Goal: Task Accomplishment & Management: Manage account settings

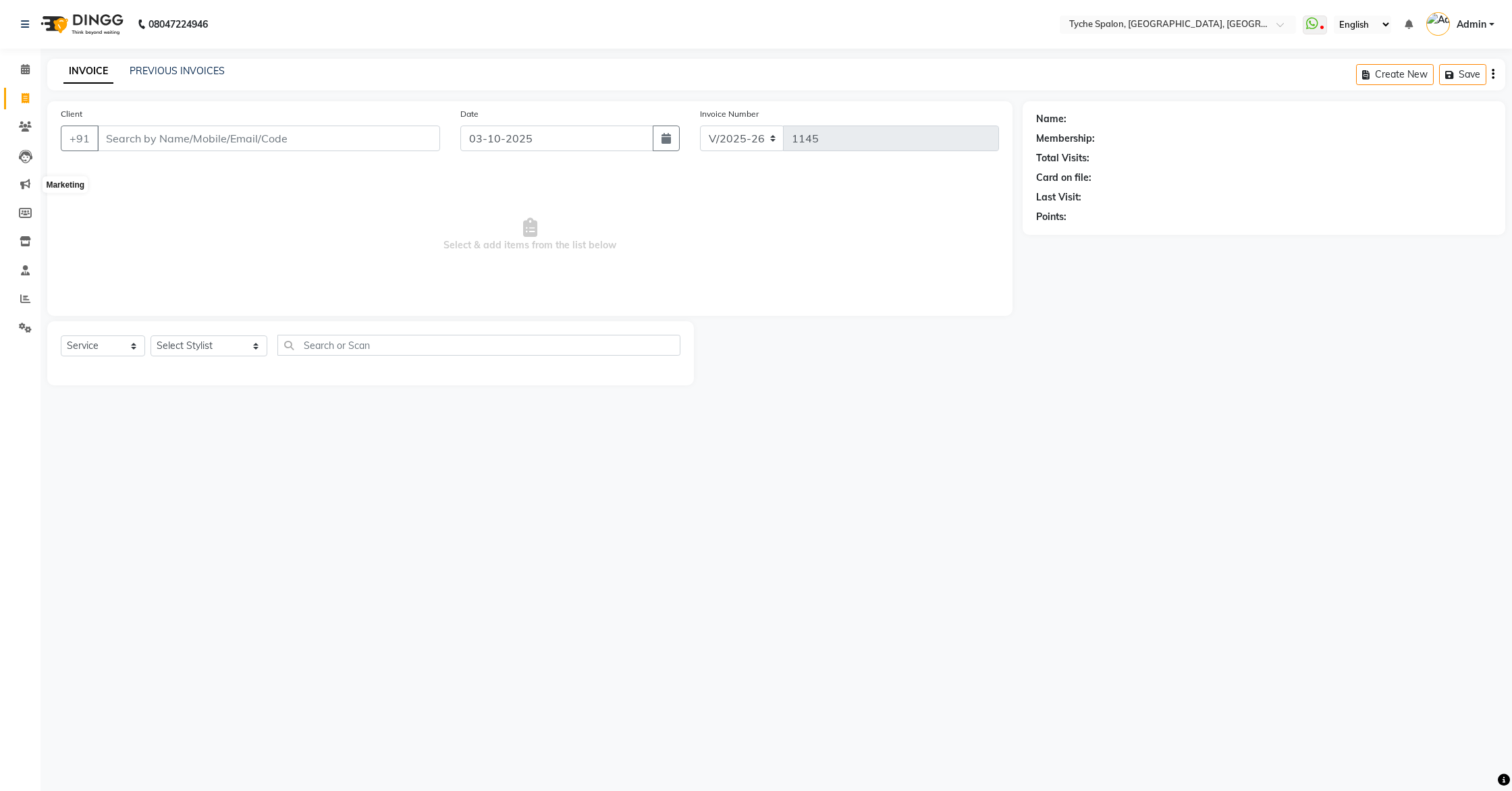
select select "6320"
select select "service"
click at [20, 161] on icon at bounding box center [25, 156] width 13 height 13
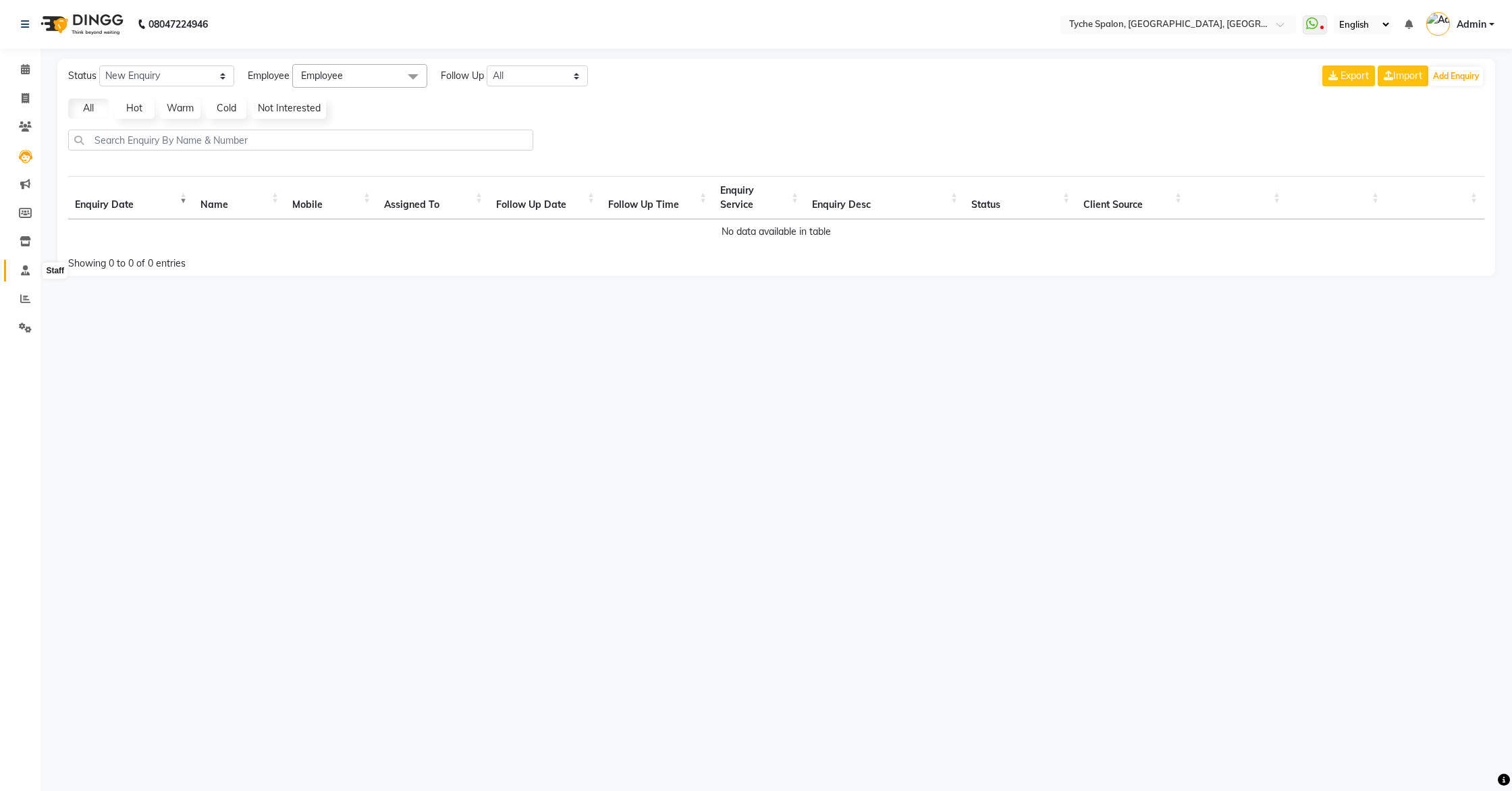
drag, startPoint x: 25, startPoint y: 272, endPoint x: 16, endPoint y: 278, distance: 10.8
click at [25, 272] on icon at bounding box center [25, 270] width 8 height 10
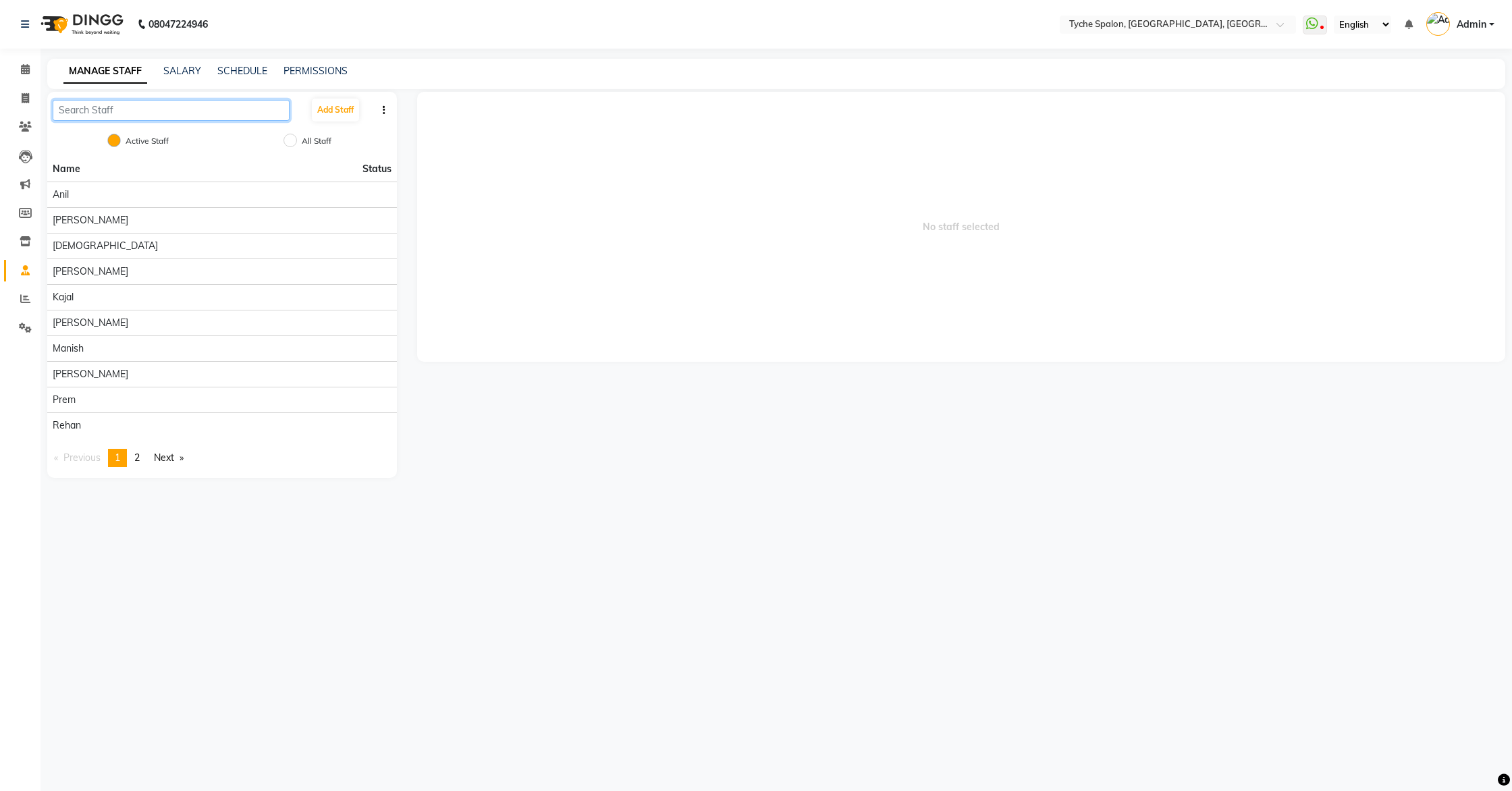
click at [141, 108] on input "text" at bounding box center [172, 110] width 237 height 21
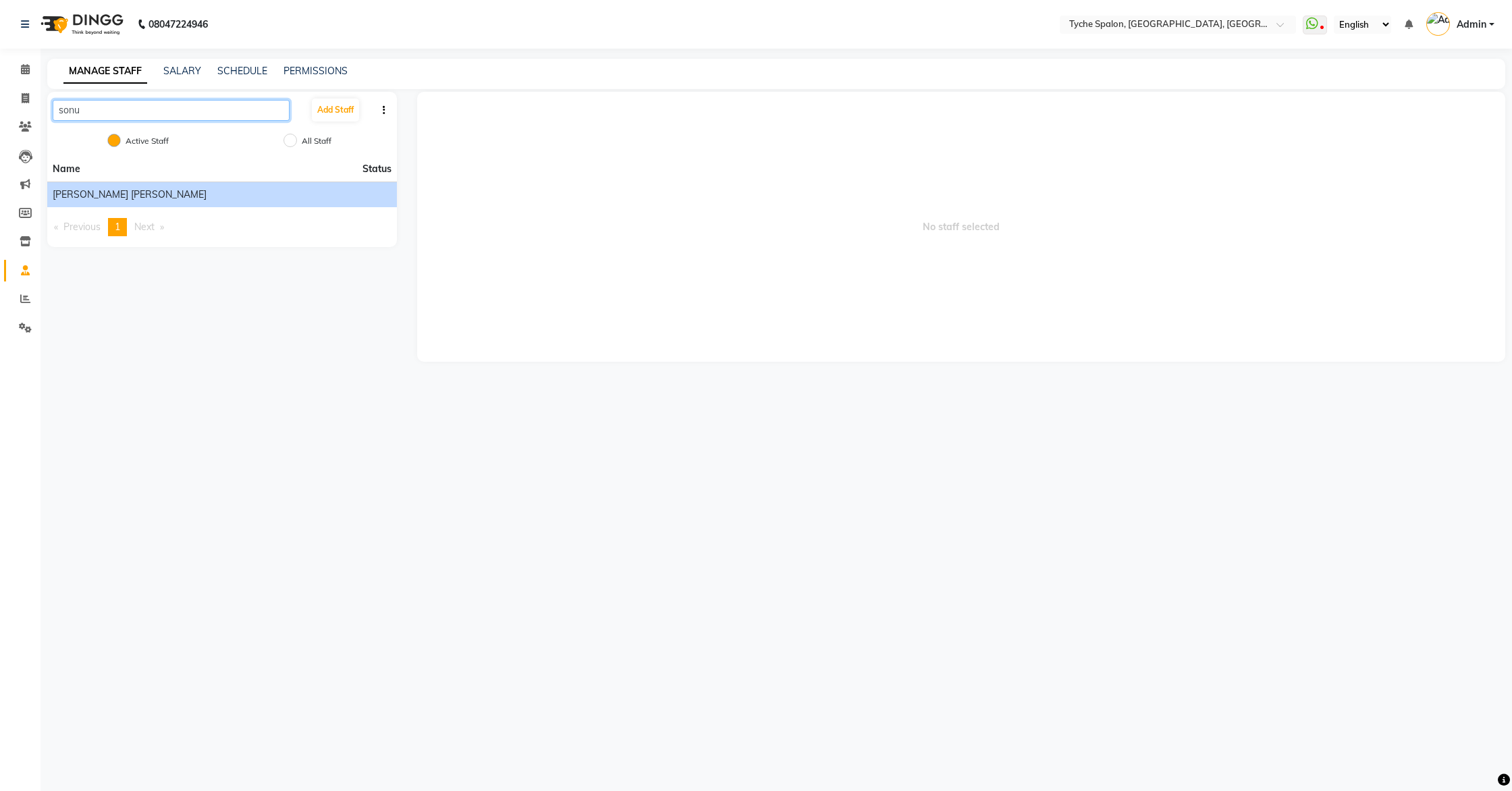
type input "sonu"
click at [115, 198] on span "[PERSON_NAME] [PERSON_NAME]" at bounding box center [130, 195] width 154 height 14
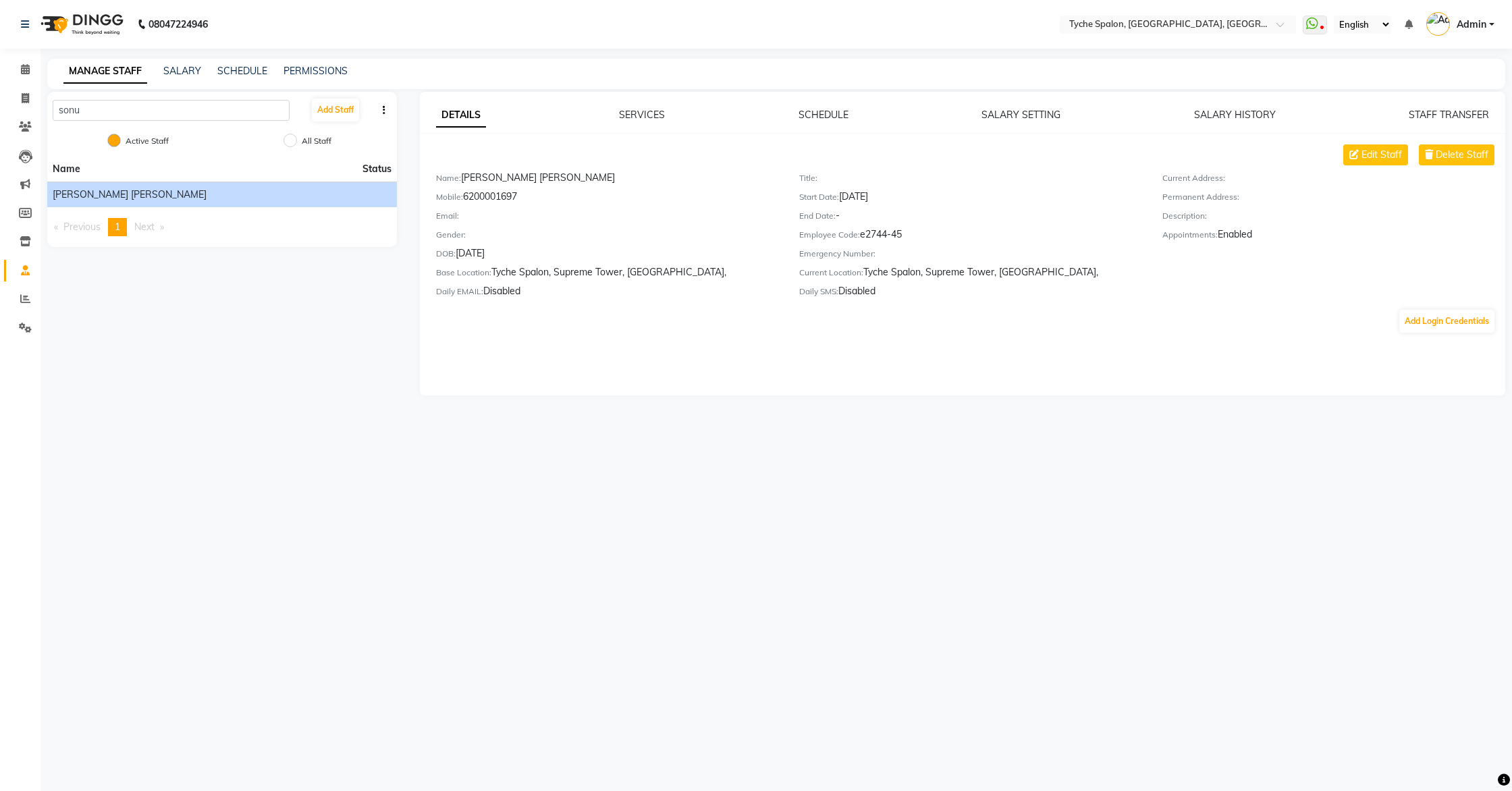
click at [1025, 108] on div "SALARY SETTING" at bounding box center [1021, 115] width 79 height 14
click at [1024, 117] on link "SALARY SETTING" at bounding box center [1021, 114] width 79 height 12
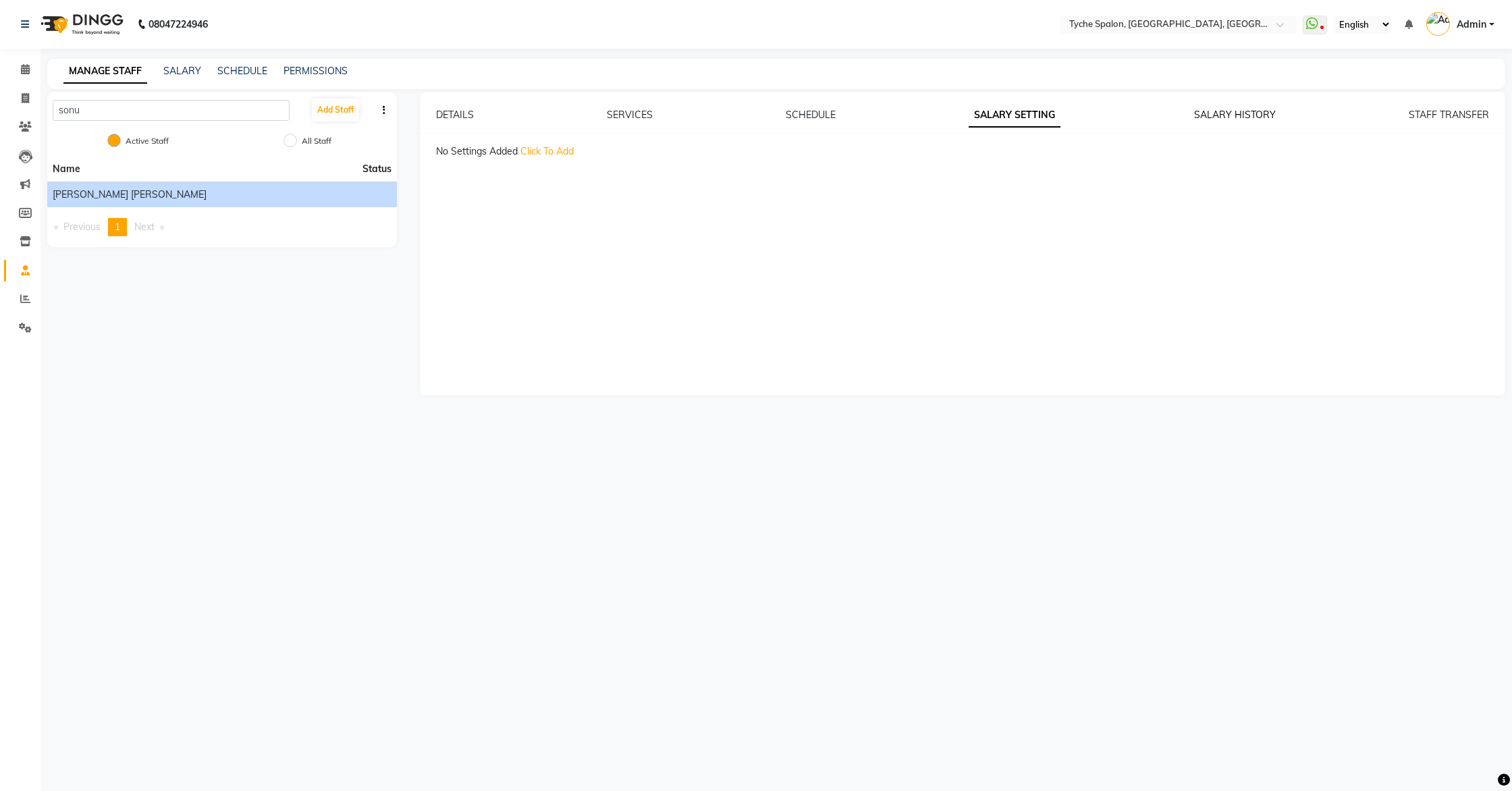
click at [1208, 116] on link "SALARY HISTORY" at bounding box center [1235, 114] width 82 height 12
click at [20, 96] on span at bounding box center [25, 99] width 23 height 16
select select "service"
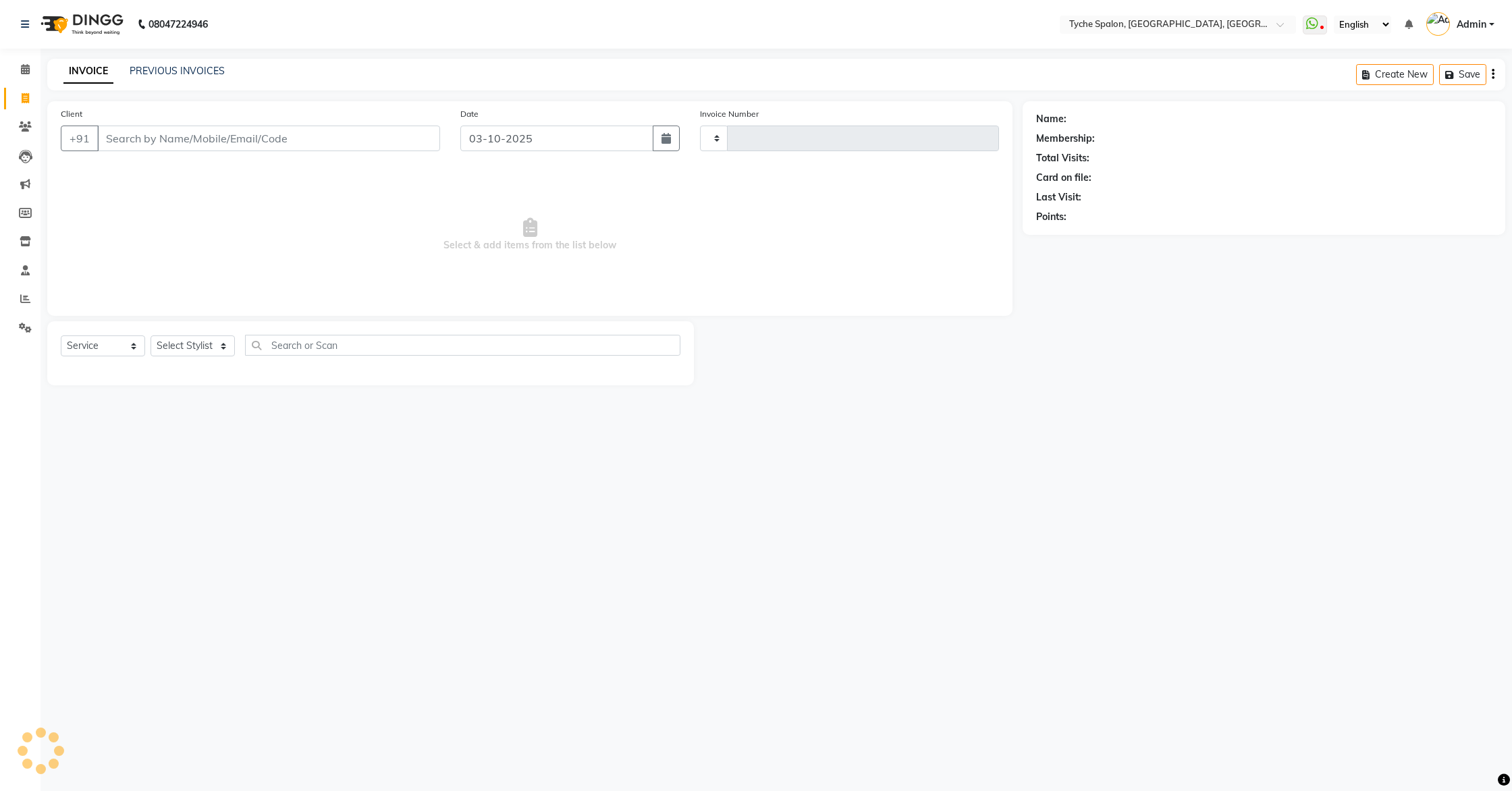
type input "1145"
select select "6320"
click at [18, 64] on span at bounding box center [25, 70] width 23 height 16
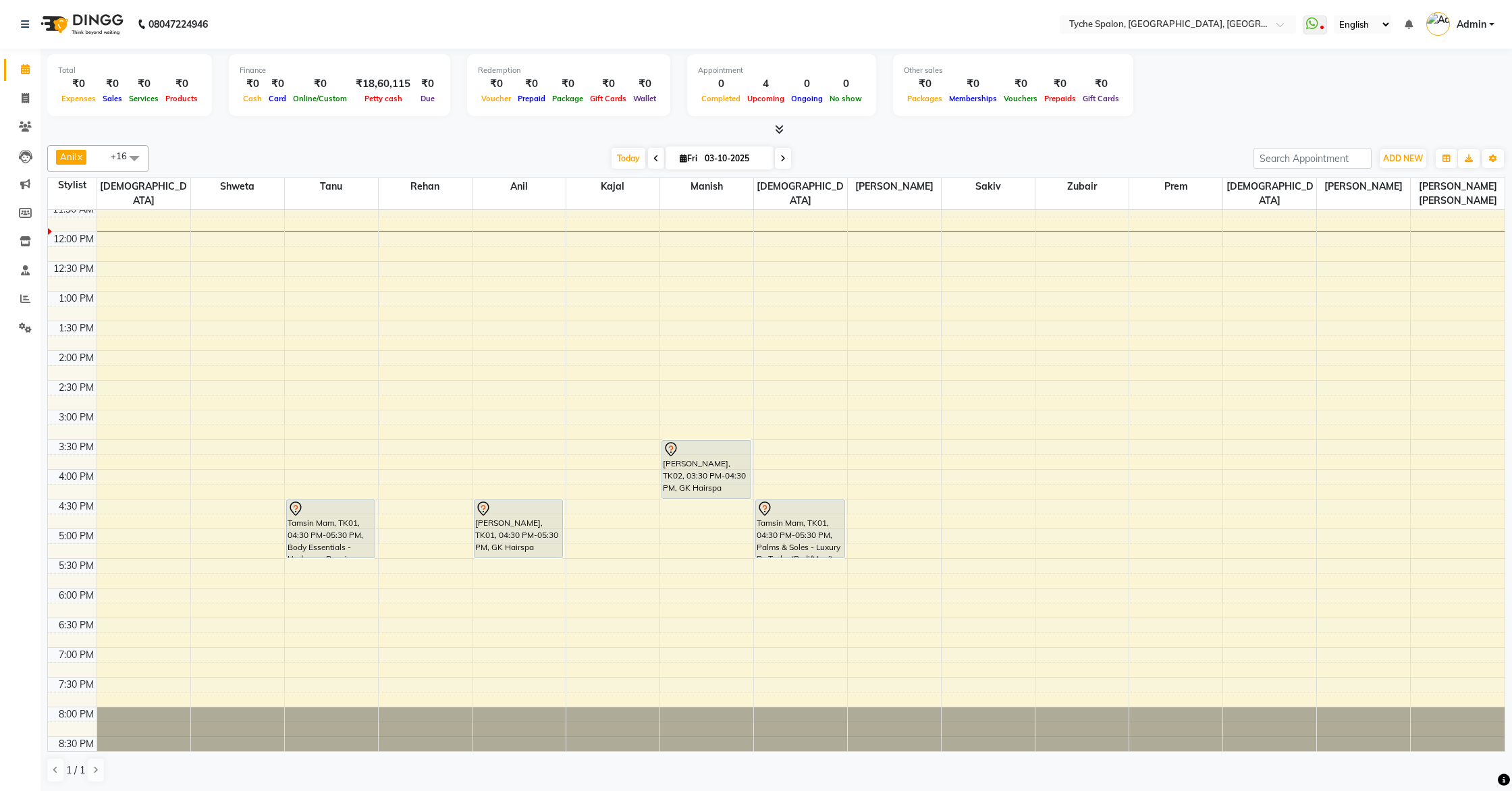
scroll to position [1, 0]
click at [18, 102] on span at bounding box center [25, 98] width 23 height 16
select select "service"
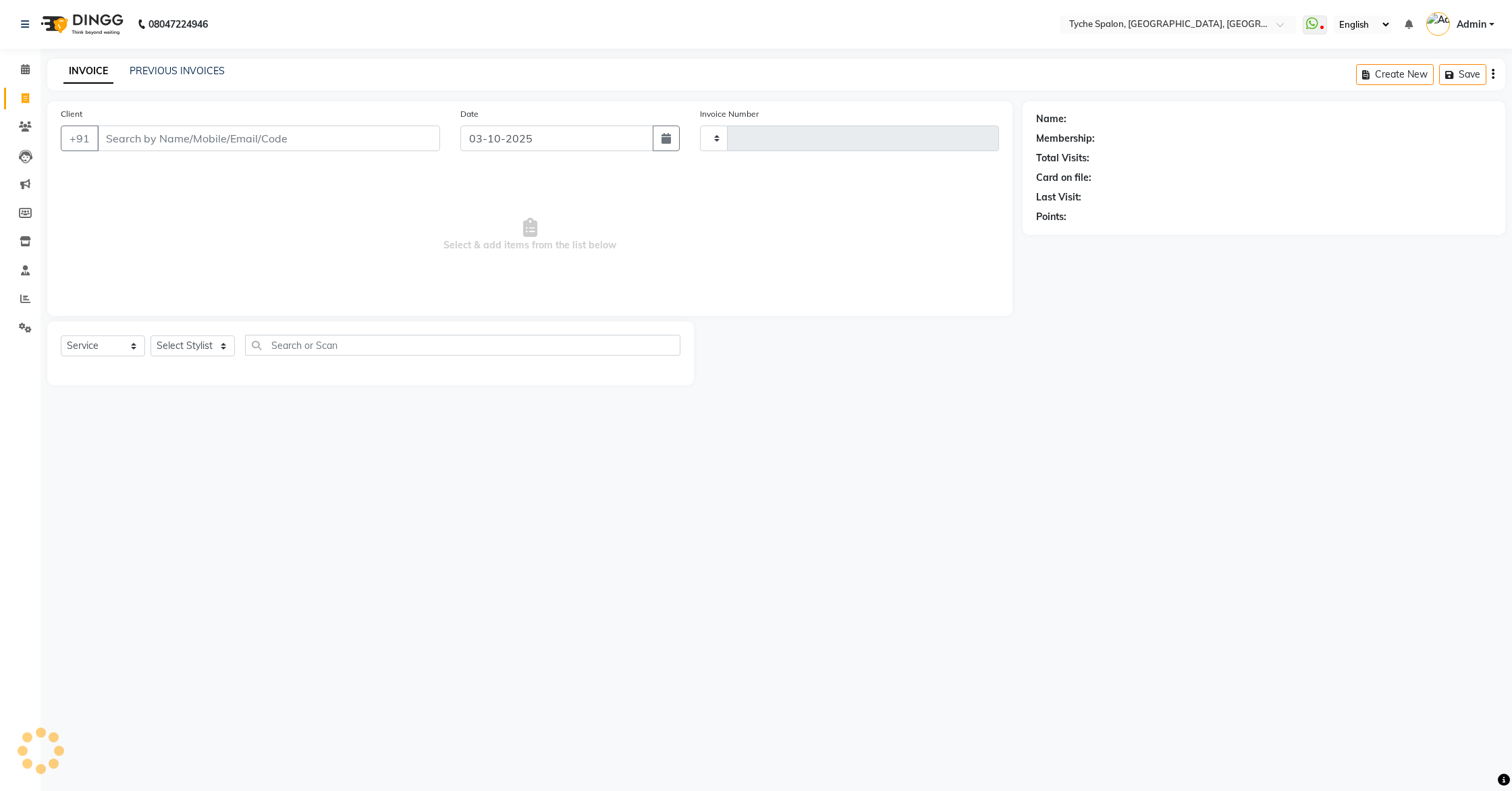
type input "1145"
select select "6320"
click at [23, 65] on icon at bounding box center [25, 69] width 8 height 10
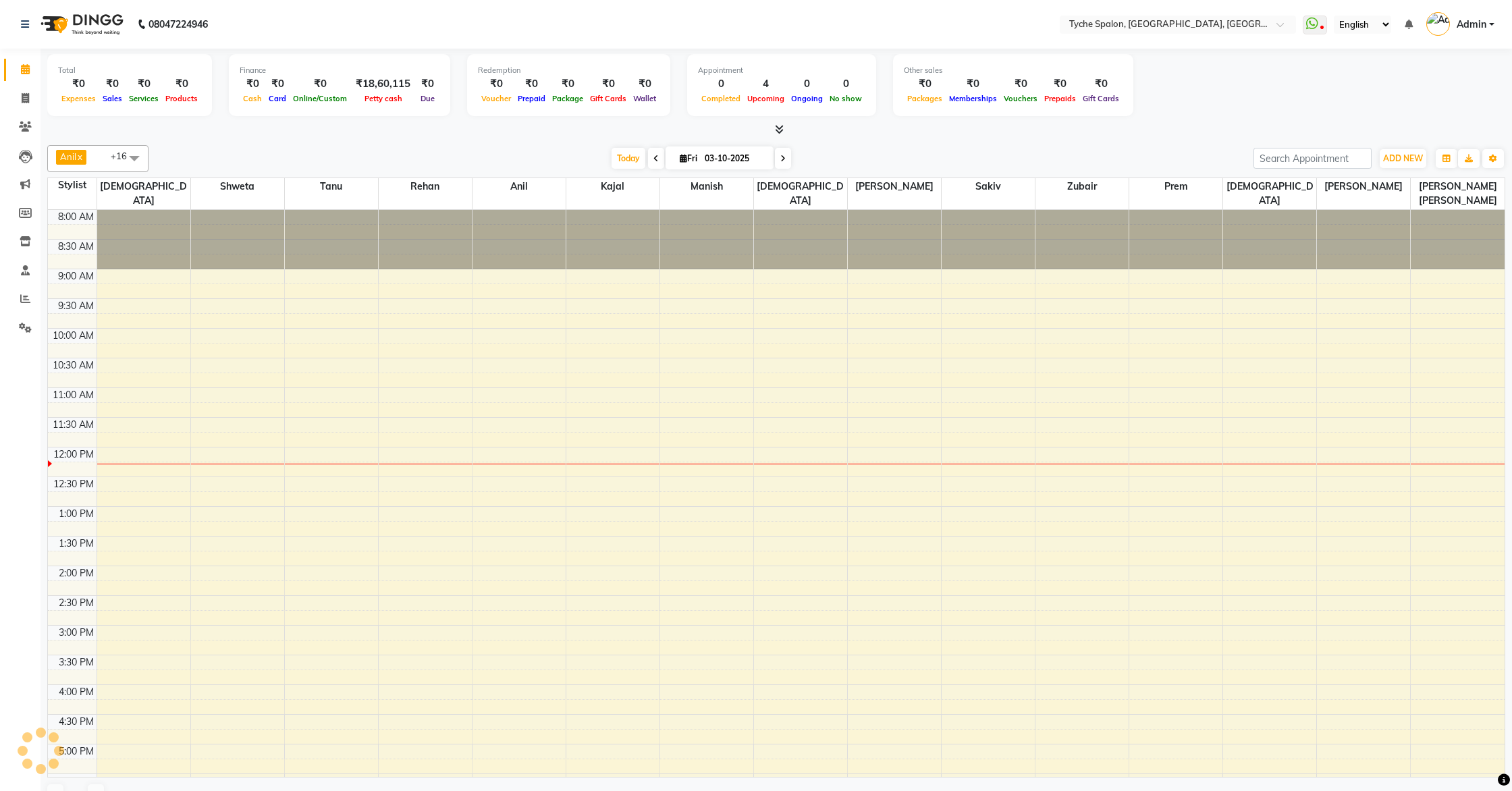
scroll to position [190, 0]
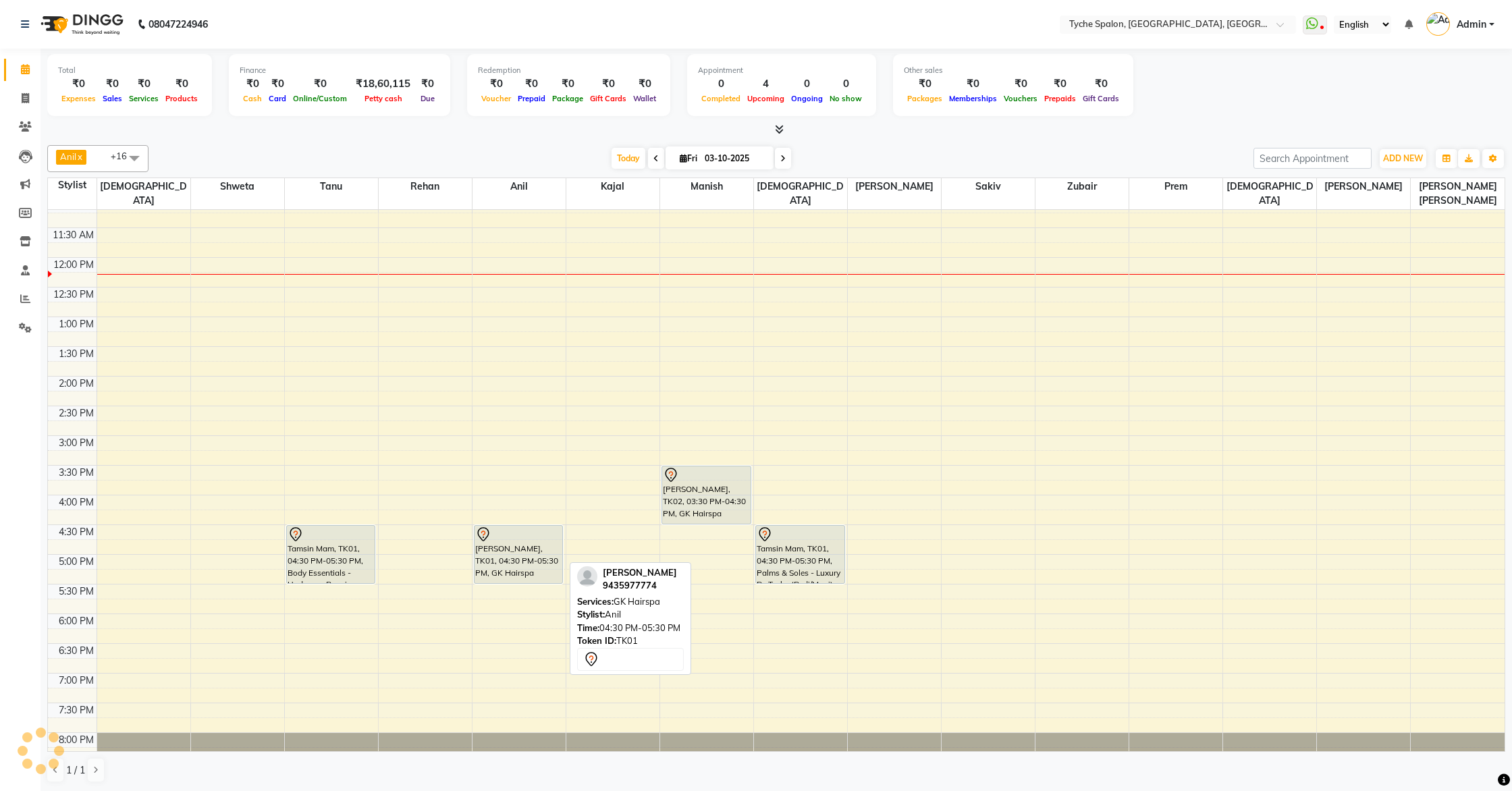
click at [554, 527] on div at bounding box center [518, 535] width 87 height 16
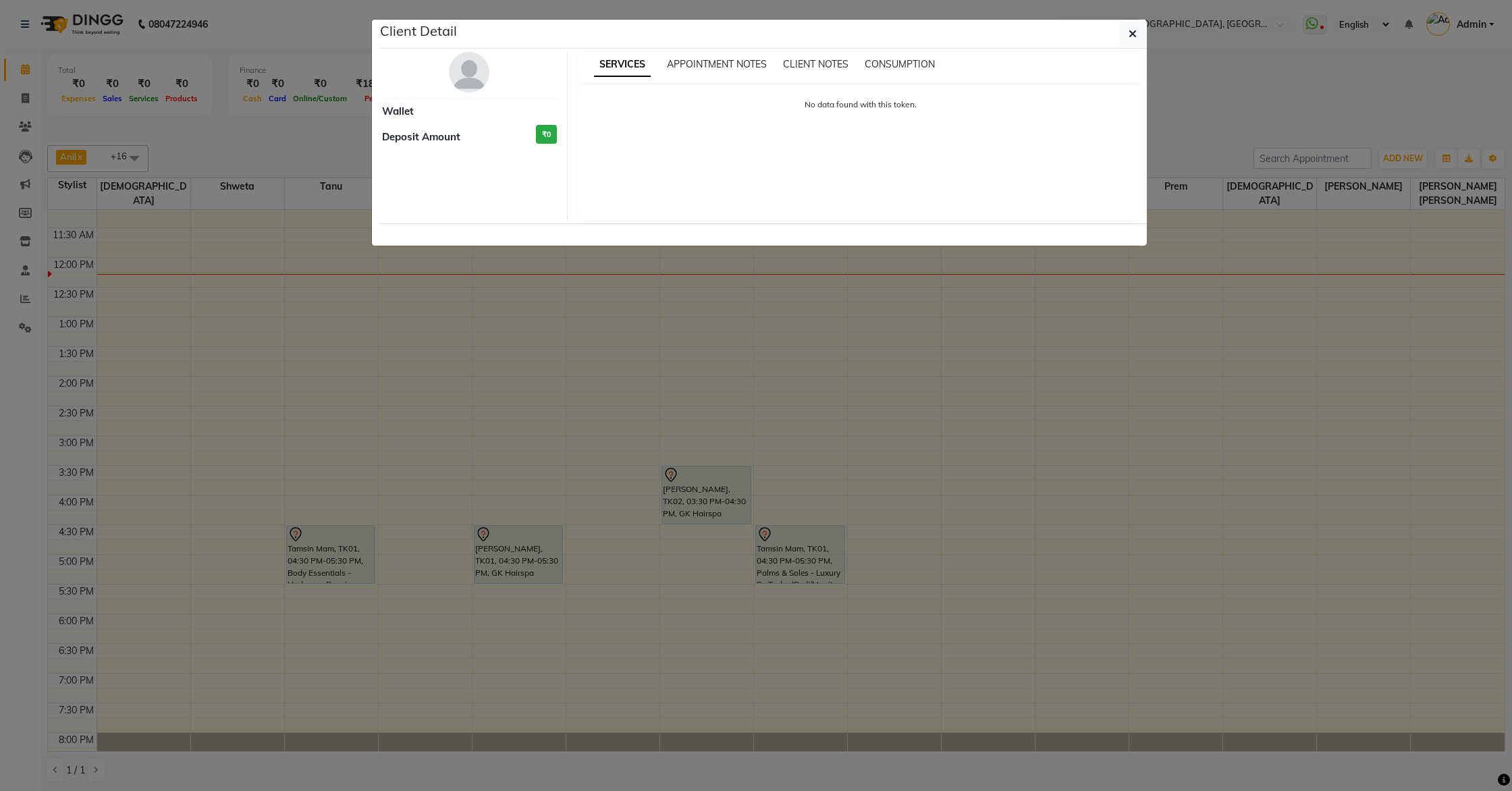
select select "7"
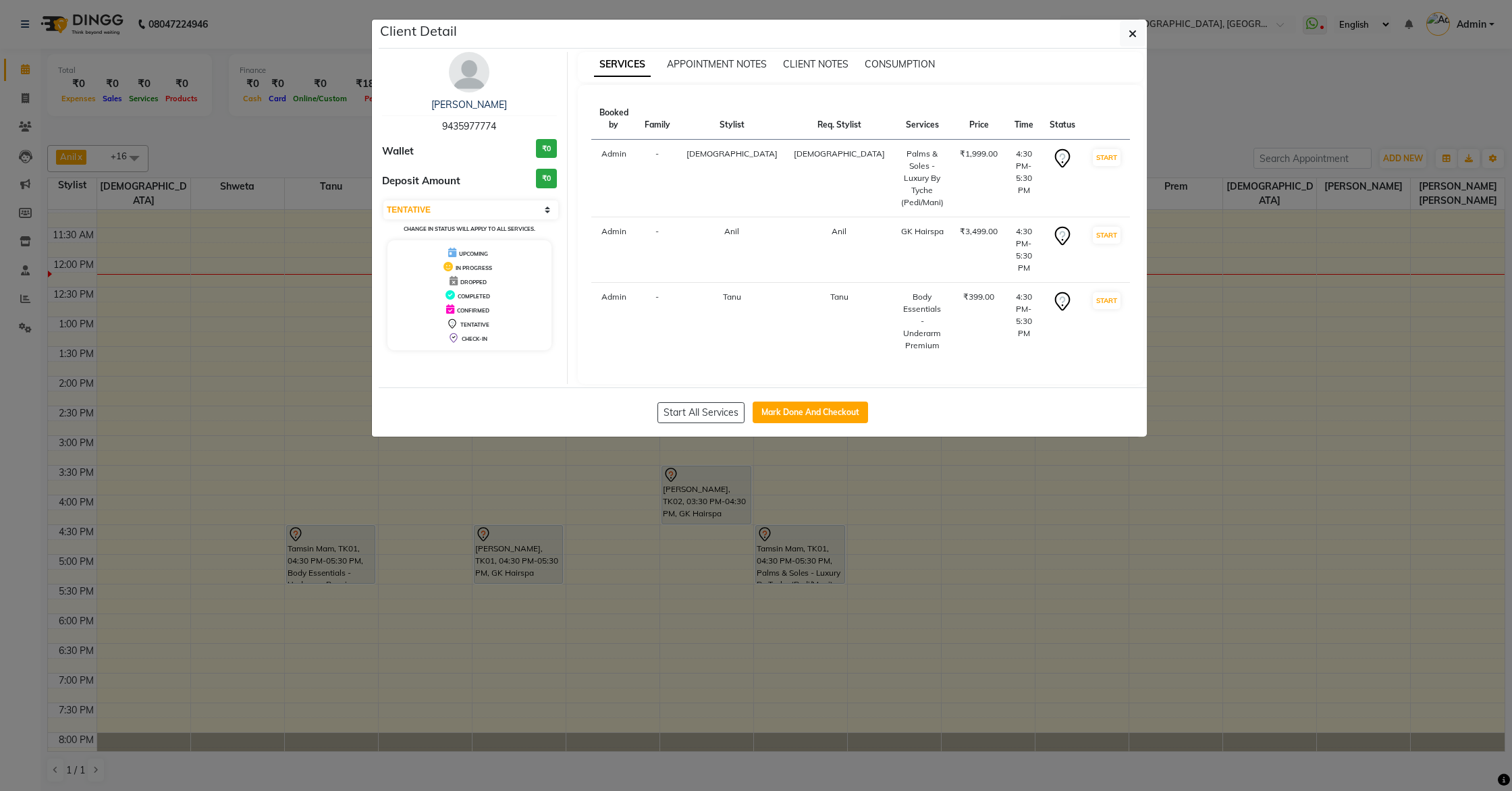
click at [1159, 422] on ngb-modal-window "Client Detail [PERSON_NAME] 9435977774 Wallet ₹0 Deposit Amount ₹0 Select IN SE…" at bounding box center [756, 396] width 1512 height 791
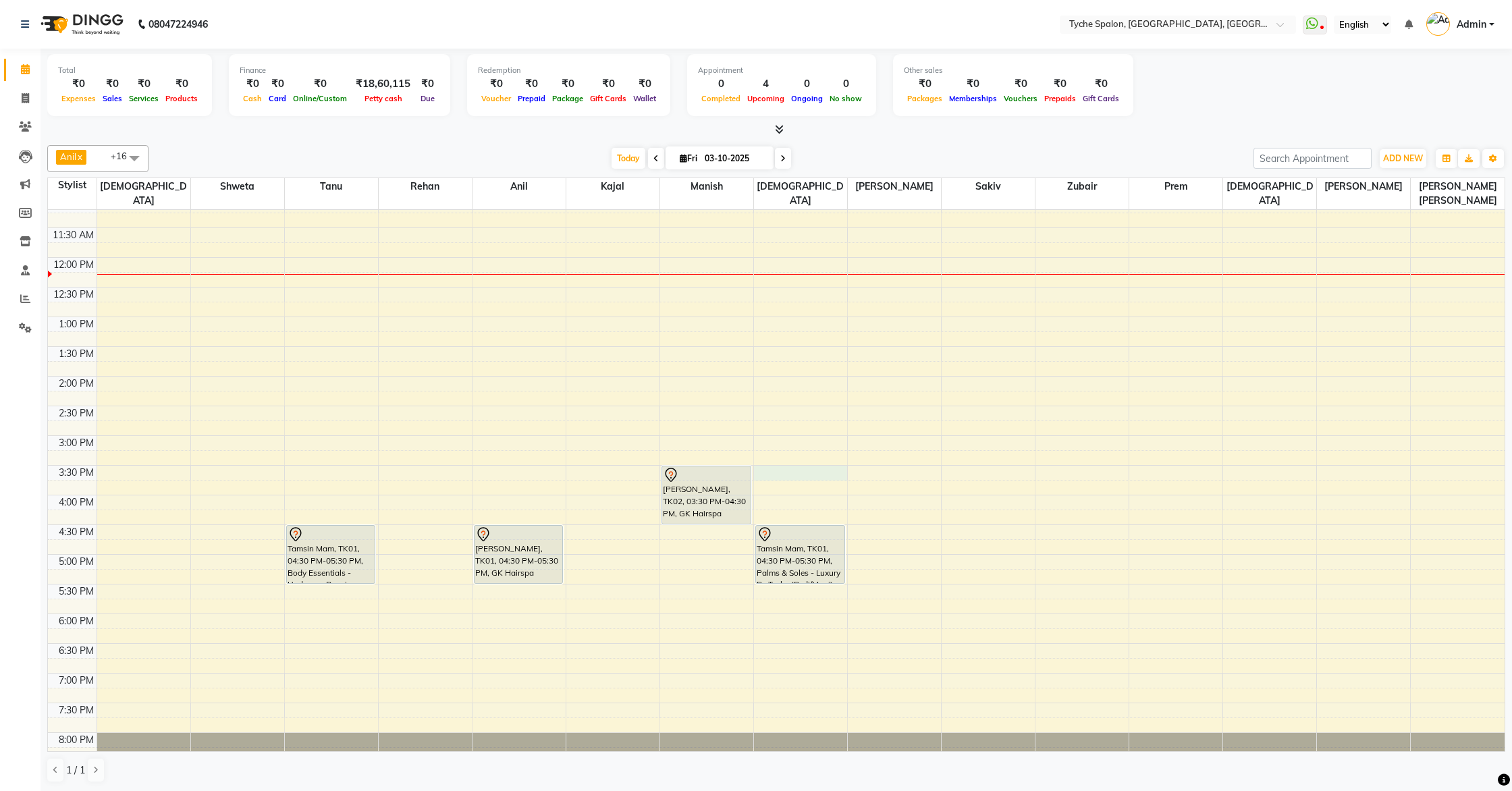
click at [787, 454] on div "8:00 AM 8:30 AM 9:00 AM 9:30 AM 10:00 AM 10:30 AM 11:00 AM 11:30 AM 12:00 PM 12…" at bounding box center [776, 406] width 1457 height 772
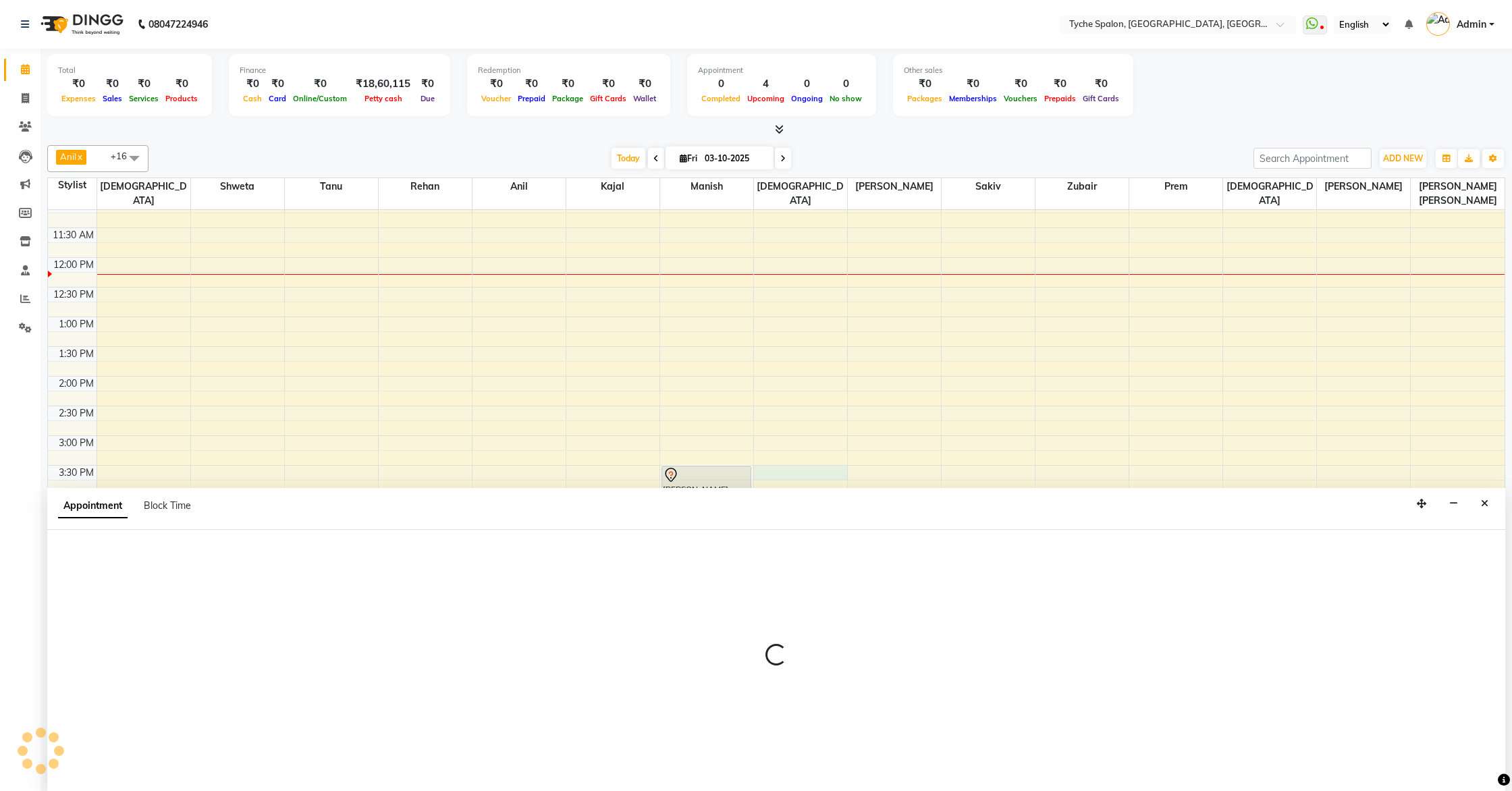
scroll to position [1, 0]
select select "49884"
select select "930"
select select "tentative"
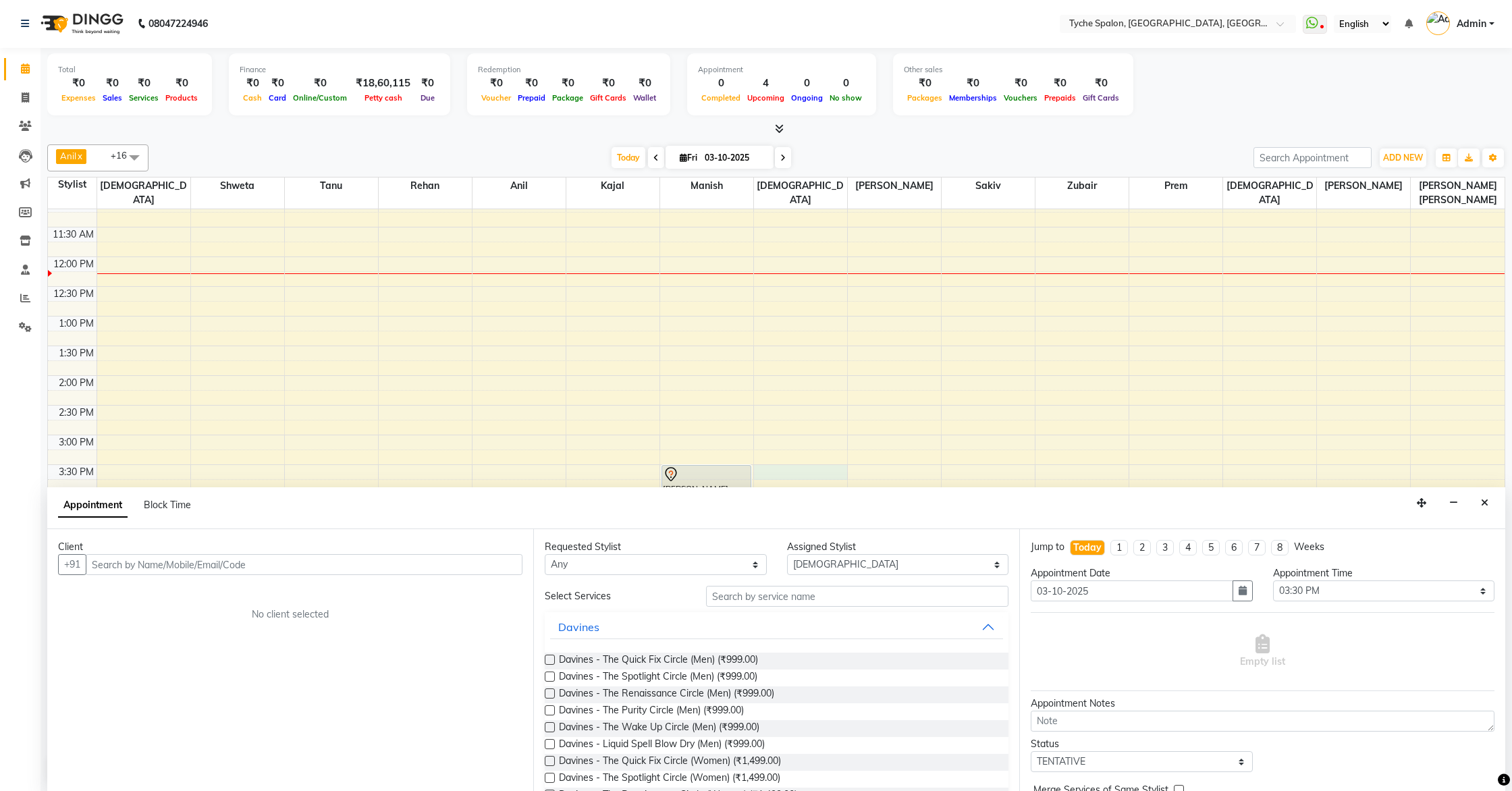
click at [141, 564] on input "text" at bounding box center [304, 565] width 437 height 21
click at [189, 592] on ngb-highlight "9678766758" at bounding box center [203, 593] width 68 height 13
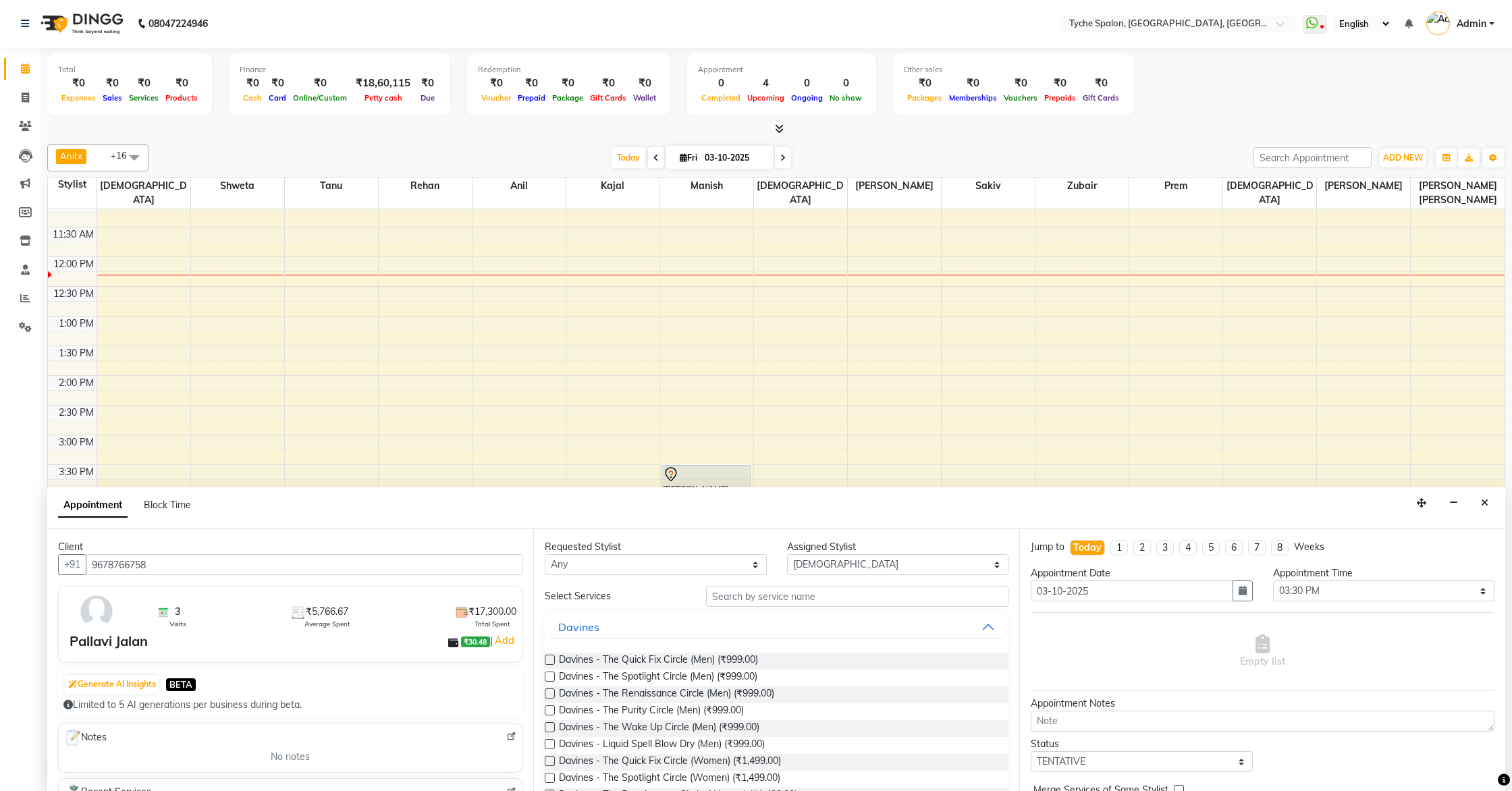
type input "9678766758"
click at [679, 564] on select "Any [PERSON_NAME] [PERSON_NAME] [PERSON_NAME] [PERSON_NAME] [PERSON_NAME] [PERS…" at bounding box center [655, 565] width 222 height 21
select select "68413"
click at [544, 554] on select "Any [PERSON_NAME] [PERSON_NAME] [PERSON_NAME] [PERSON_NAME] [PERSON_NAME] [PERS…" at bounding box center [655, 565] width 222 height 21
select select "68413"
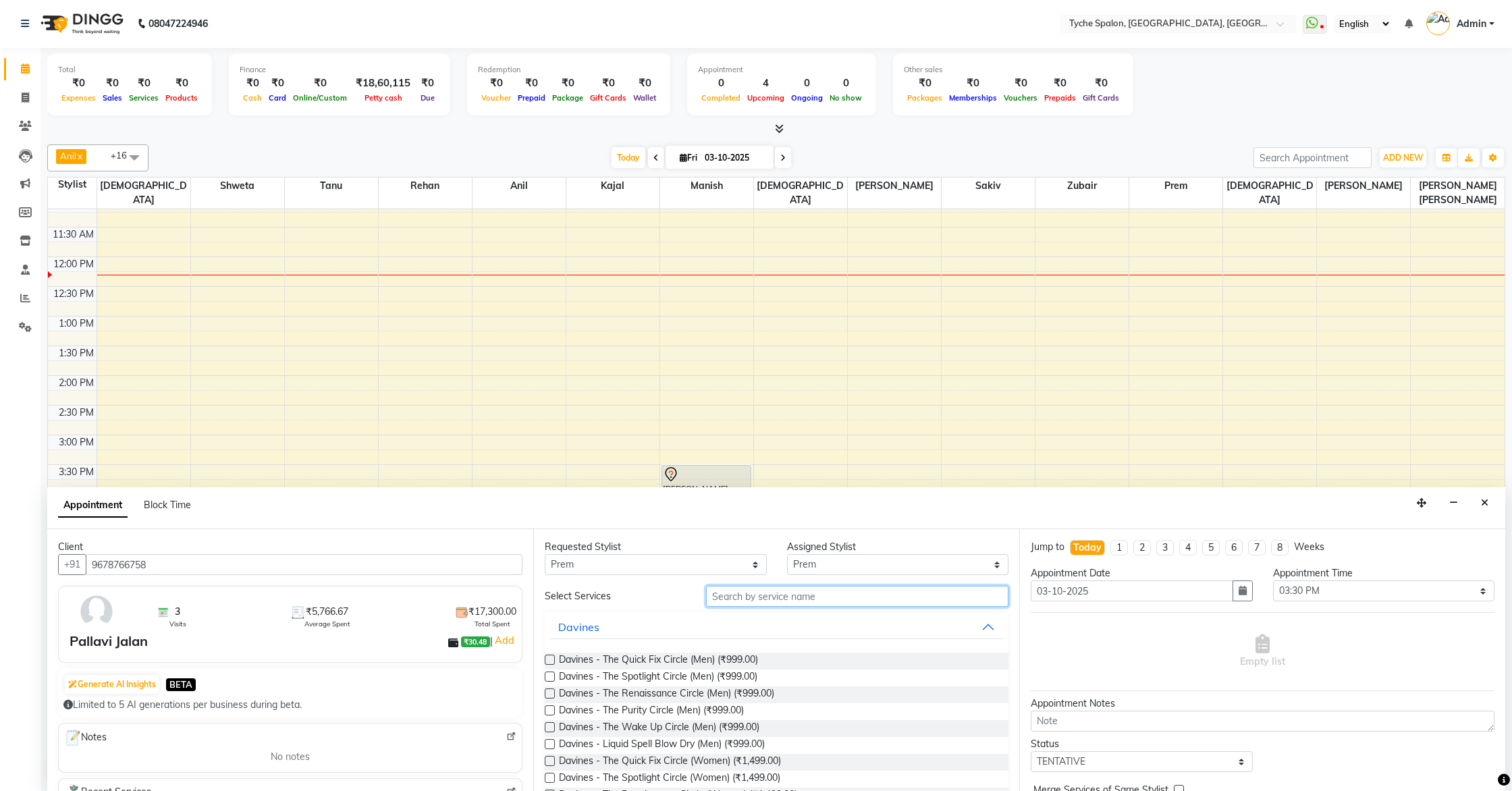
click at [739, 597] on input "text" at bounding box center [857, 597] width 302 height 21
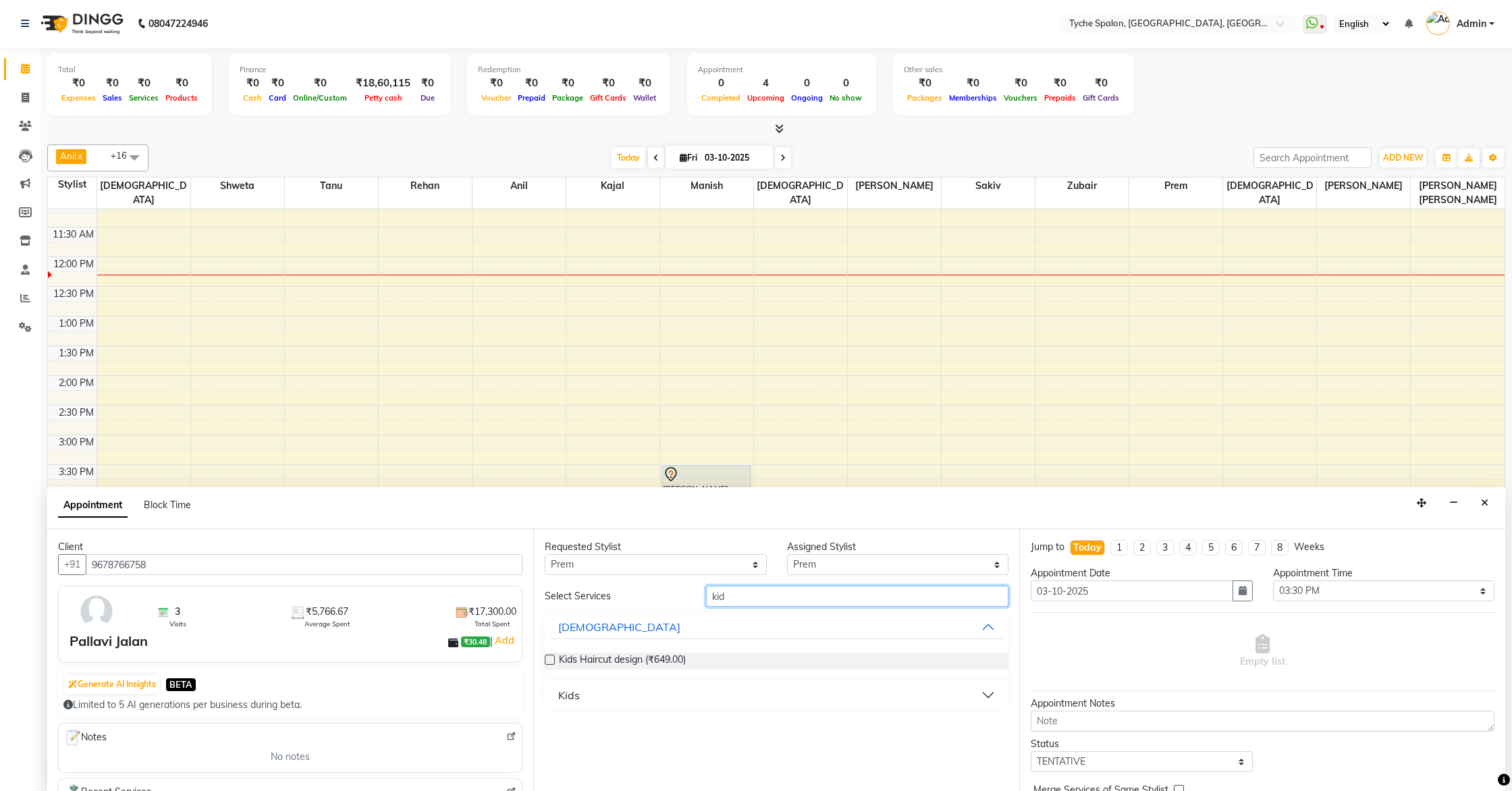
type input "kid"
click at [573, 694] on div "Kids" at bounding box center [569, 695] width 22 height 16
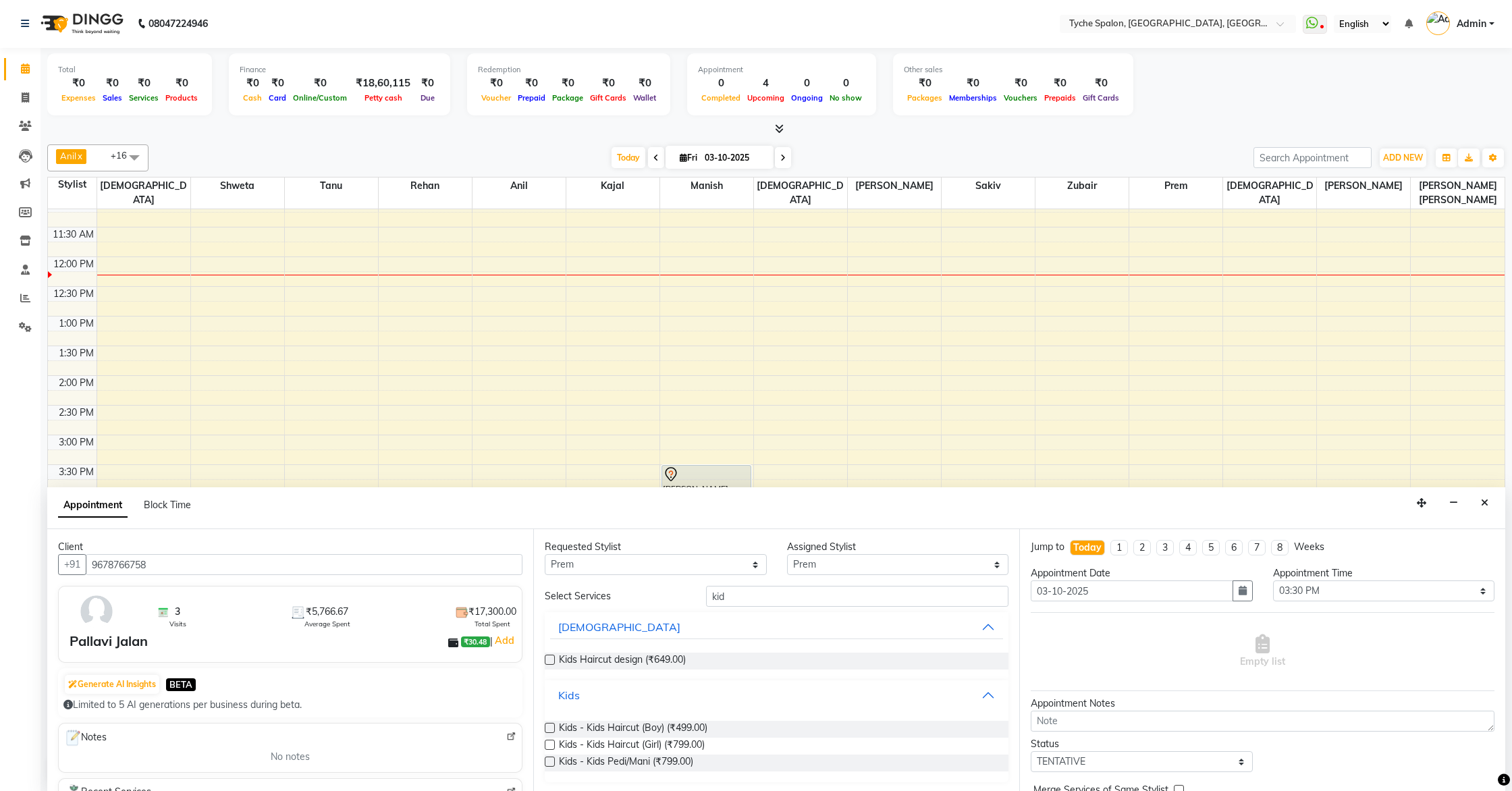
scroll to position [2, 0]
click at [549, 725] on label at bounding box center [549, 726] width 10 height 10
click at [549, 725] on input "checkbox" at bounding box center [549, 727] width 8 height 8
checkbox input "false"
click at [1118, 650] on input "text" at bounding box center [1097, 653] width 59 height 14
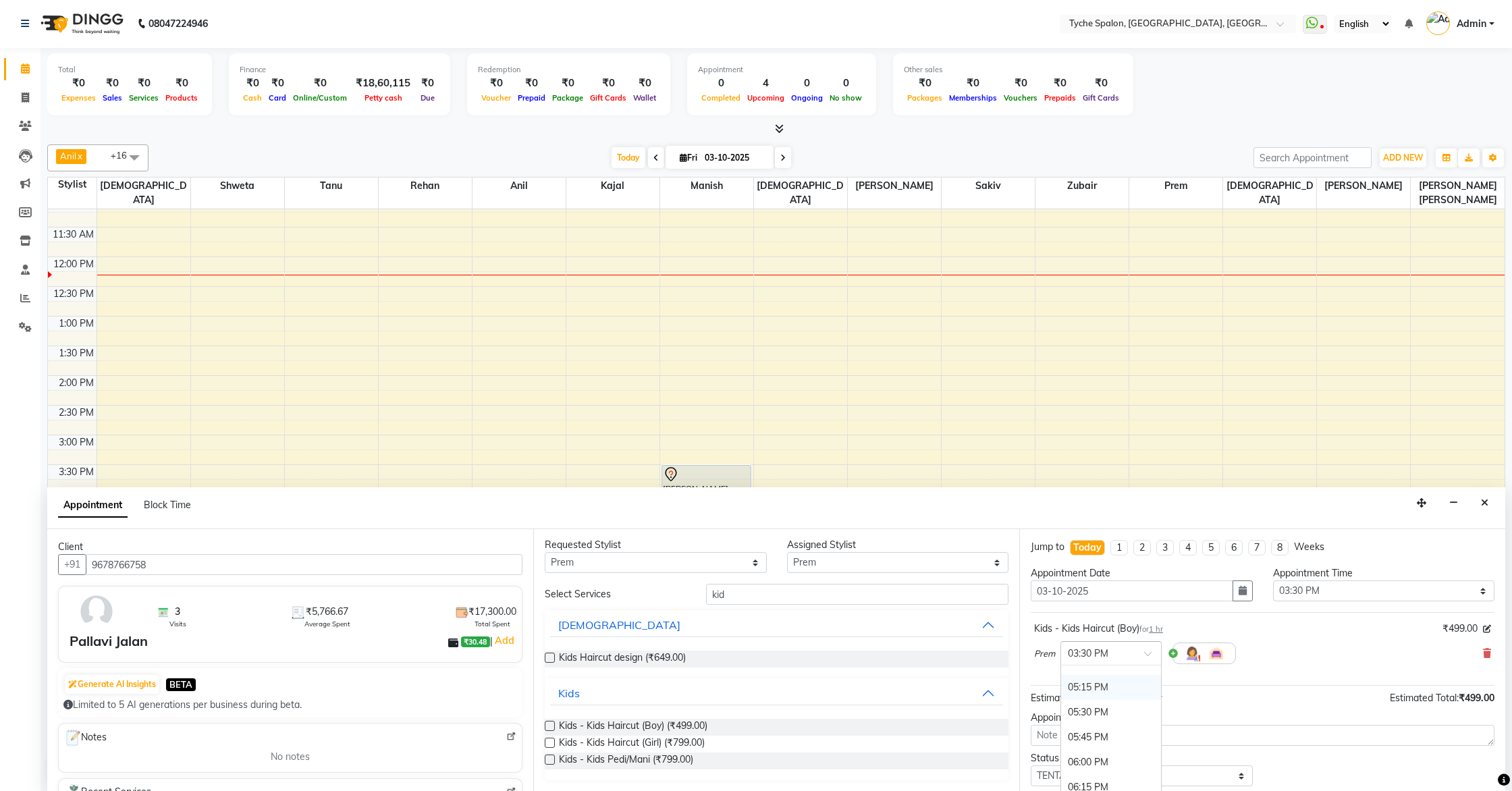
scroll to position [768, 0]
click at [1102, 702] on div "05:00 PM" at bounding box center [1111, 710] width 100 height 25
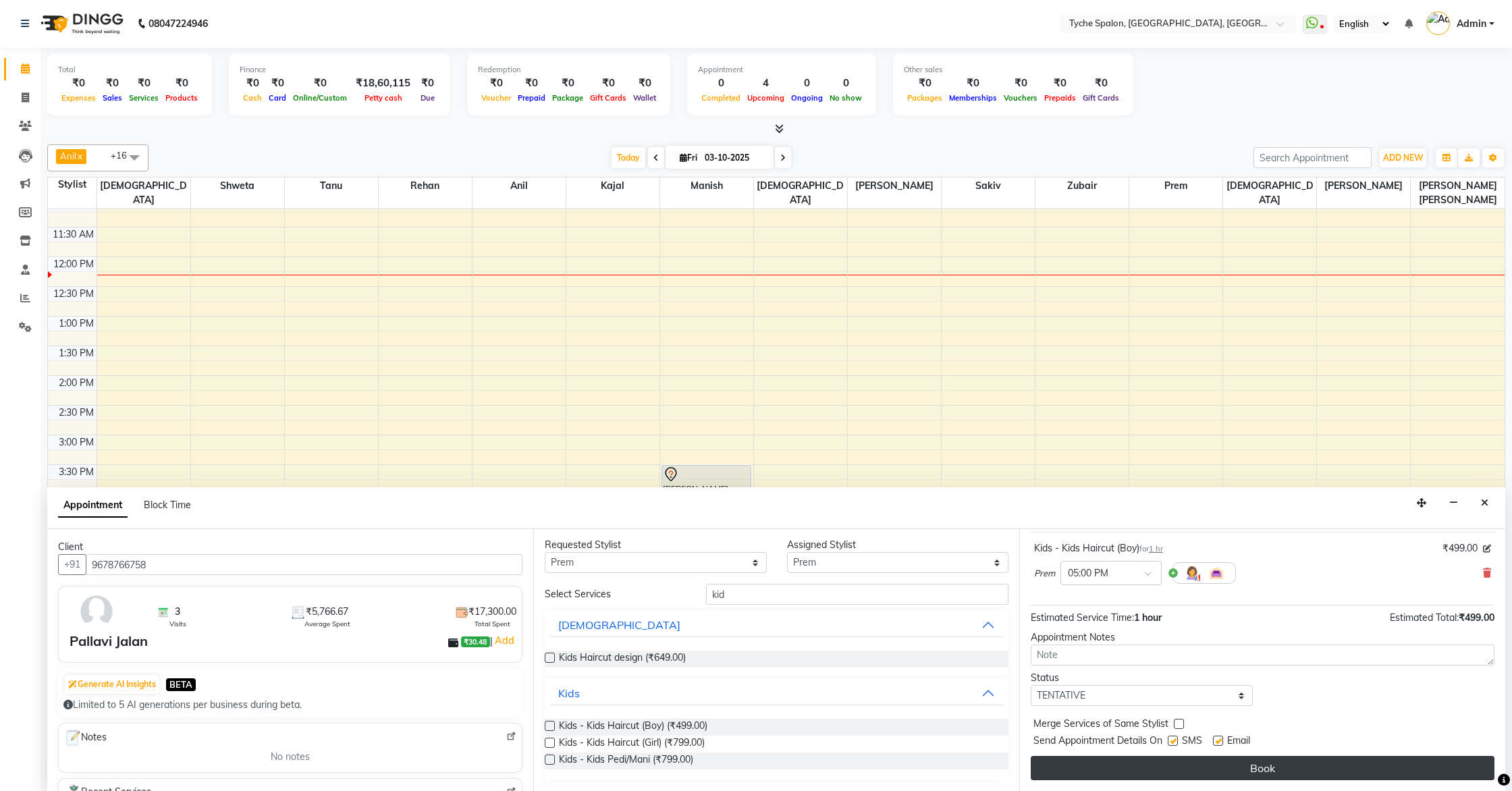
click at [1260, 767] on button "Book" at bounding box center [1263, 768] width 464 height 24
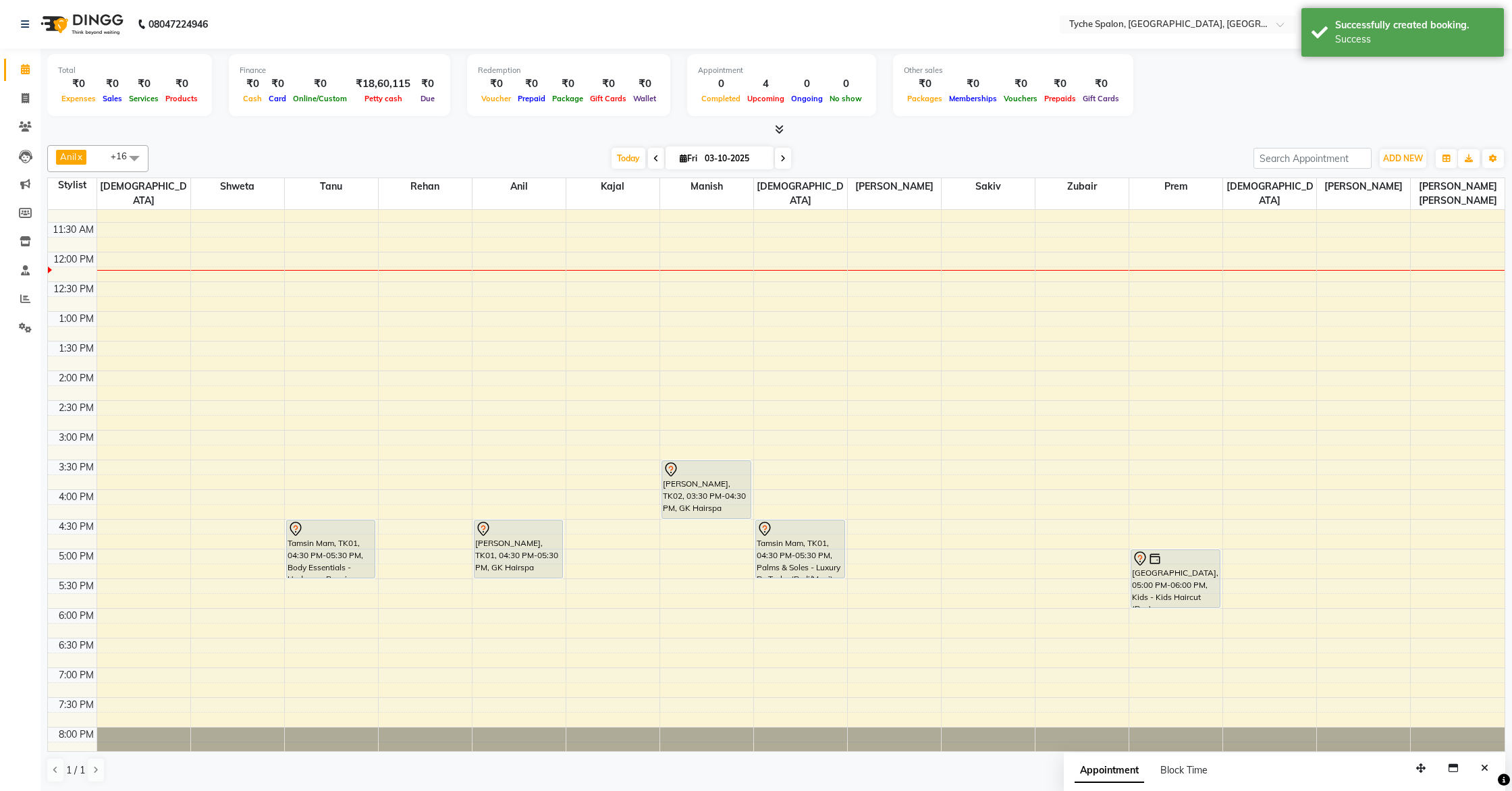
scroll to position [215, 0]
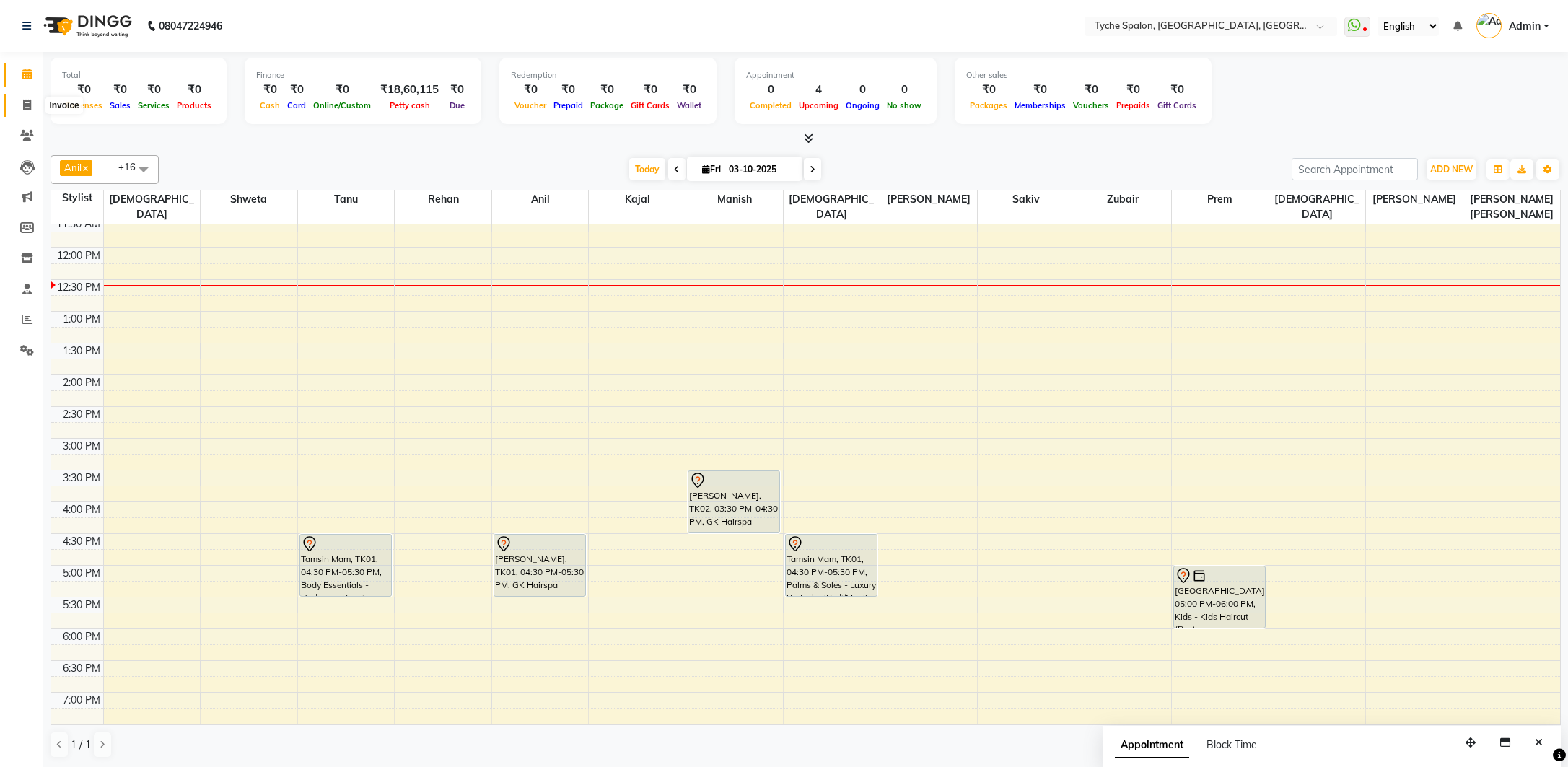
click at [20, 112] on span at bounding box center [26, 106] width 25 height 17
select select "service"
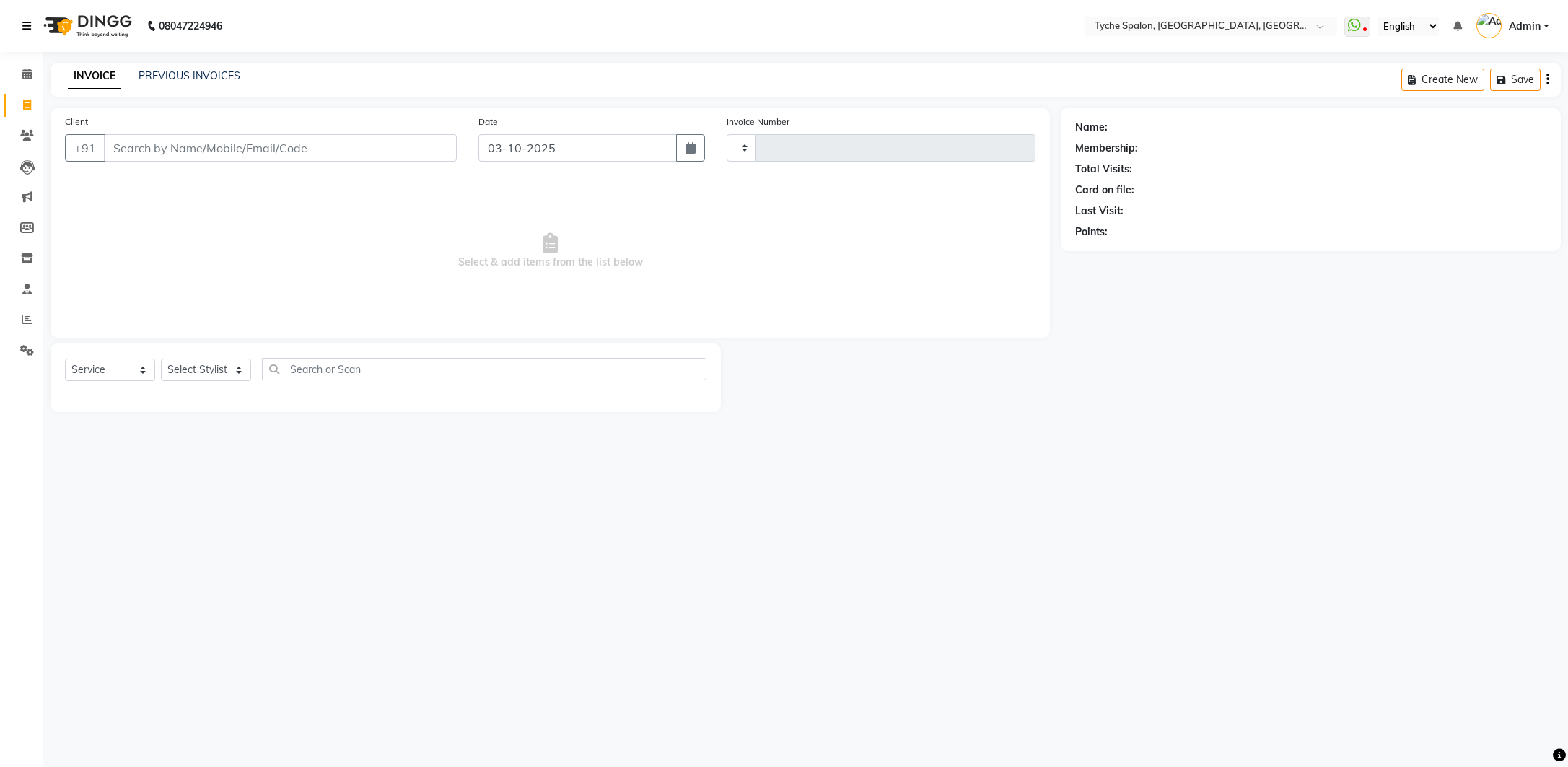
type input "1145"
select select "6320"
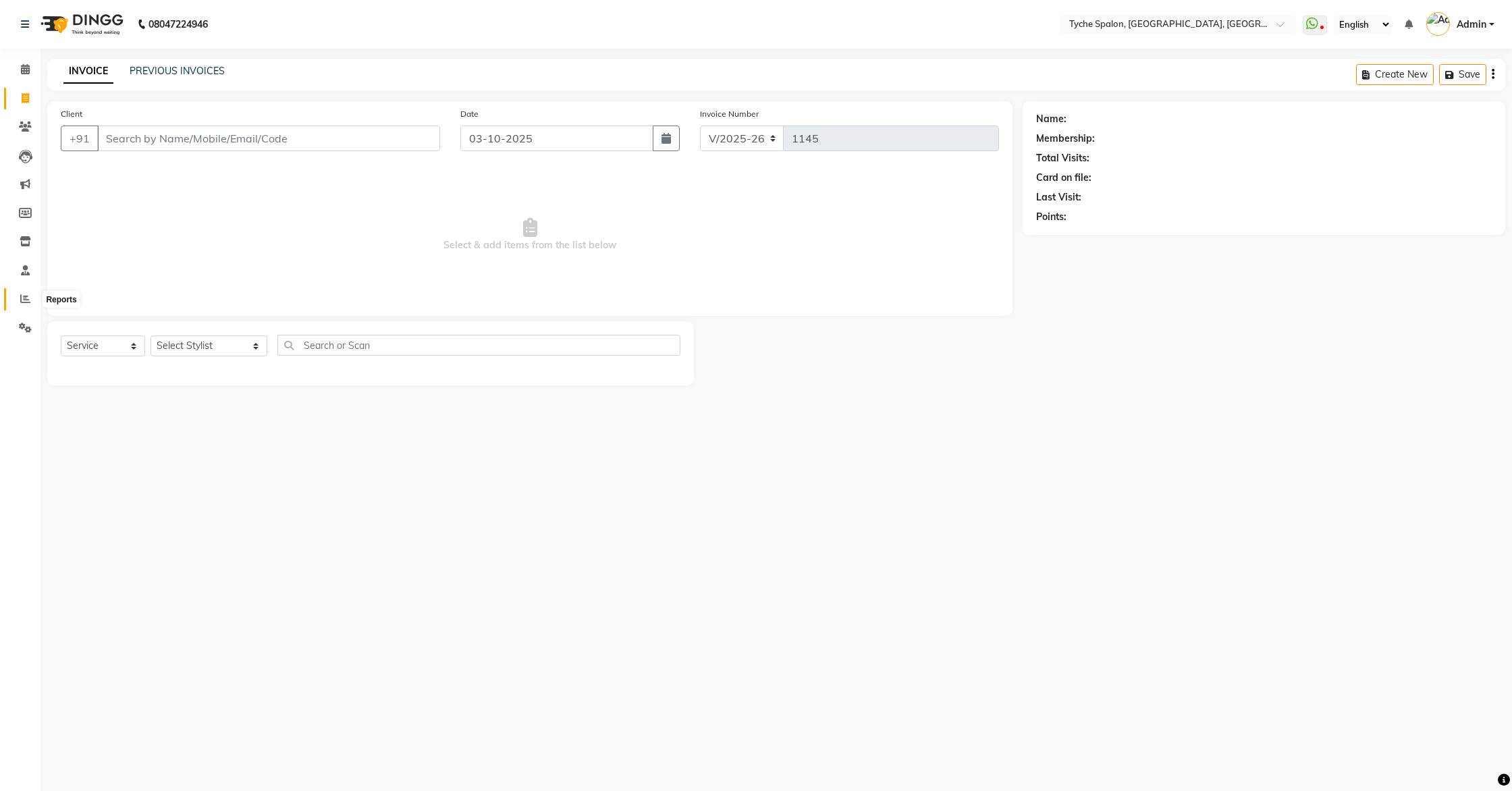
click at [26, 304] on span at bounding box center [25, 299] width 23 height 16
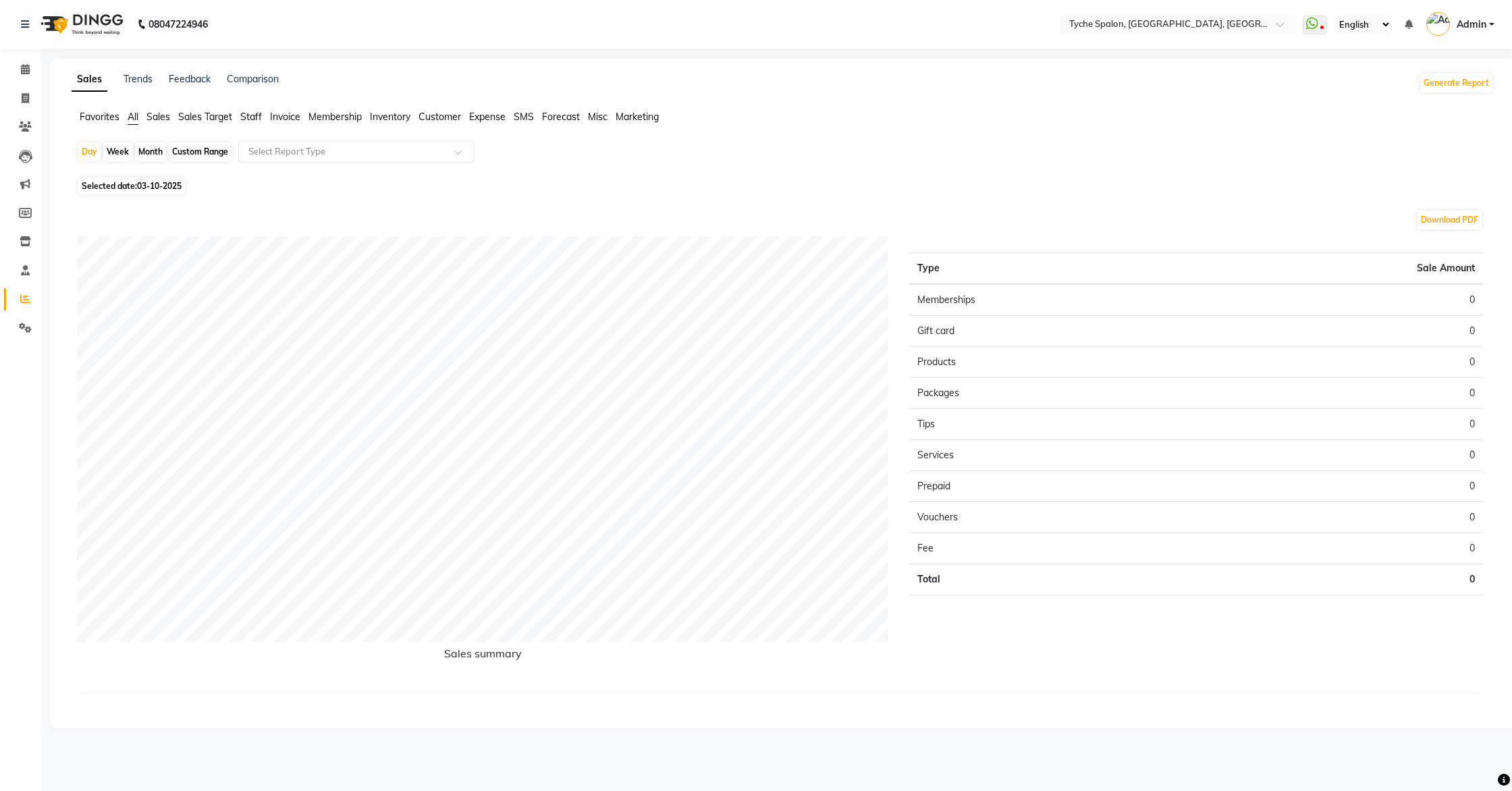
click at [147, 148] on div "Month" at bounding box center [150, 152] width 31 height 19
select select "10"
select select "2025"
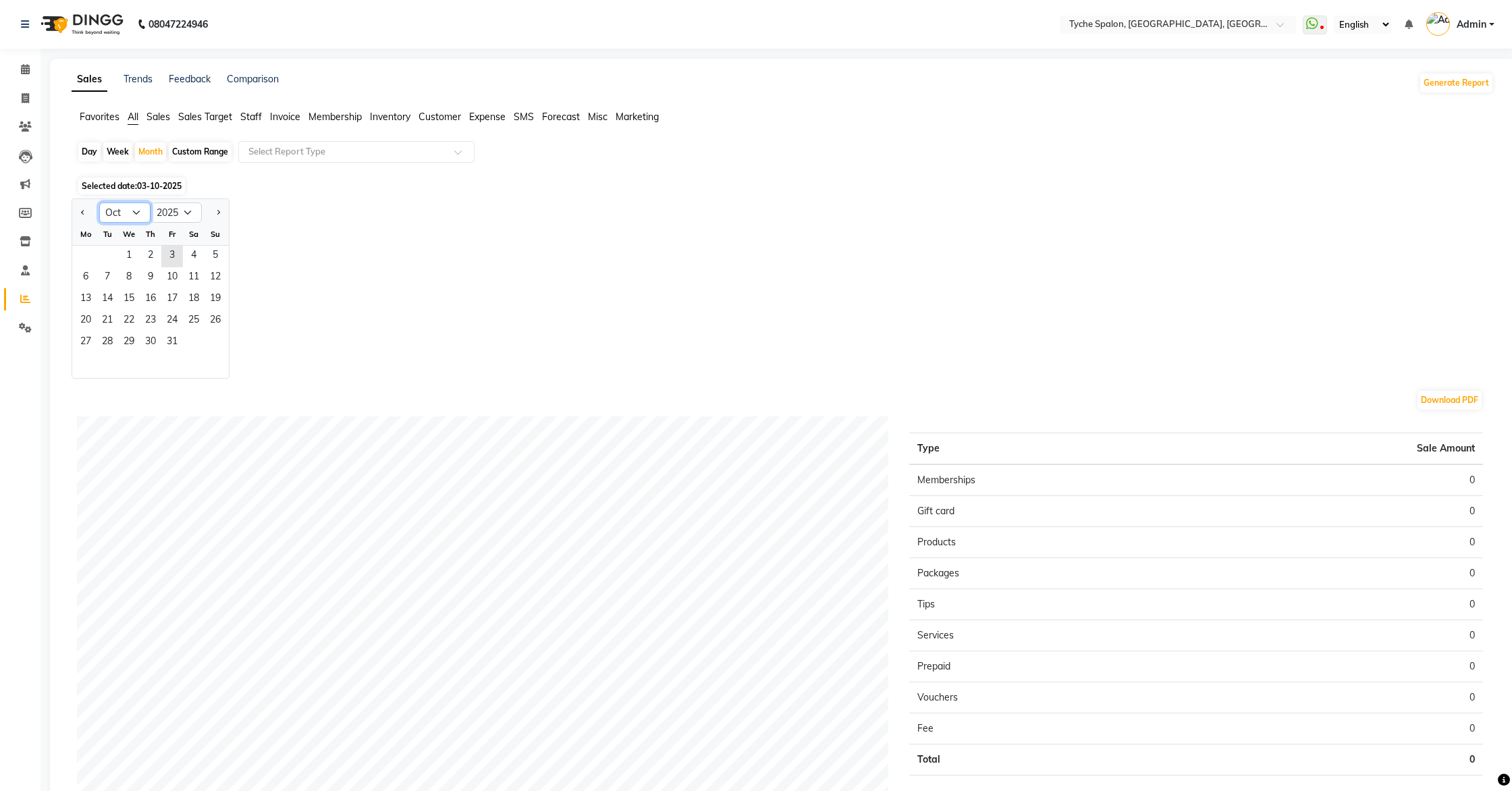
click at [126, 213] on select "Jan Feb Mar Apr May Jun [DATE] Aug Sep Oct Nov Dec" at bounding box center [125, 213] width 52 height 20
select select "9"
click at [100, 203] on select "Jan Feb Mar Apr May Jun [DATE] Aug Sep Oct Nov Dec" at bounding box center [125, 213] width 52 height 20
click at [83, 252] on span "1" at bounding box center [85, 256] width 22 height 22
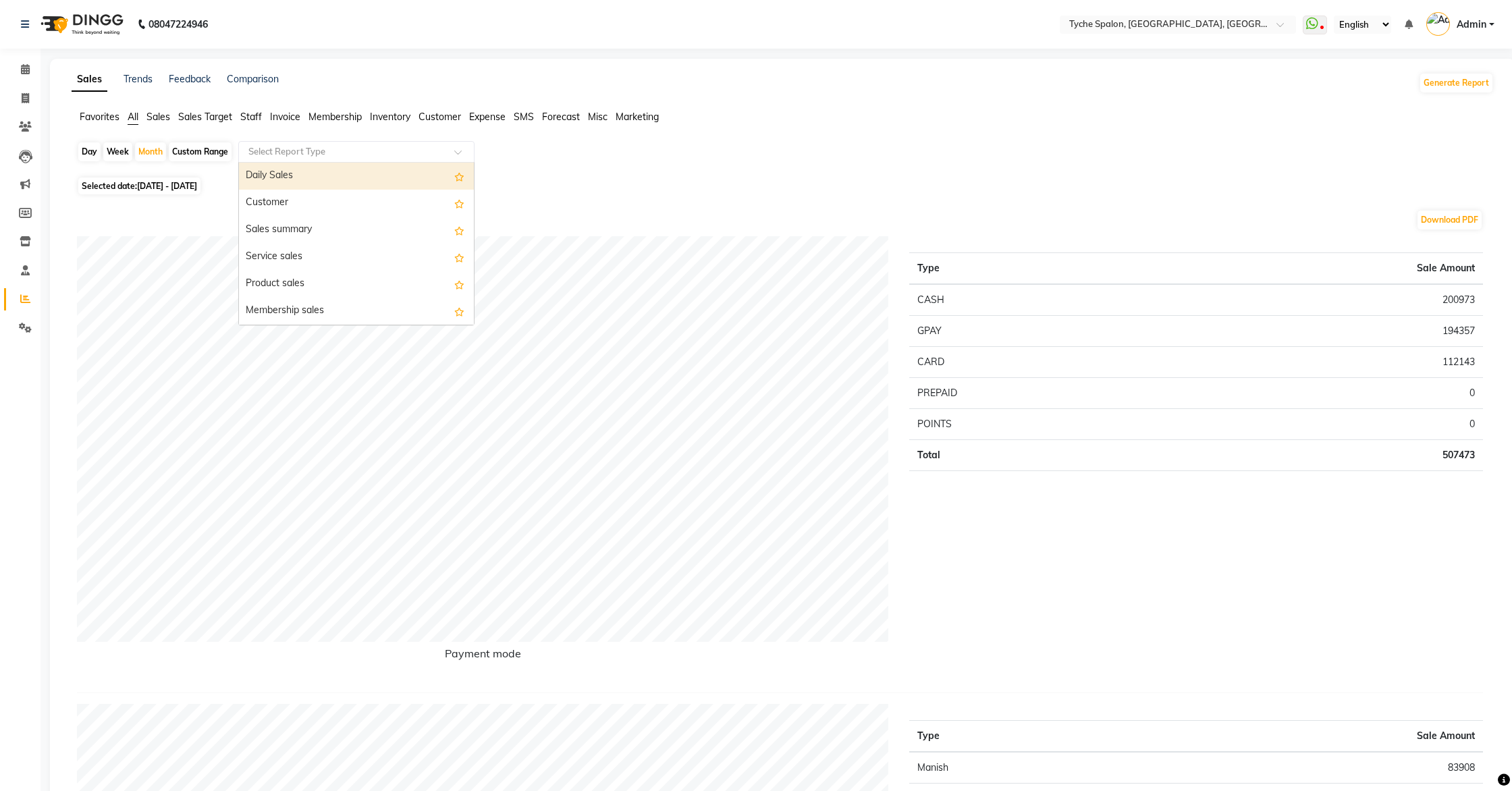
click at [309, 145] on input "text" at bounding box center [343, 152] width 194 height 13
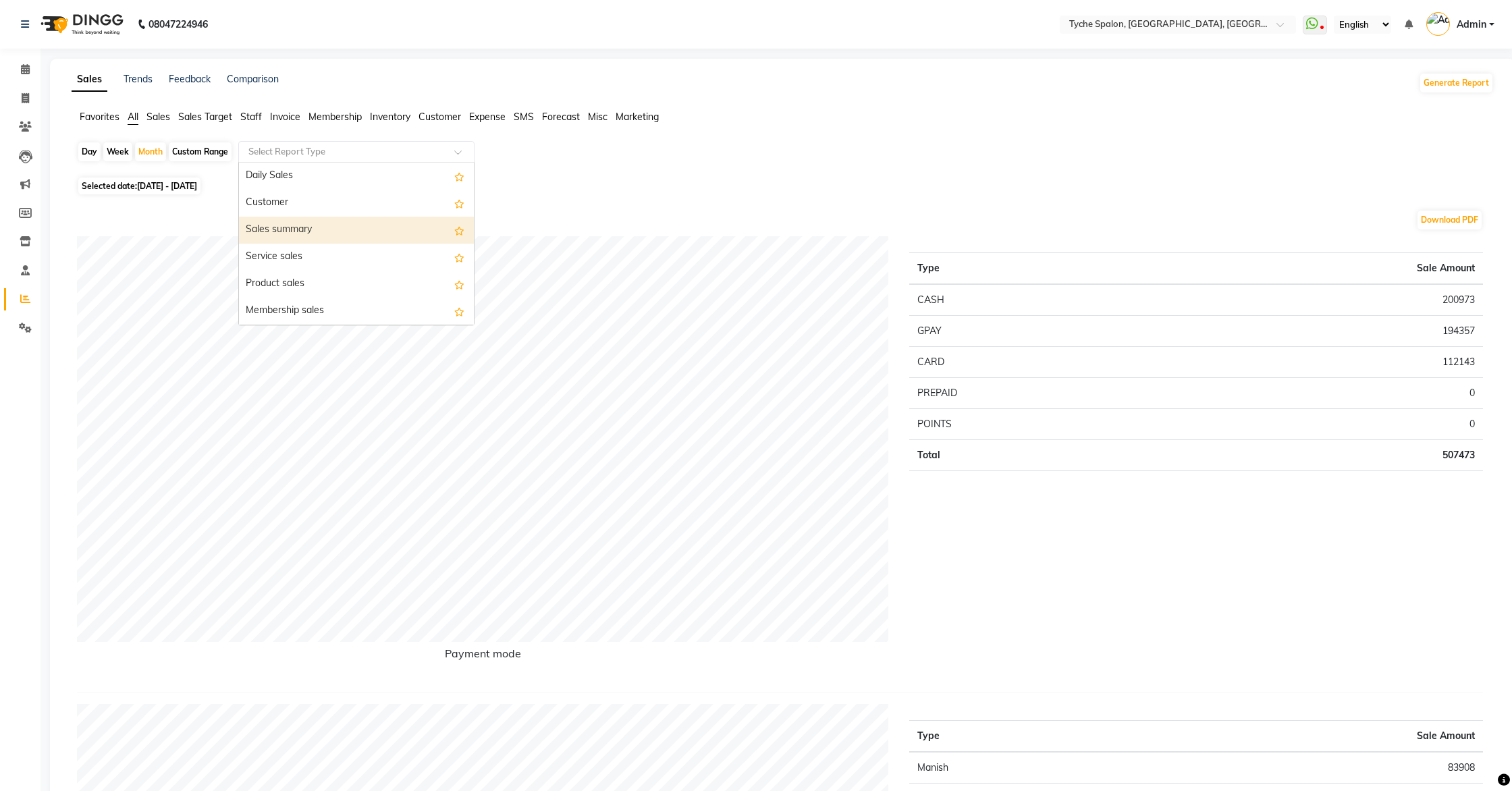
click at [321, 235] on div "Sales summary" at bounding box center [356, 230] width 235 height 27
select select "full_report"
select select "pdf"
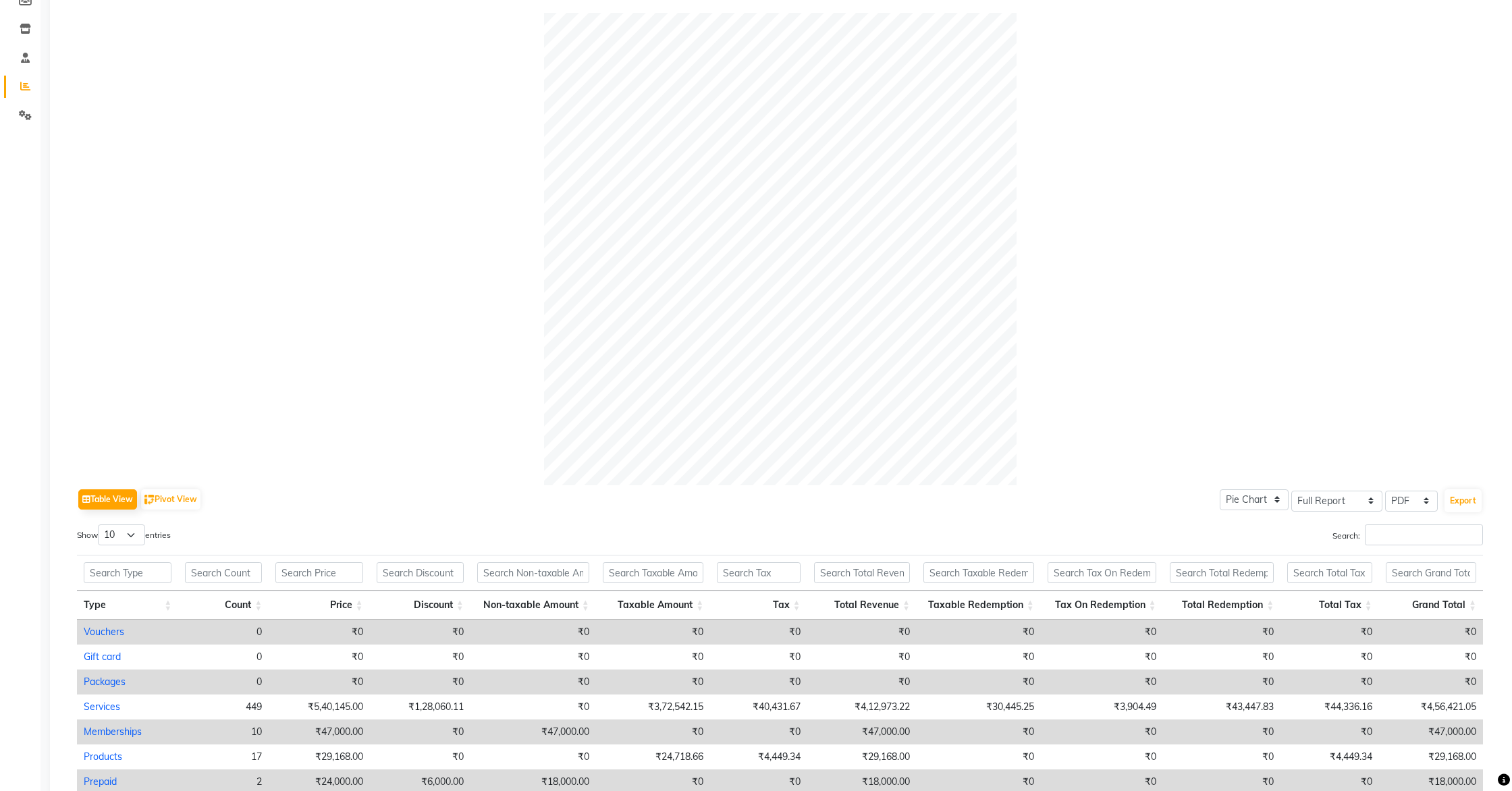
scroll to position [368, 0]
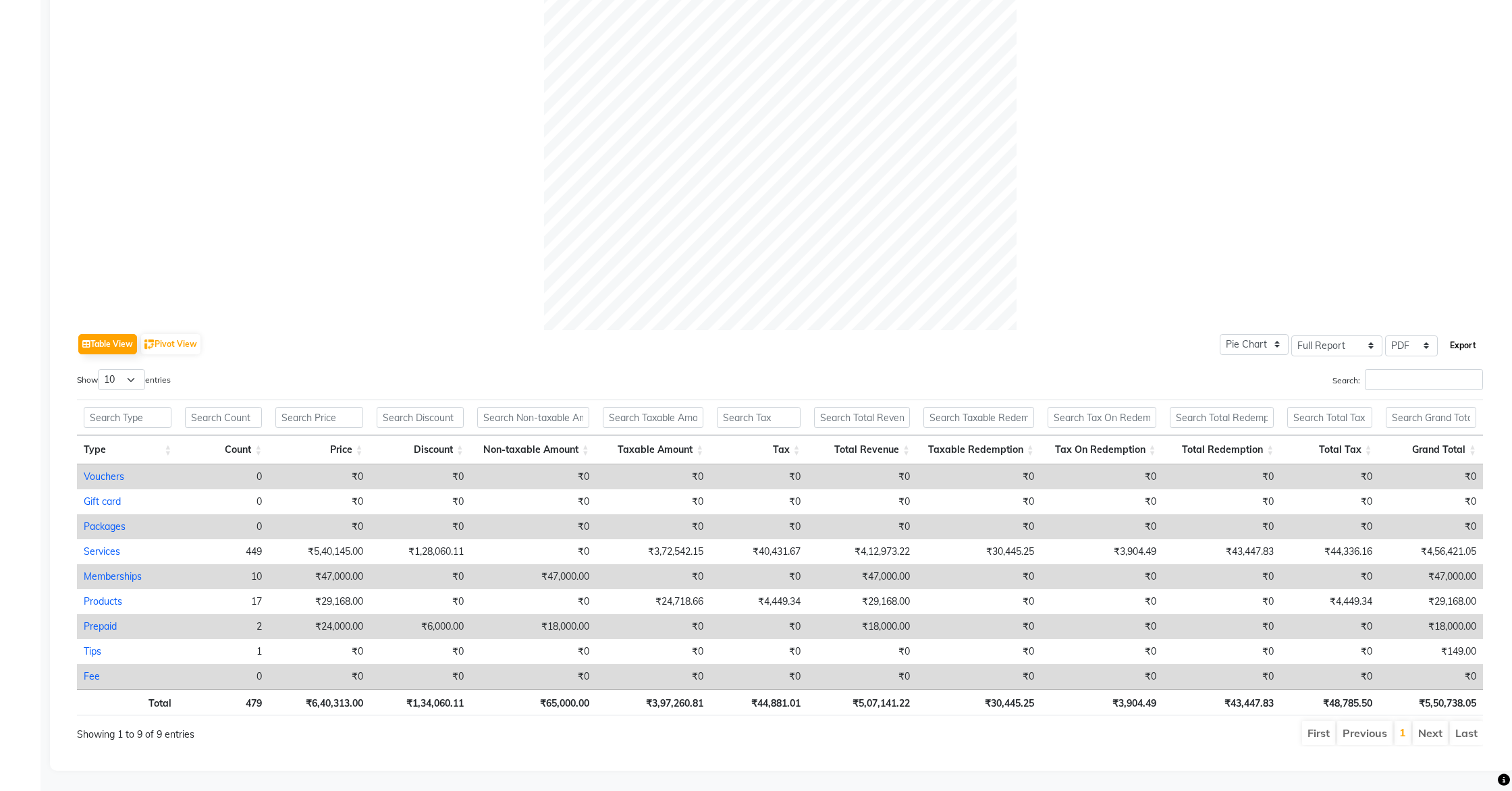
click at [1462, 345] on button "Export" at bounding box center [1463, 345] width 37 height 23
select select "serif"
select select "12px"
select select "template_1"
select select "A4"
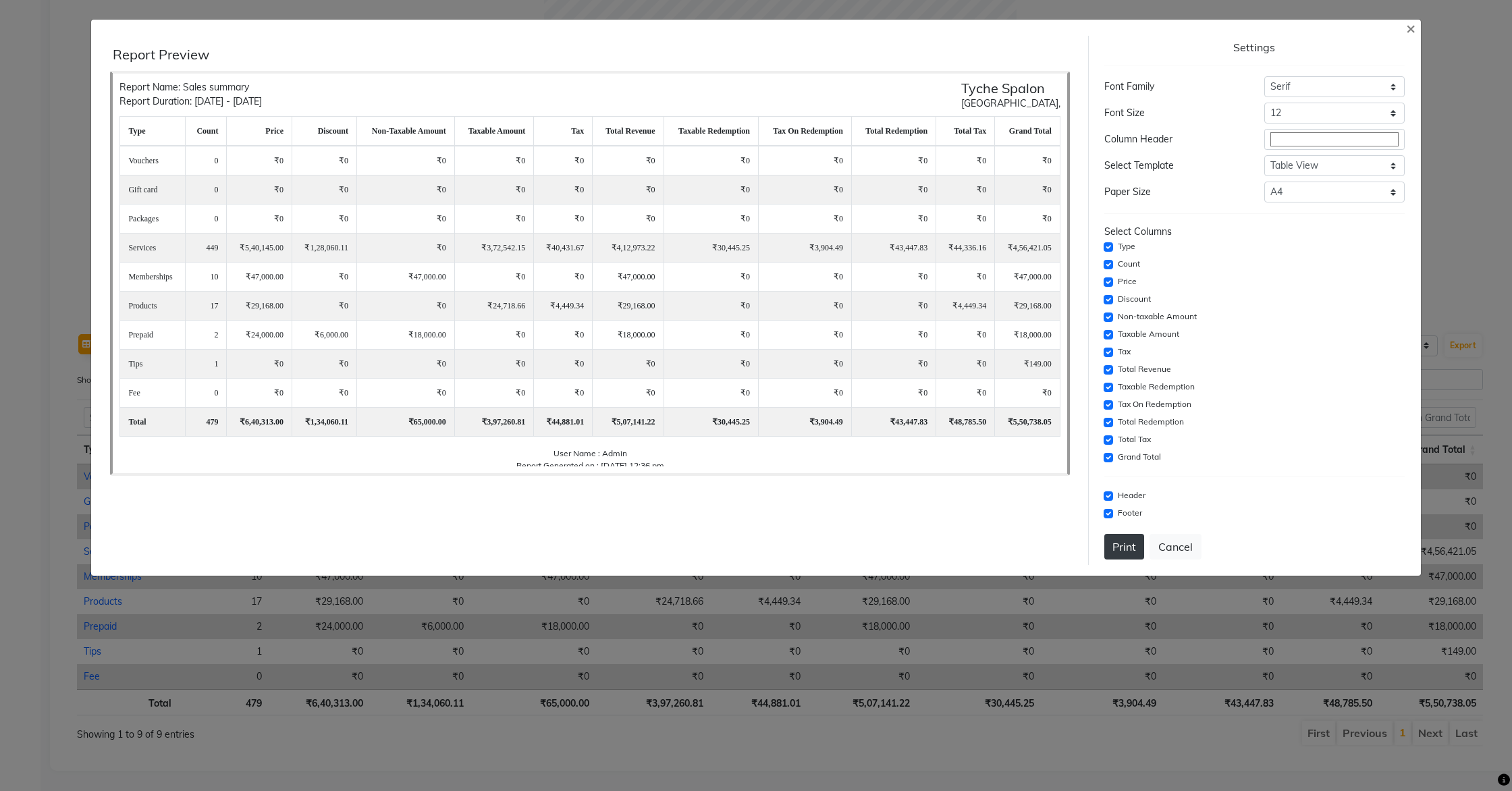
click at [1117, 555] on button "Print" at bounding box center [1124, 547] width 40 height 25
click at [1409, 30] on span "×" at bounding box center [1410, 28] width 9 height 20
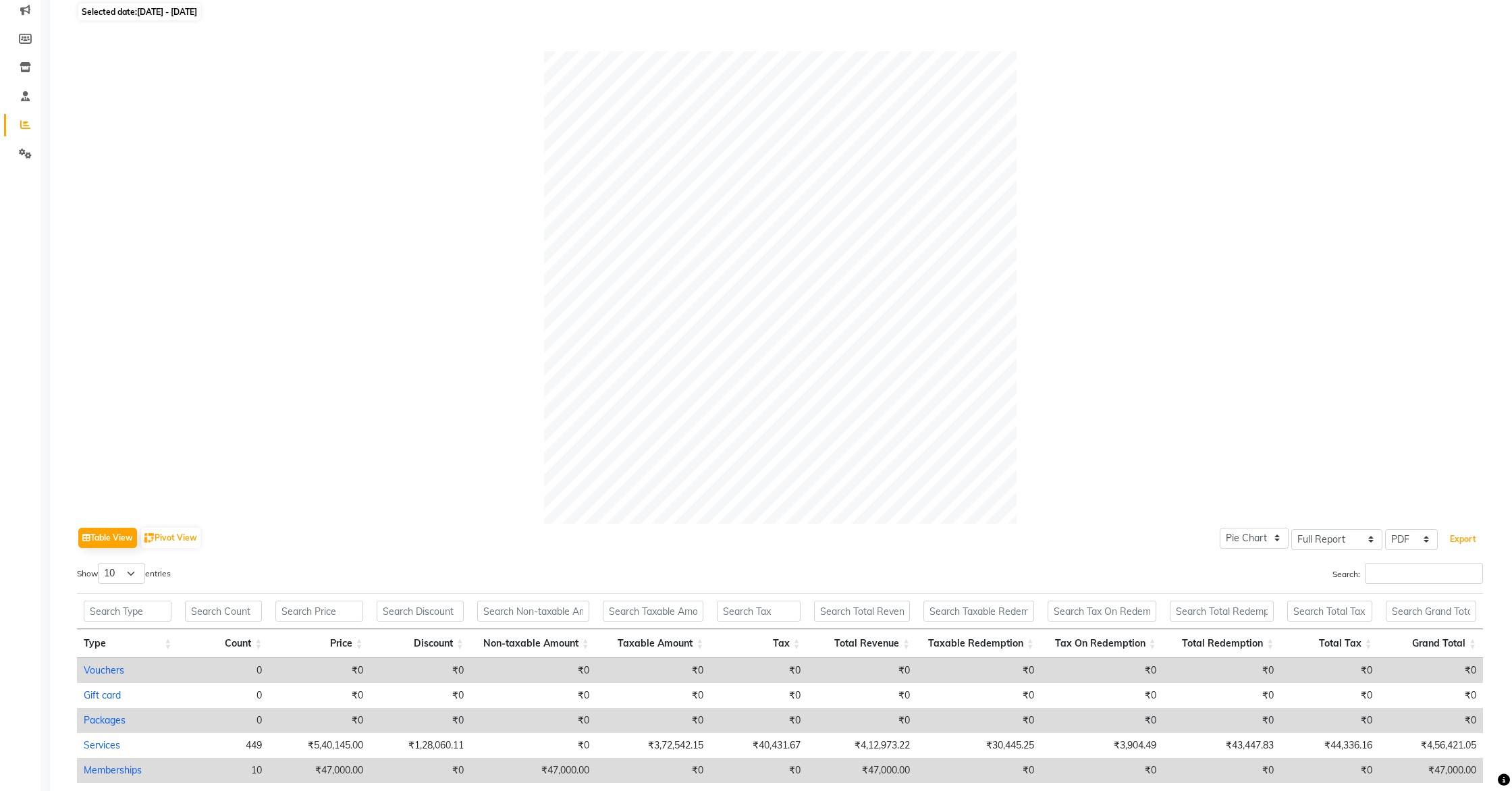
scroll to position [0, 0]
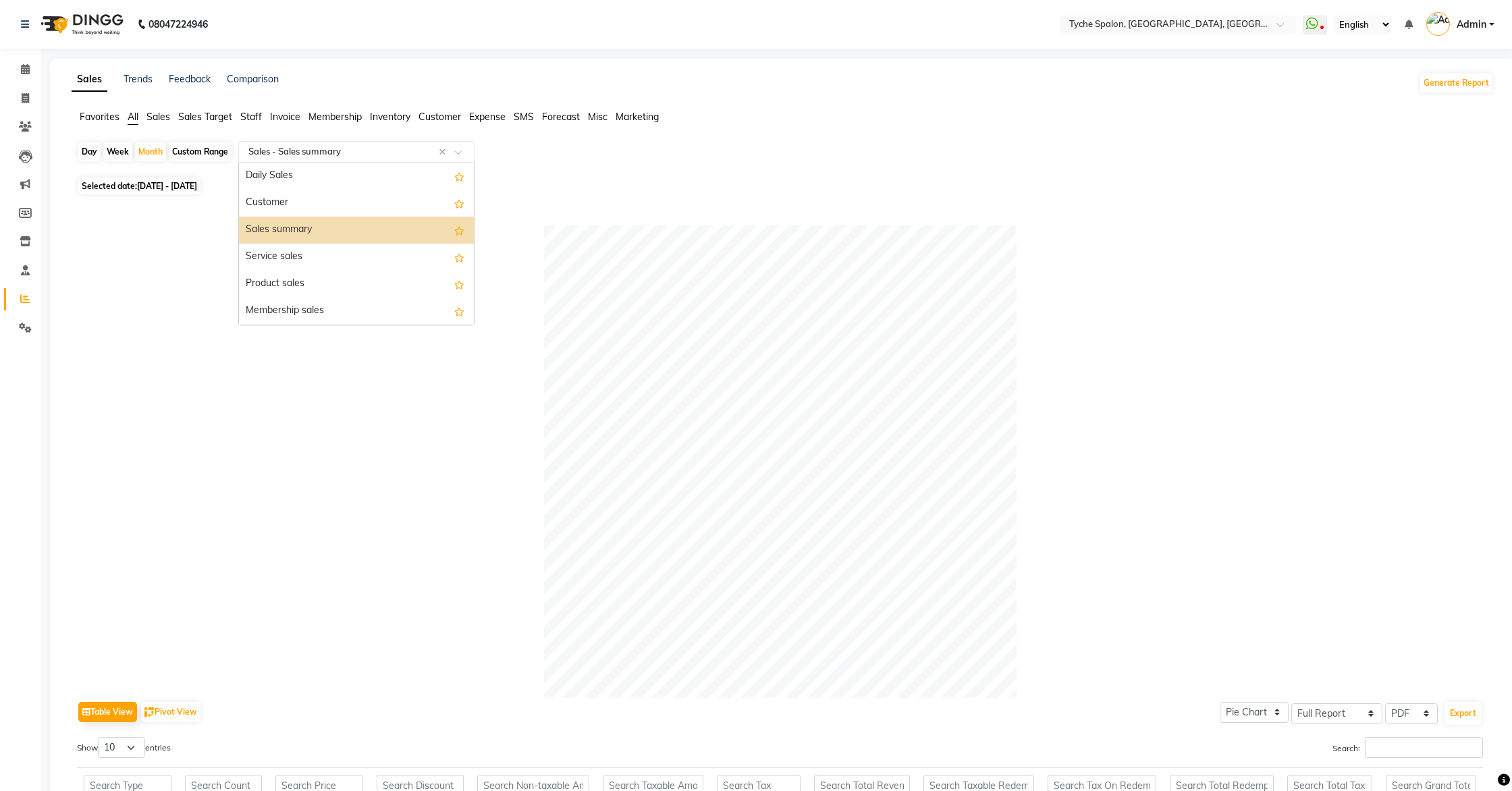
click at [348, 157] on input "text" at bounding box center [343, 152] width 194 height 13
click at [330, 261] on div "Service sales" at bounding box center [356, 257] width 235 height 27
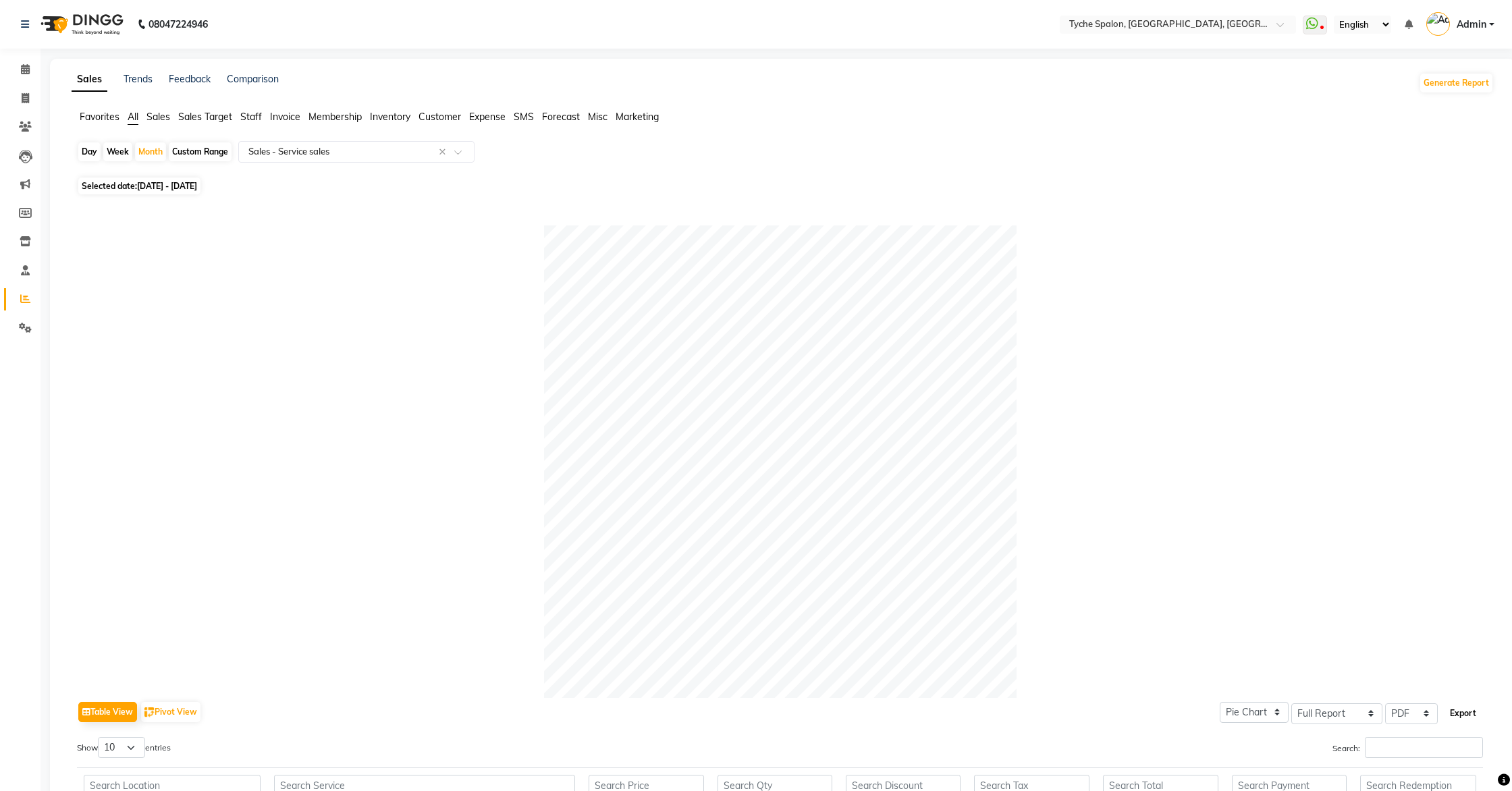
click at [1460, 714] on button "Export" at bounding box center [1463, 713] width 37 height 23
select select "serif"
select select "12px"
select select "template_1"
select select "A4"
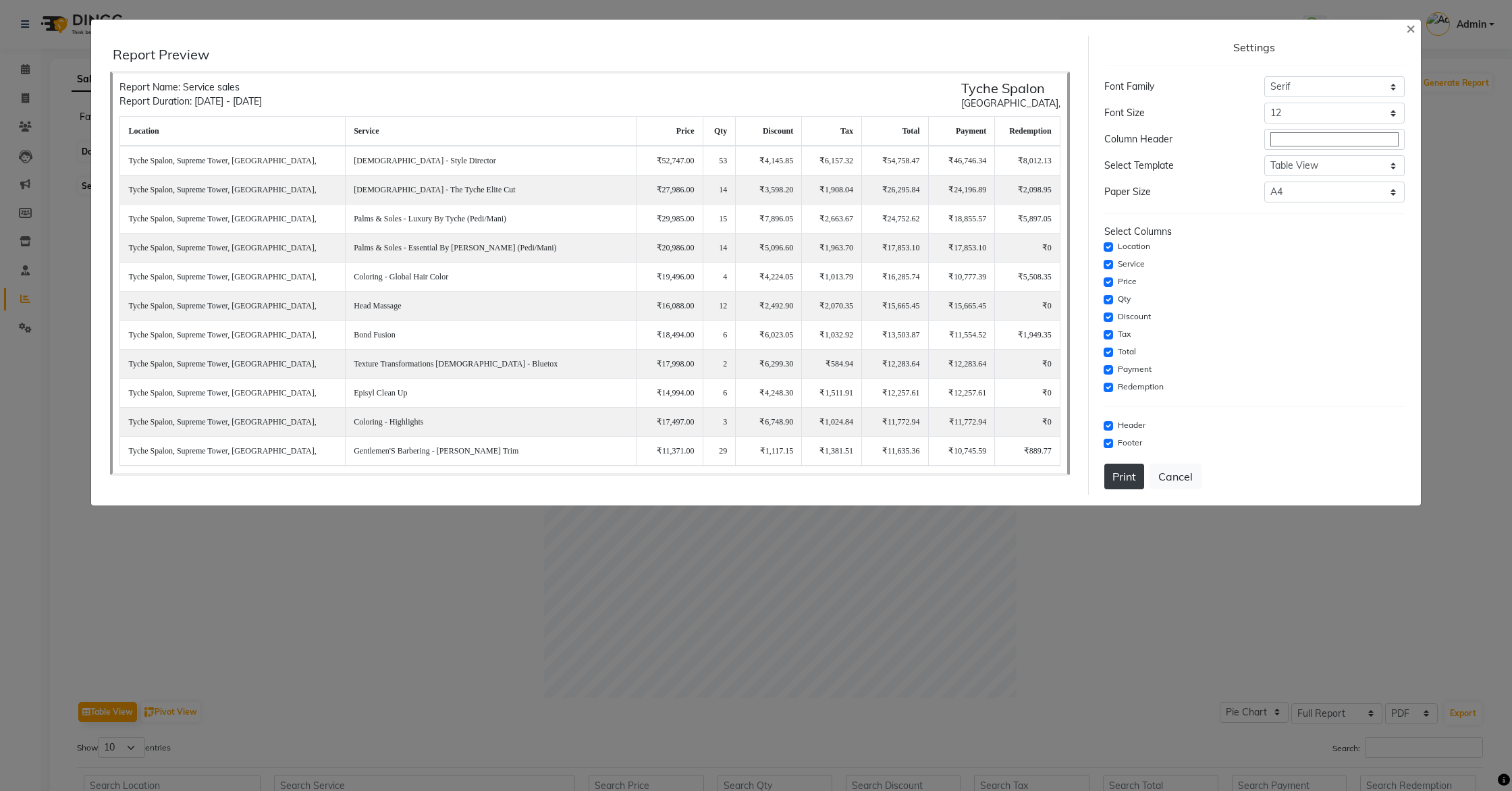
click at [1119, 475] on button "Print" at bounding box center [1124, 477] width 40 height 25
click at [1406, 29] on span "×" at bounding box center [1410, 28] width 9 height 20
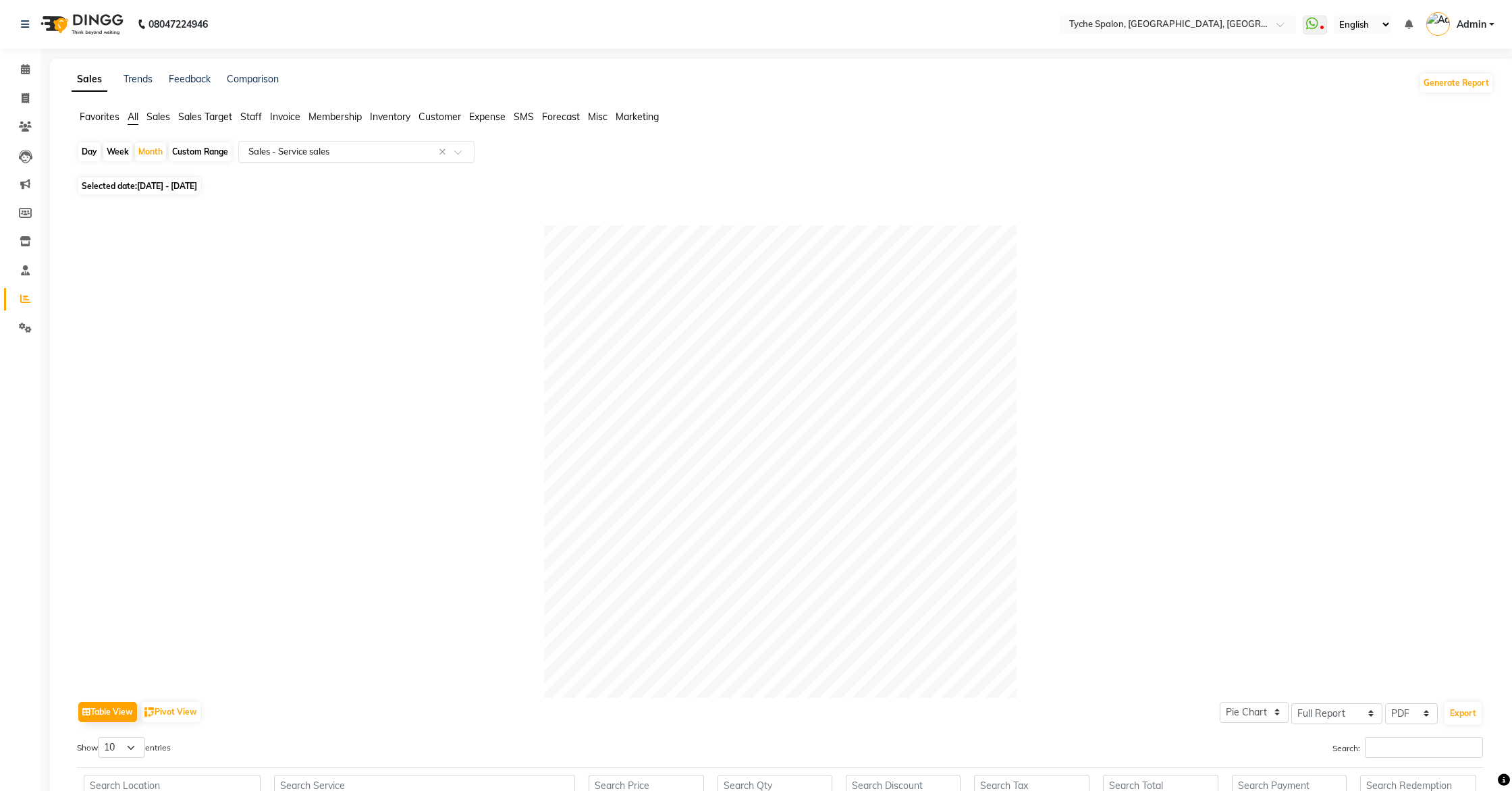
click at [315, 157] on input "text" at bounding box center [343, 152] width 194 height 13
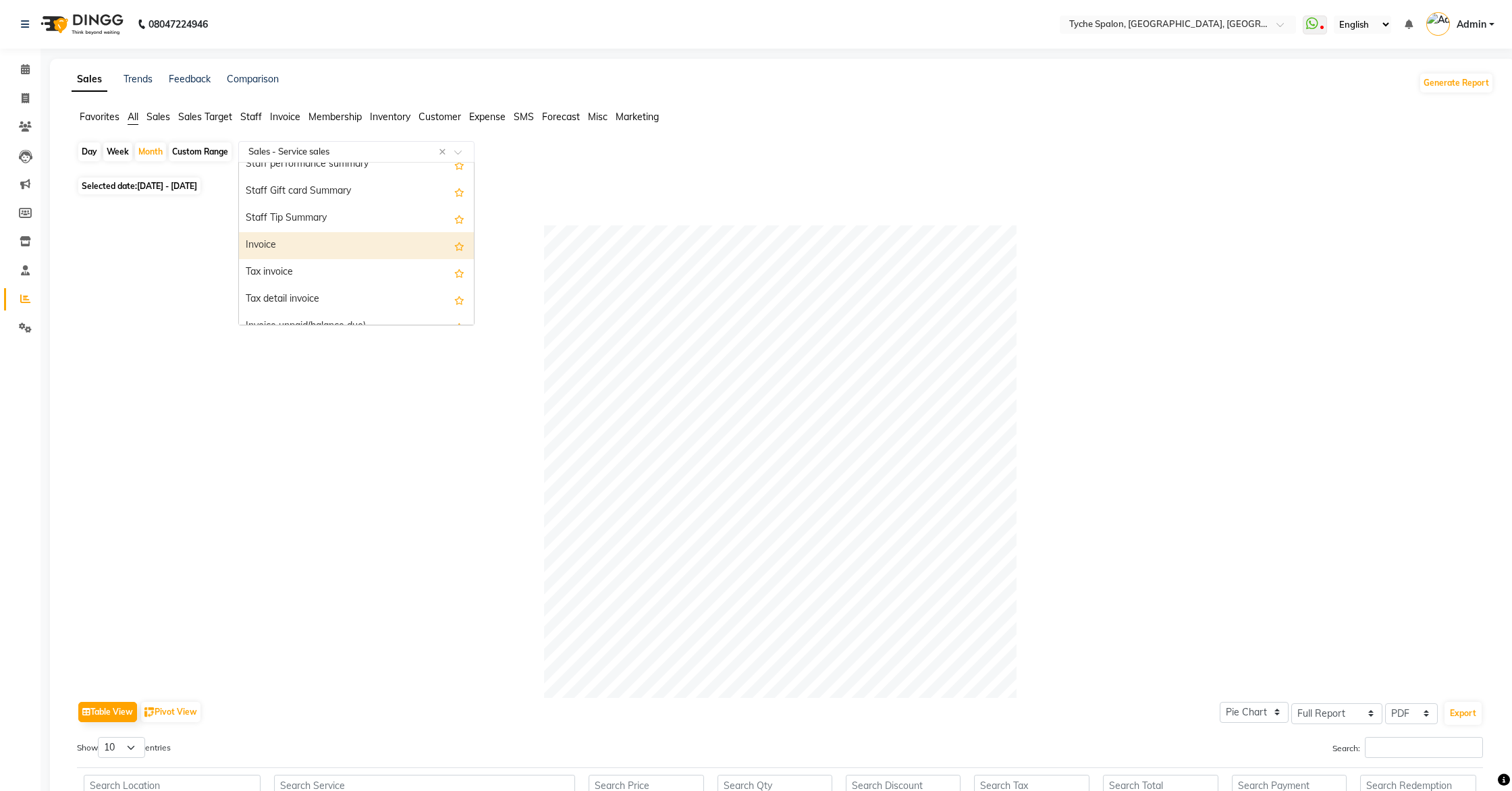
click at [331, 251] on div "Invoice" at bounding box center [356, 246] width 235 height 27
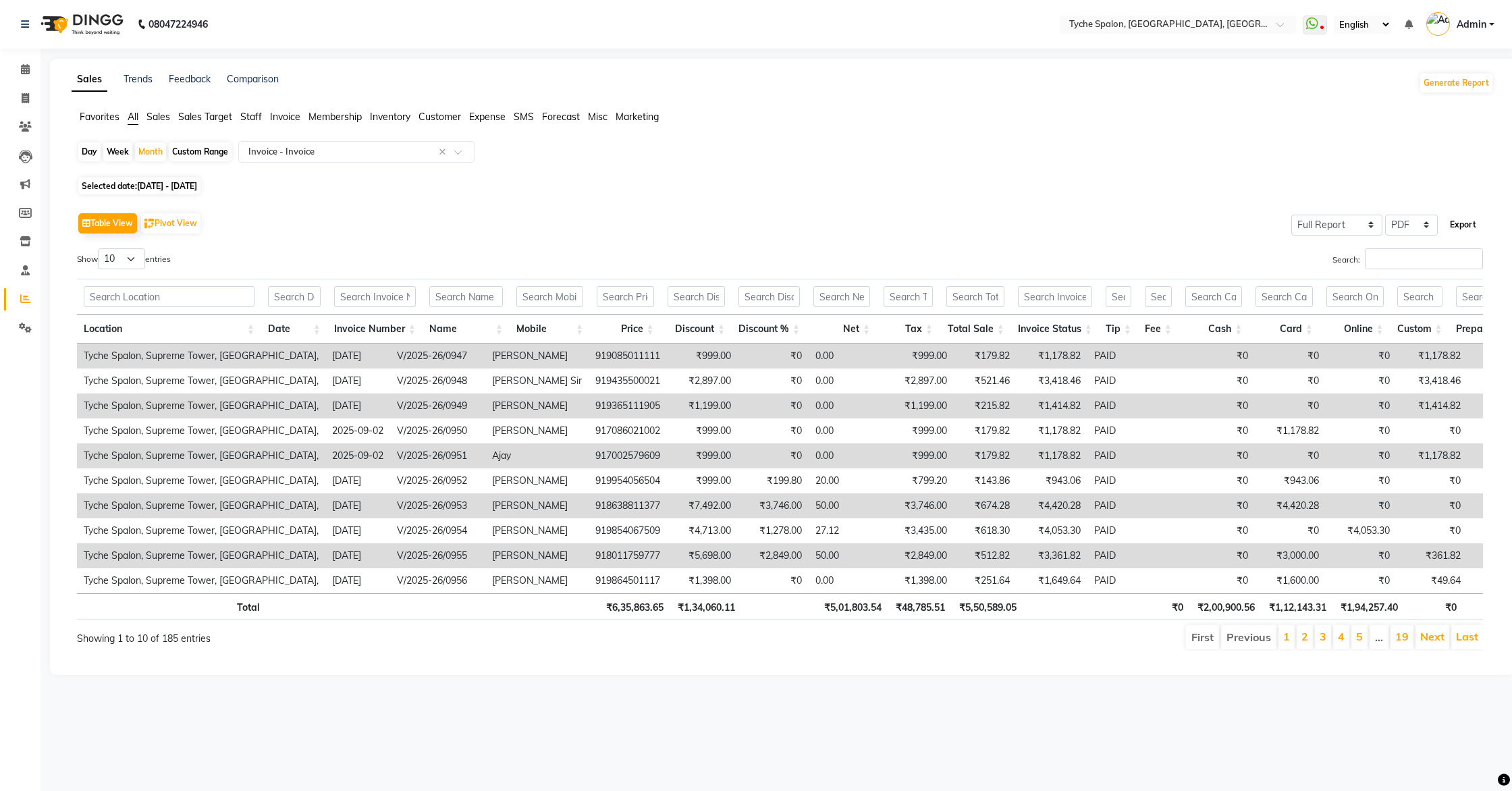
click at [1465, 229] on button "Export" at bounding box center [1463, 225] width 37 height 23
select select "serif"
select select "12px"
select select "template_1"
select select "A4"
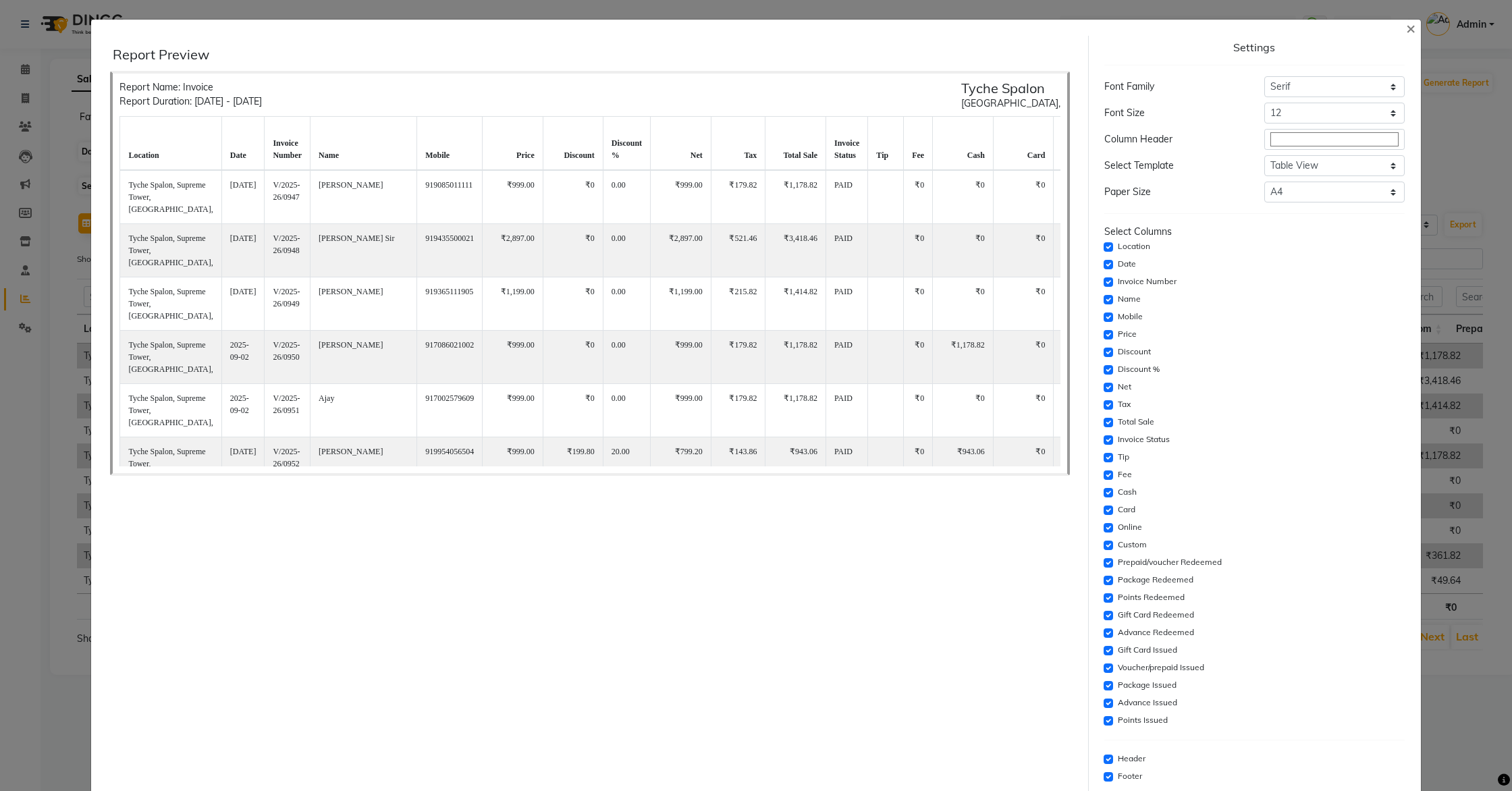
scroll to position [68, 0]
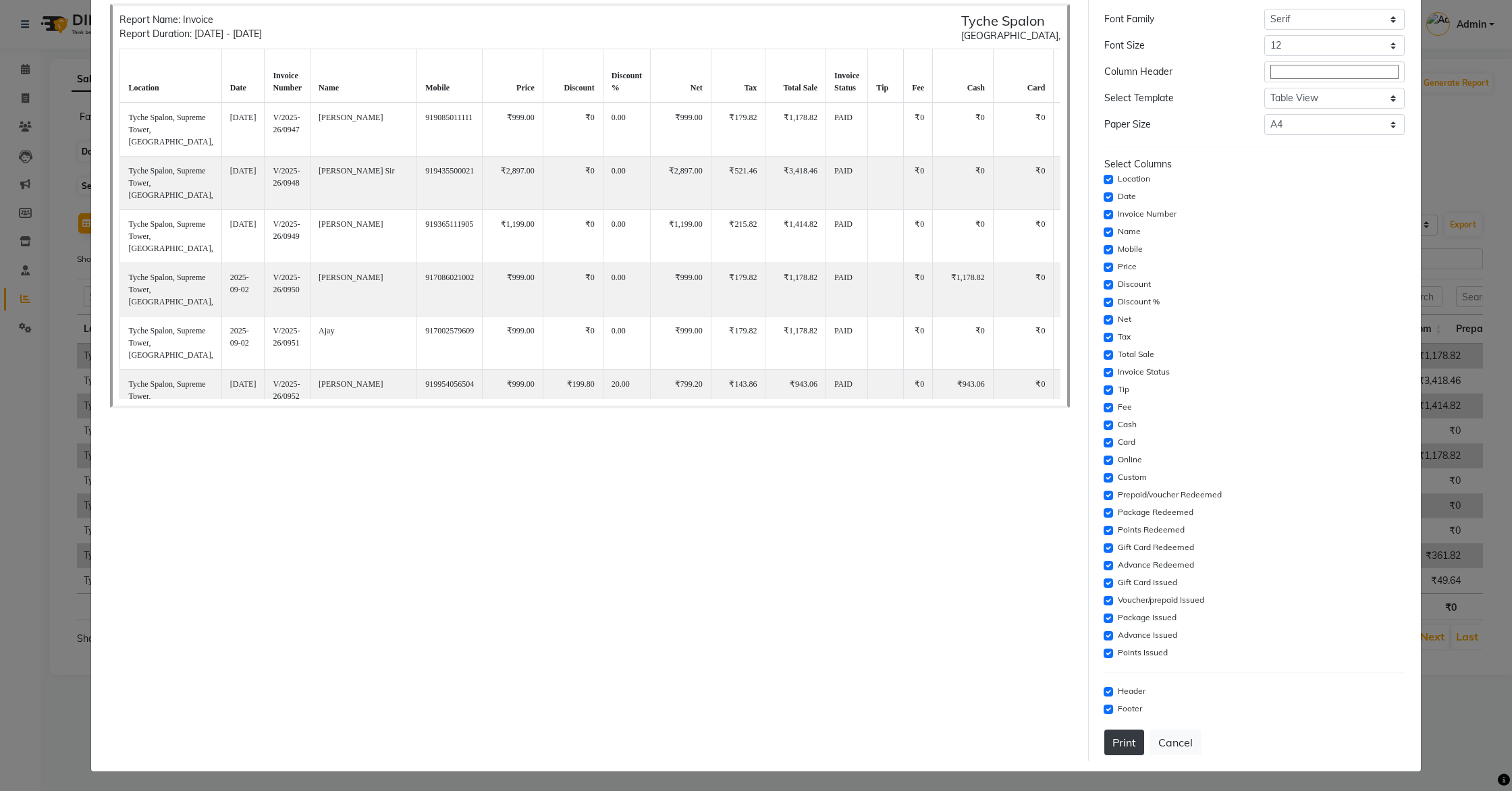
click at [1121, 749] on button "Print" at bounding box center [1124, 742] width 40 height 25
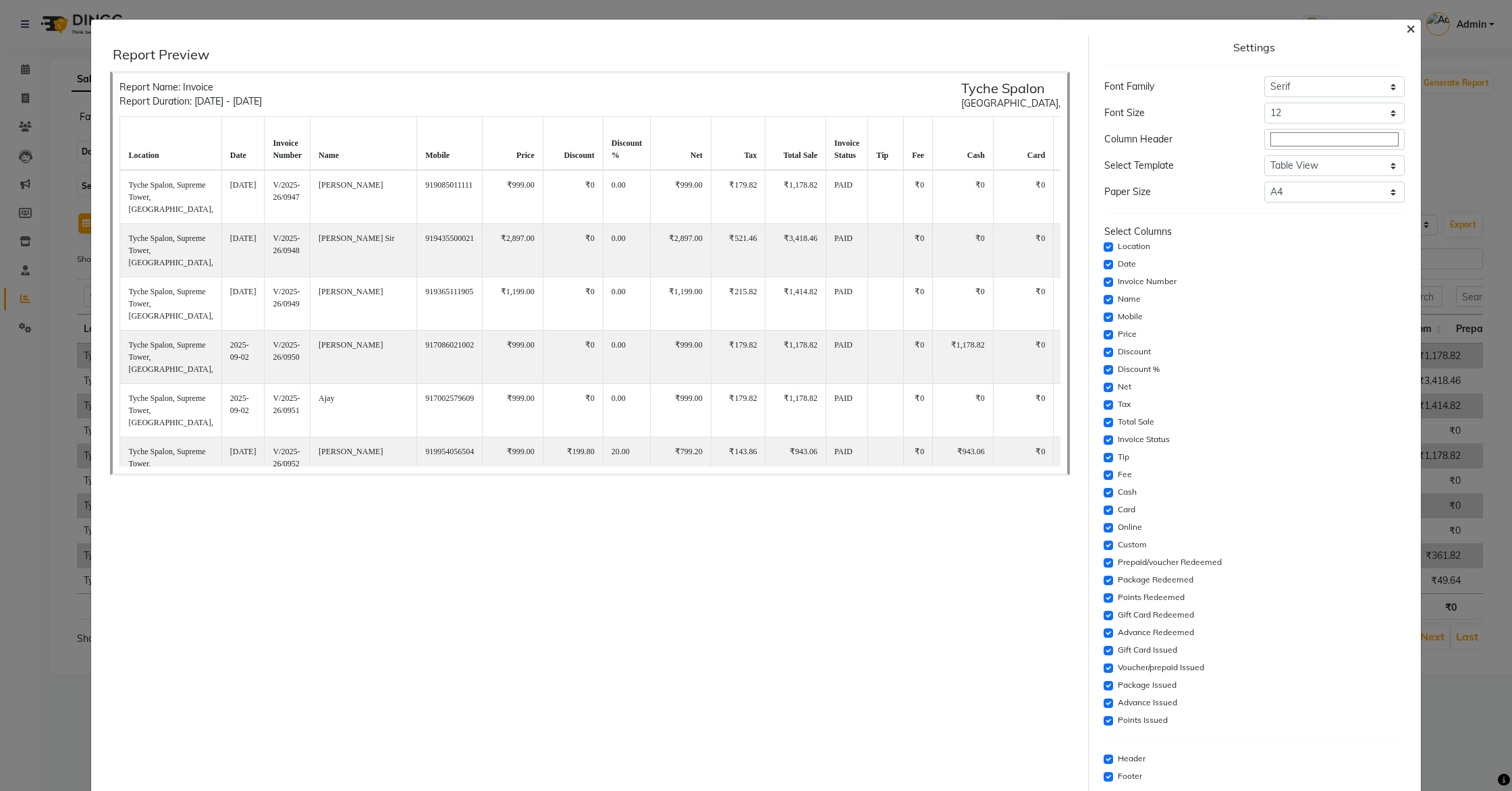
click at [1411, 28] on span "×" at bounding box center [1410, 28] width 9 height 20
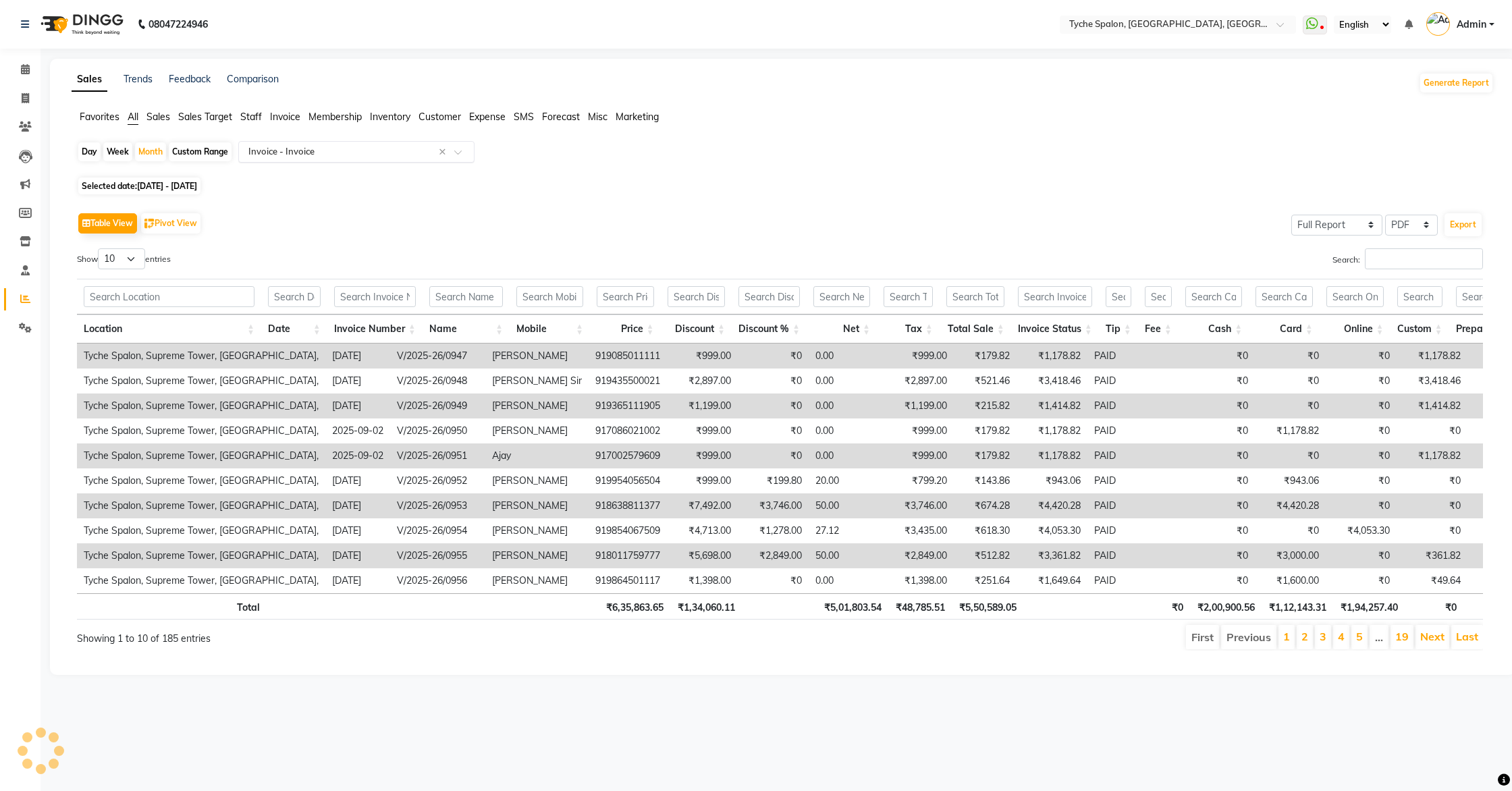
click at [340, 155] on input "text" at bounding box center [343, 152] width 194 height 13
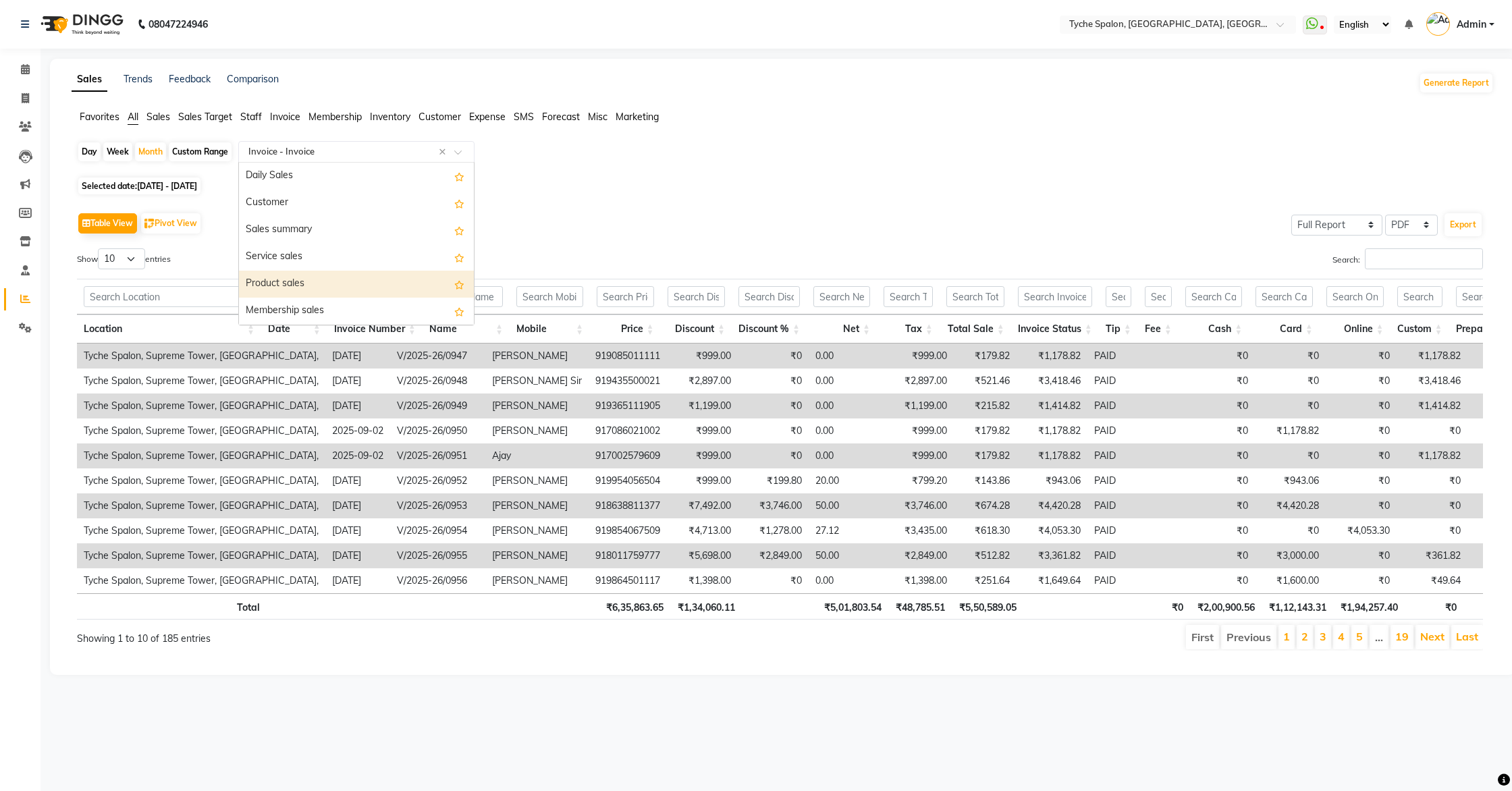
click at [310, 284] on div "Product sales" at bounding box center [356, 284] width 235 height 27
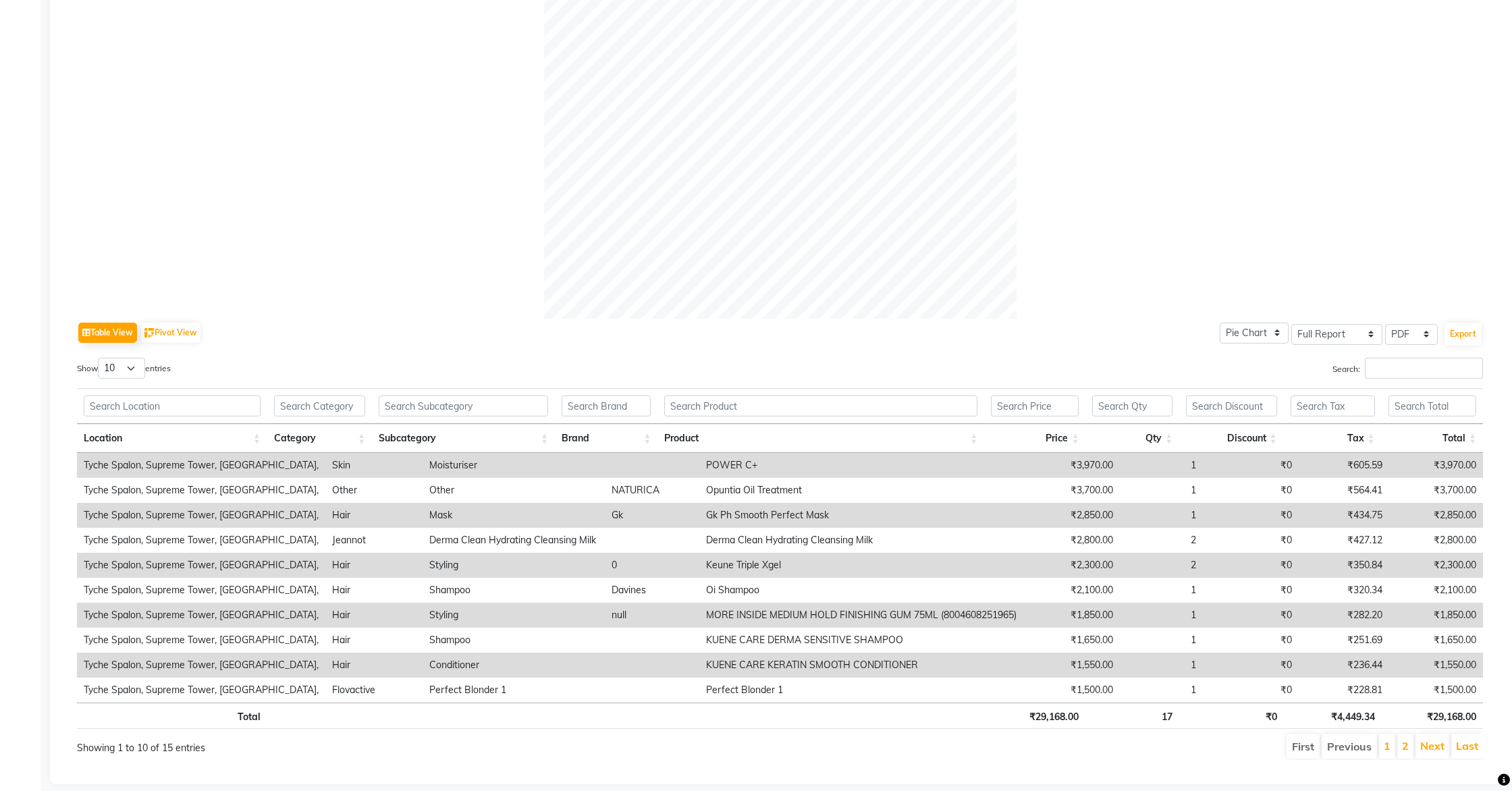
scroll to position [393, 0]
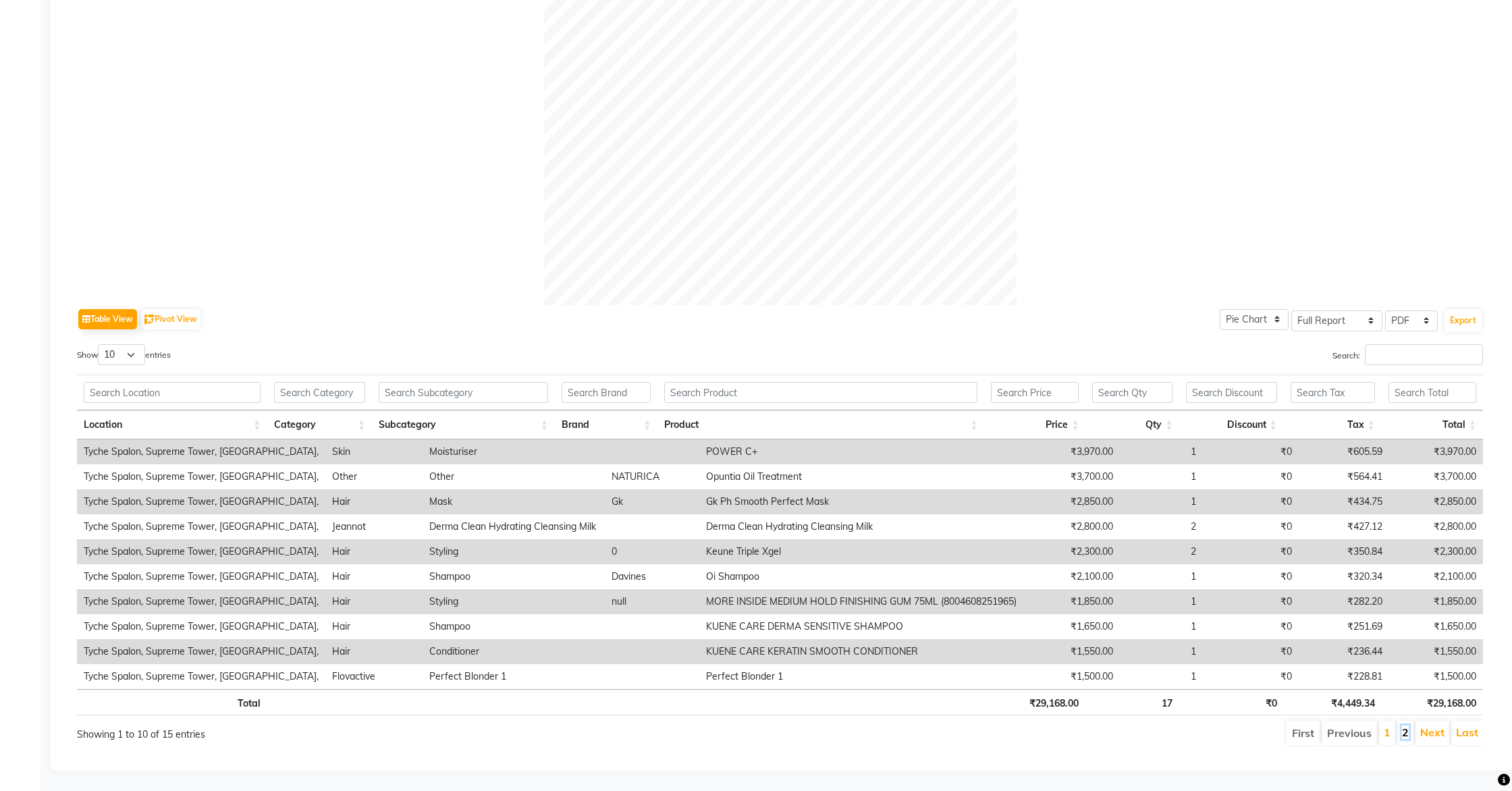
click at [1406, 732] on link "2" at bounding box center [1406, 732] width 7 height 13
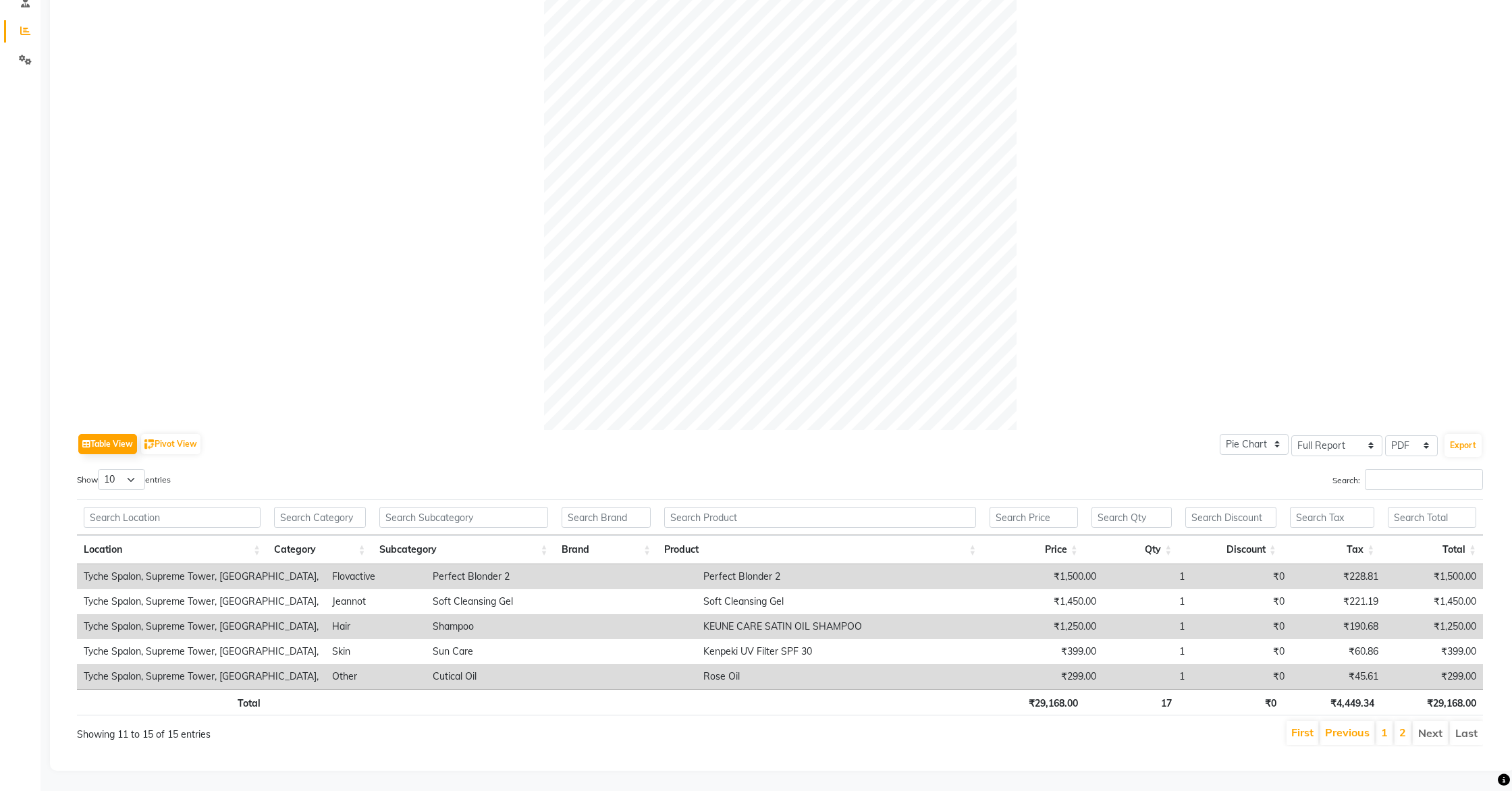
click at [1426, 734] on li "Next" at bounding box center [1431, 733] width 35 height 24
click at [1468, 445] on button "Export" at bounding box center [1463, 446] width 37 height 23
select select "serif"
select select "12px"
select select "template_1"
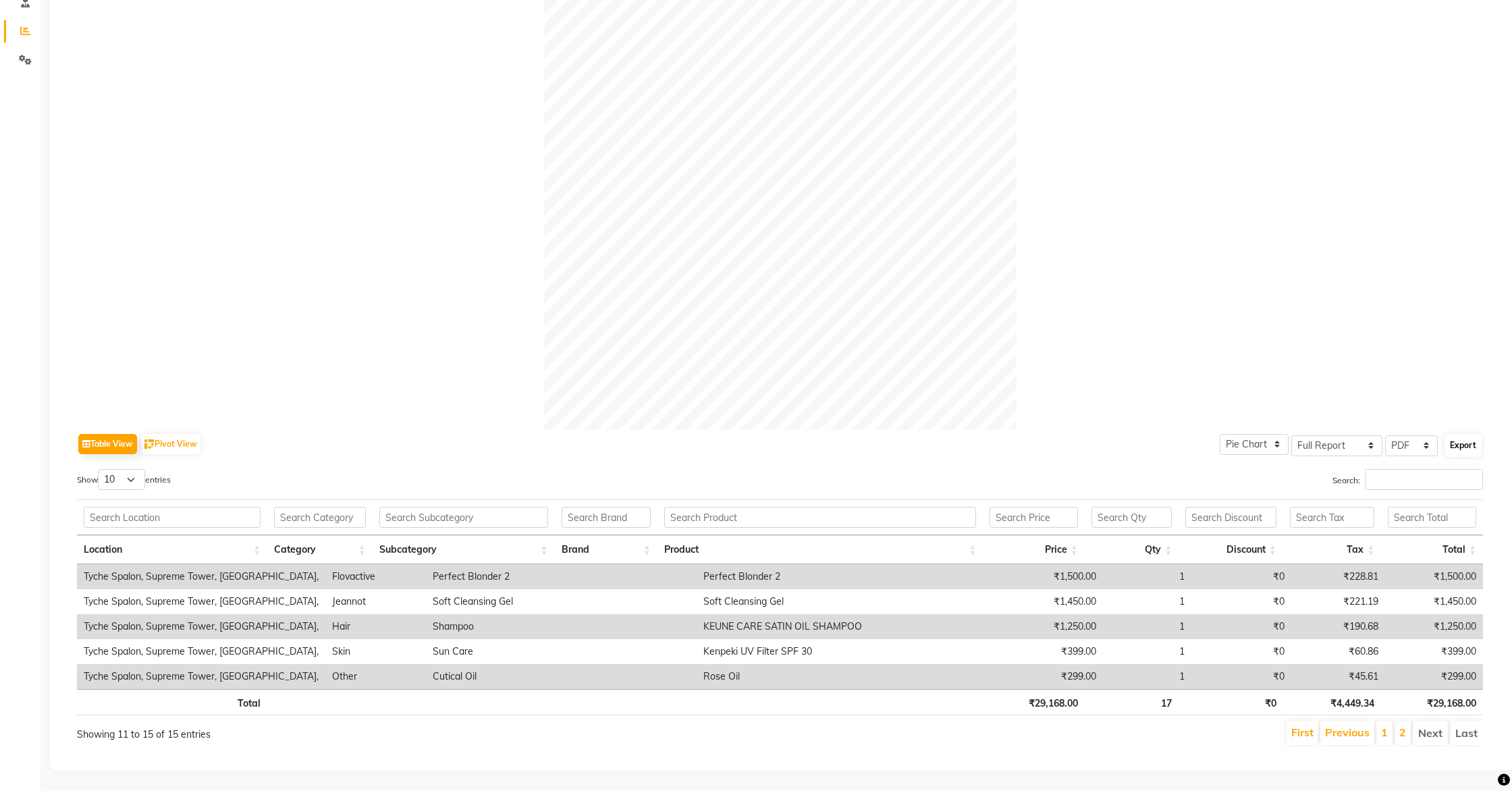
select select "A4"
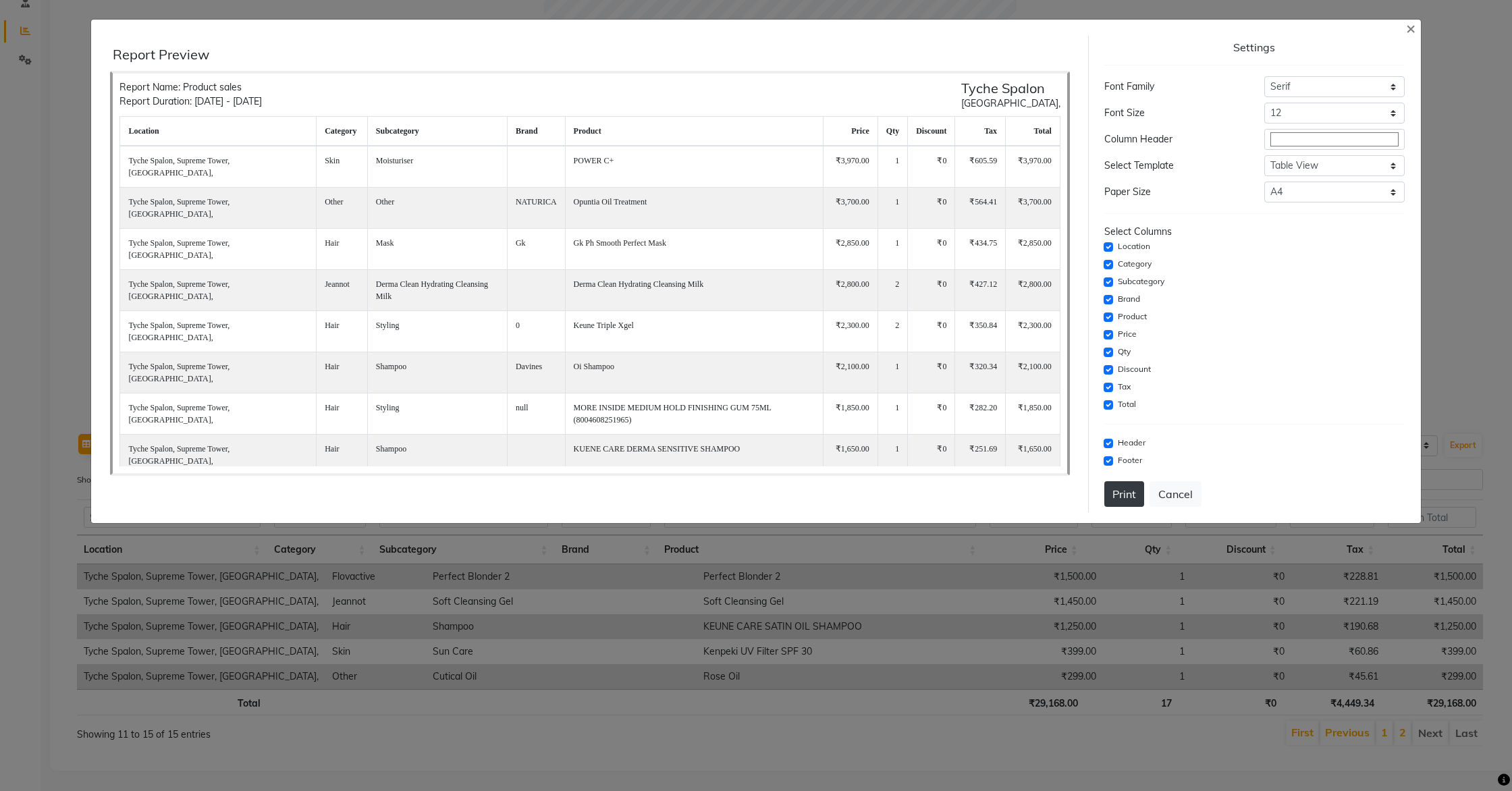
click at [1117, 499] on button "Print" at bounding box center [1124, 494] width 40 height 25
click at [1413, 28] on span "×" at bounding box center [1410, 28] width 9 height 20
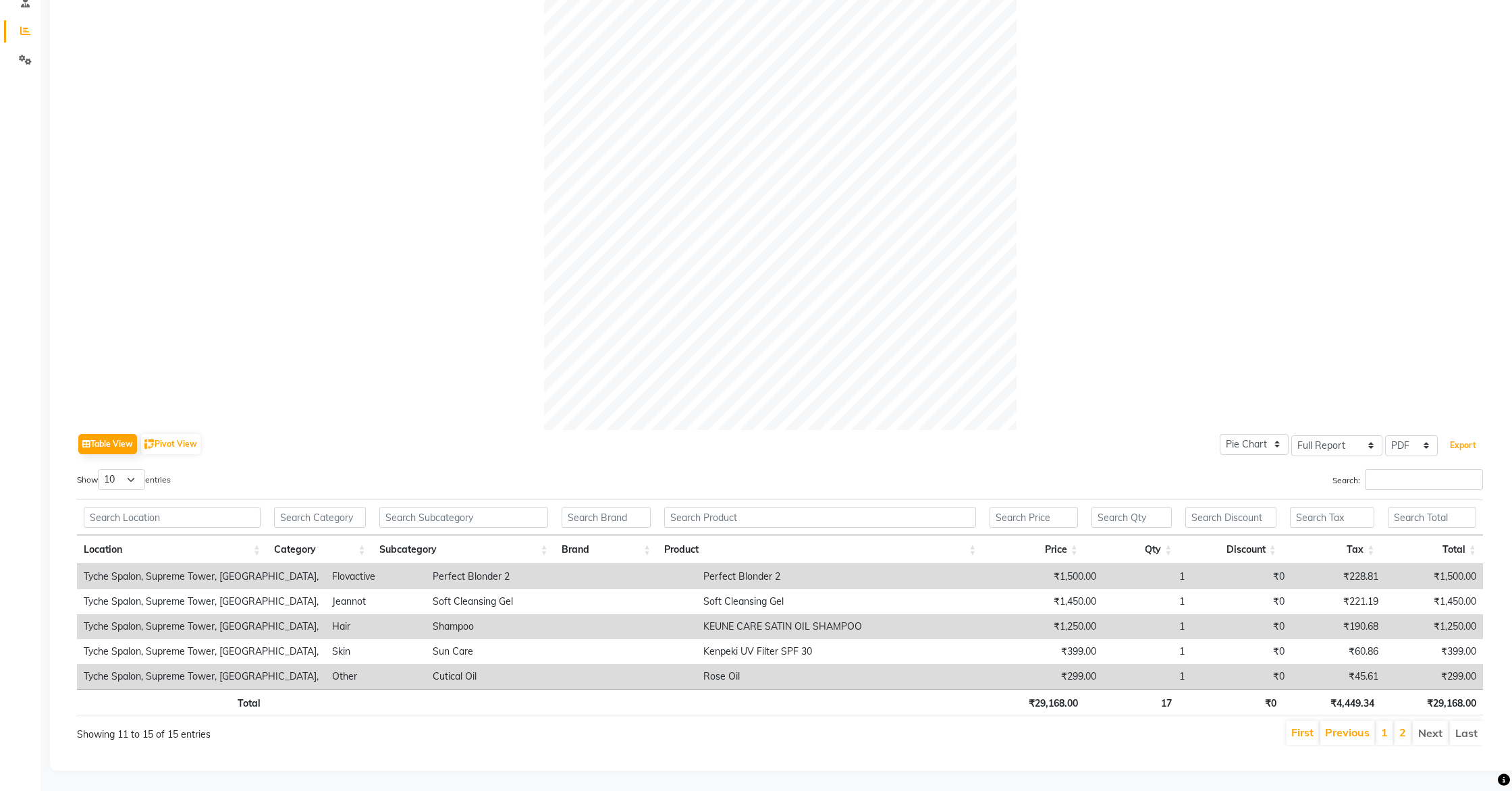
scroll to position [0, 0]
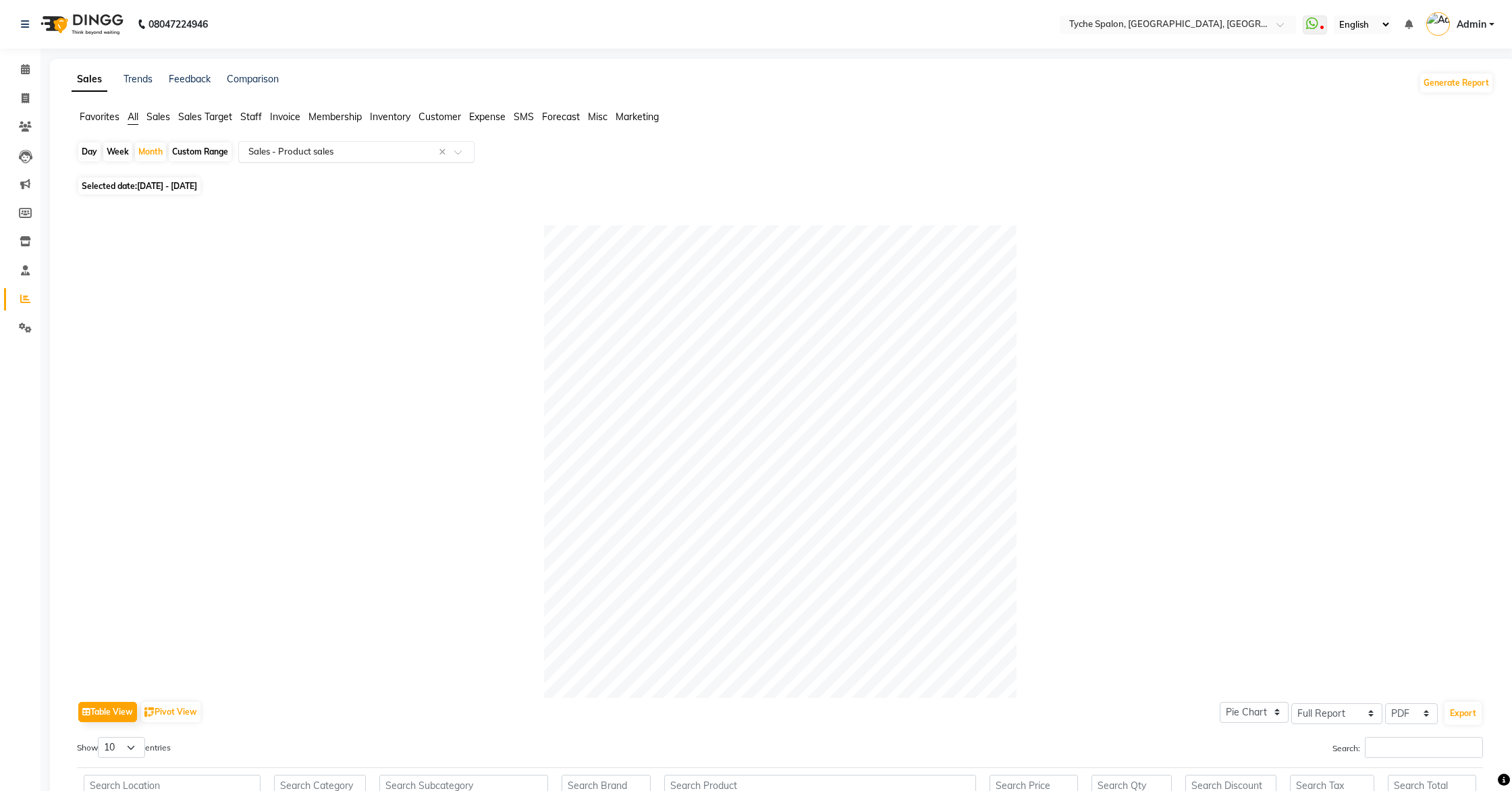
click at [350, 155] on input "text" at bounding box center [343, 152] width 194 height 13
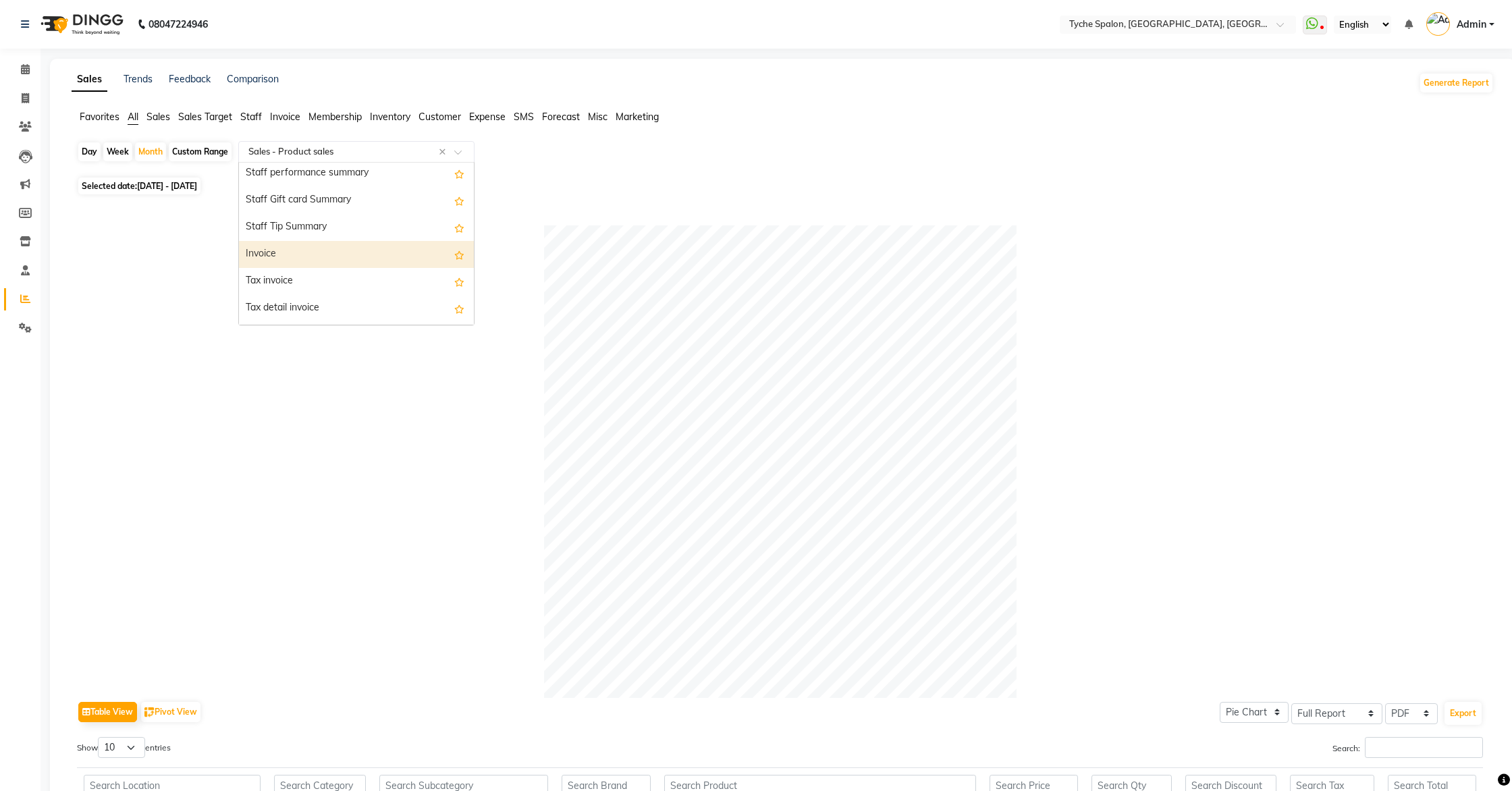
click at [294, 262] on div "Invoice" at bounding box center [356, 254] width 235 height 27
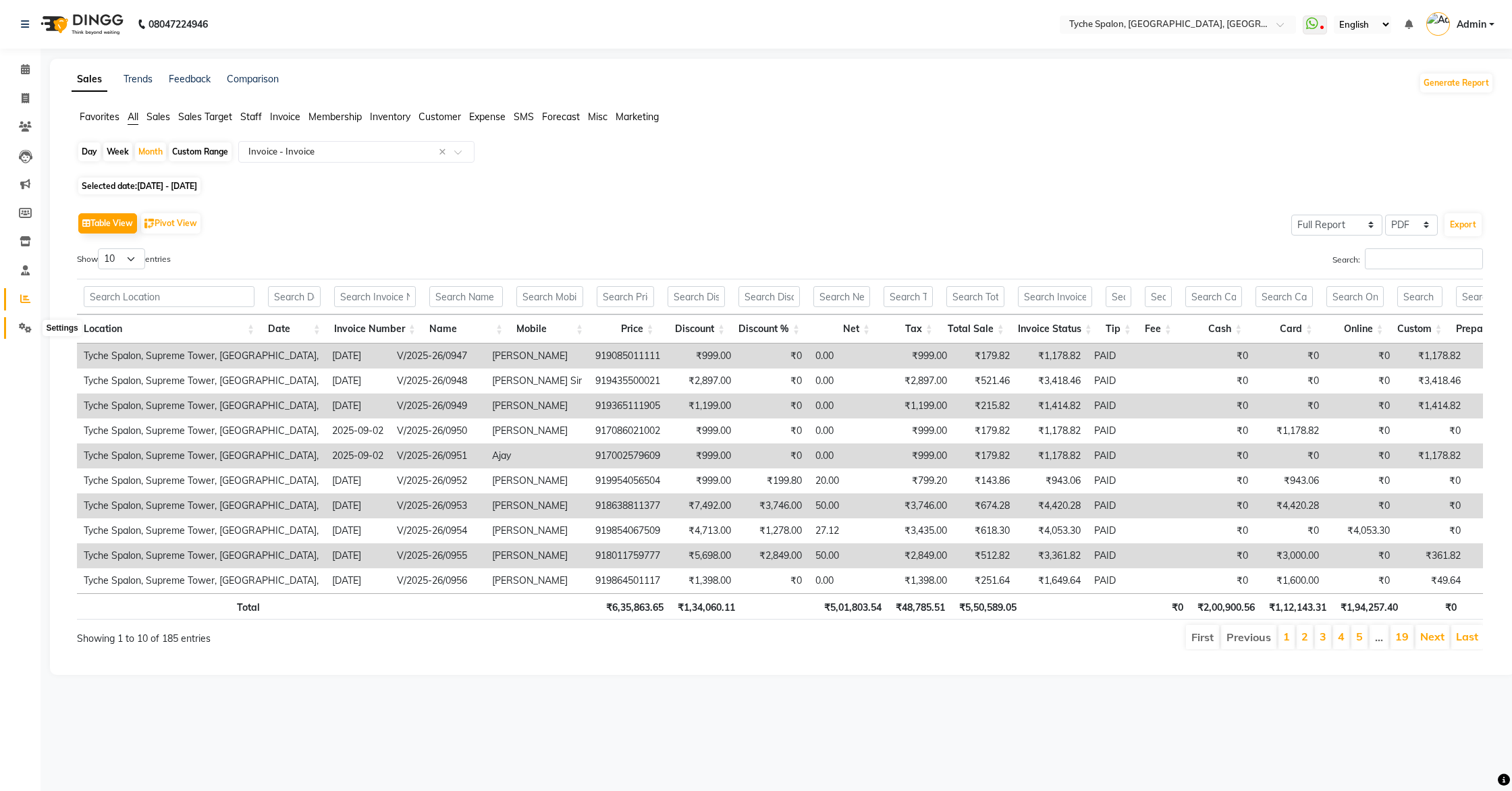
click at [24, 323] on icon at bounding box center [25, 328] width 13 height 10
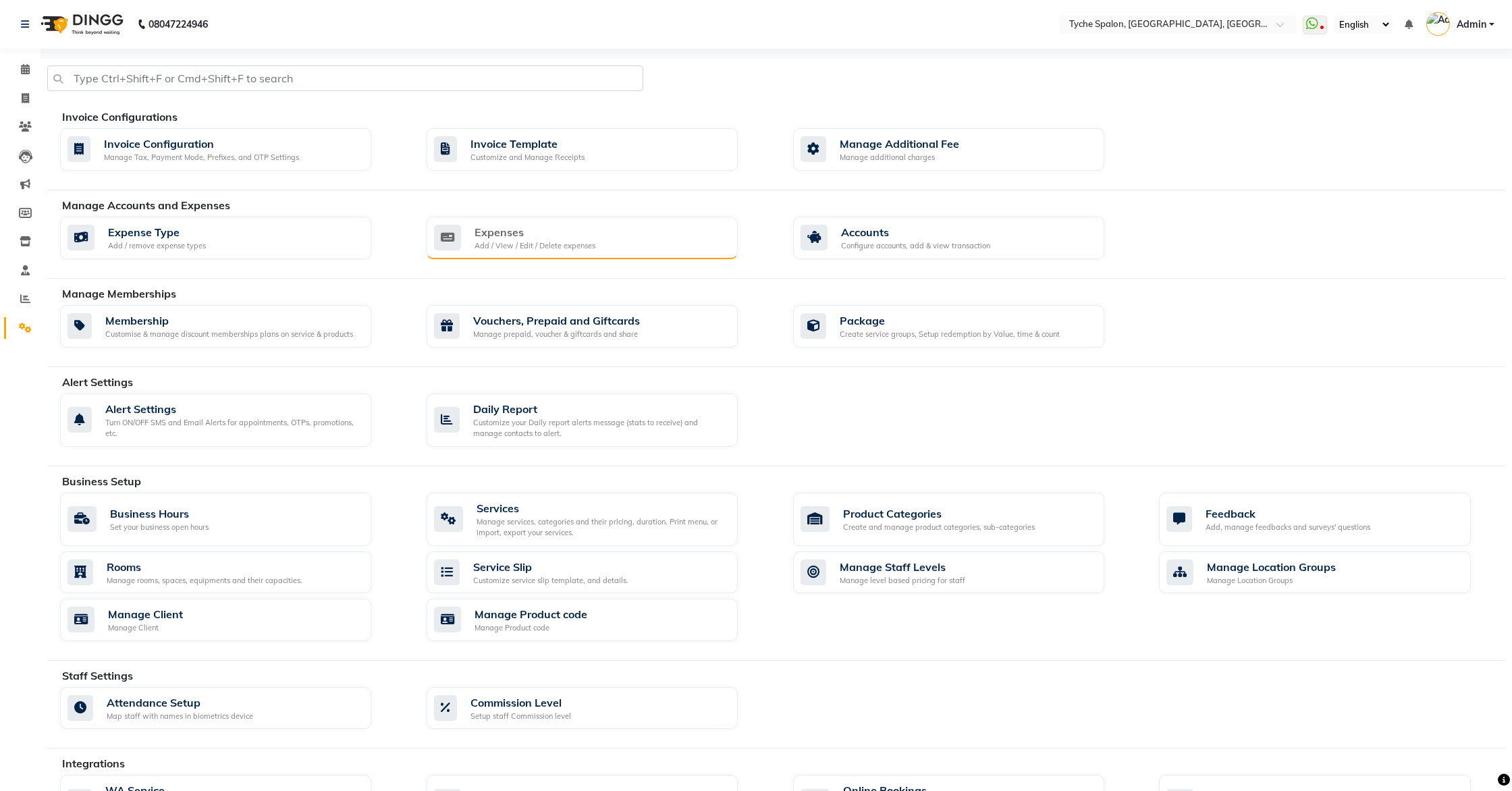
click at [504, 230] on div "Expenses" at bounding box center [535, 232] width 121 height 16
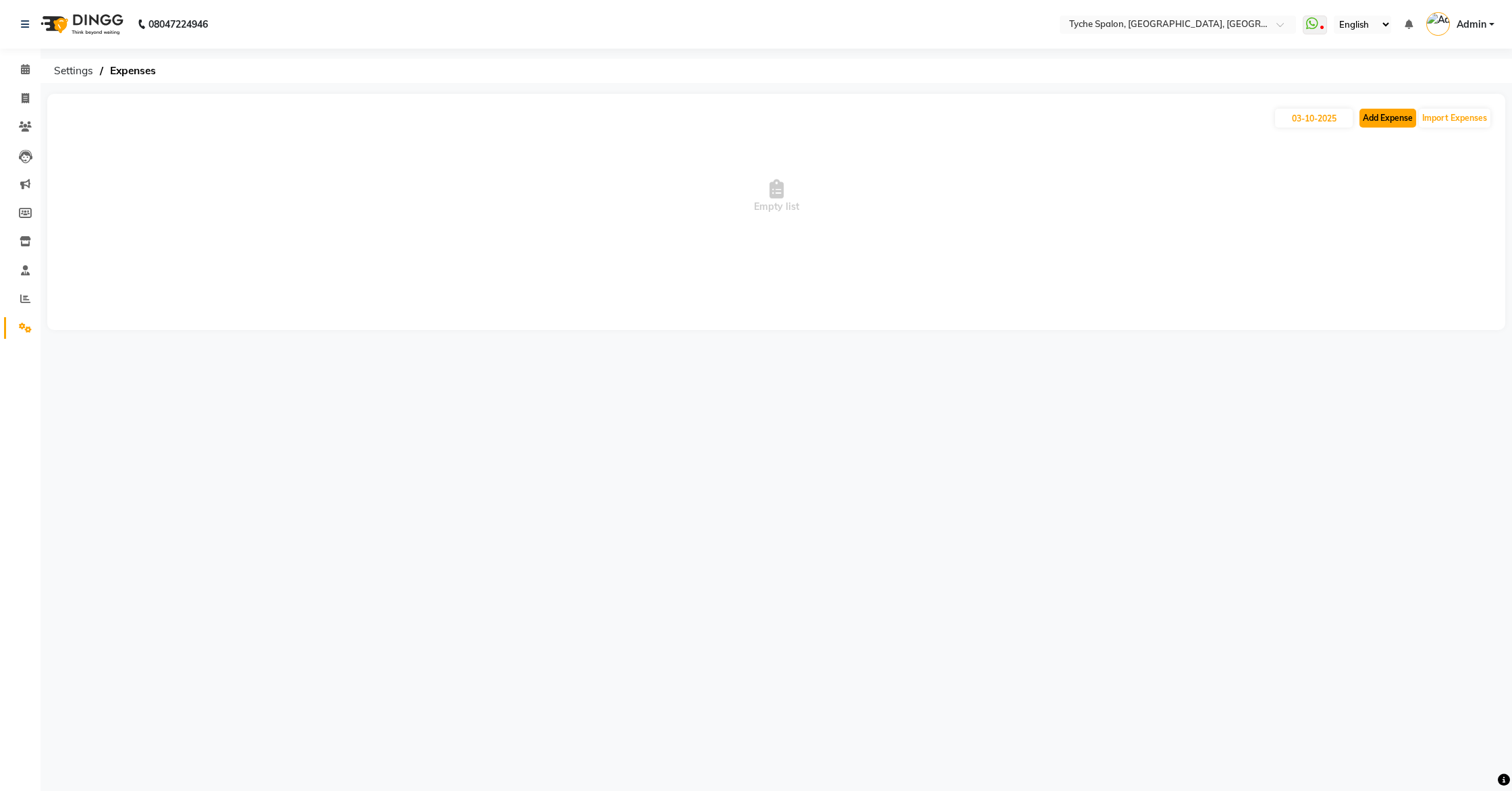
click at [1388, 118] on button "Add Expense" at bounding box center [1388, 118] width 56 height 19
select select "1"
select select "5315"
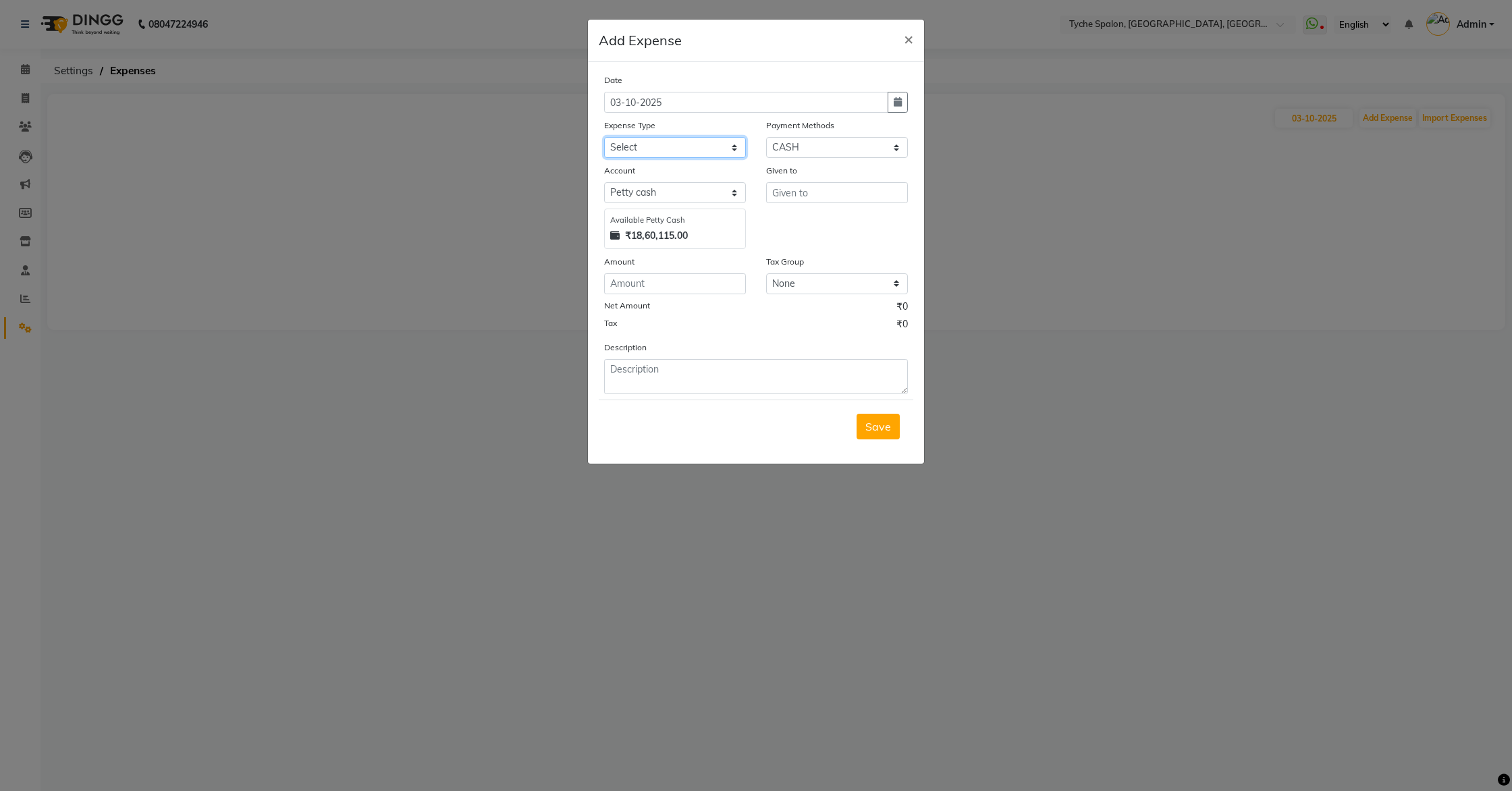
click at [636, 145] on select "Select Advance Salary Bank charges Car maintenance Cash transfer to bank Cash t…" at bounding box center [675, 148] width 142 height 21
select select "10"
click at [605, 137] on select "Select Advance Salary Bank charges Car maintenance Cash transfer to bank Cash t…" at bounding box center [675, 148] width 142 height 21
click at [790, 191] on input "text" at bounding box center [837, 193] width 142 height 21
type input "[PERSON_NAME]"
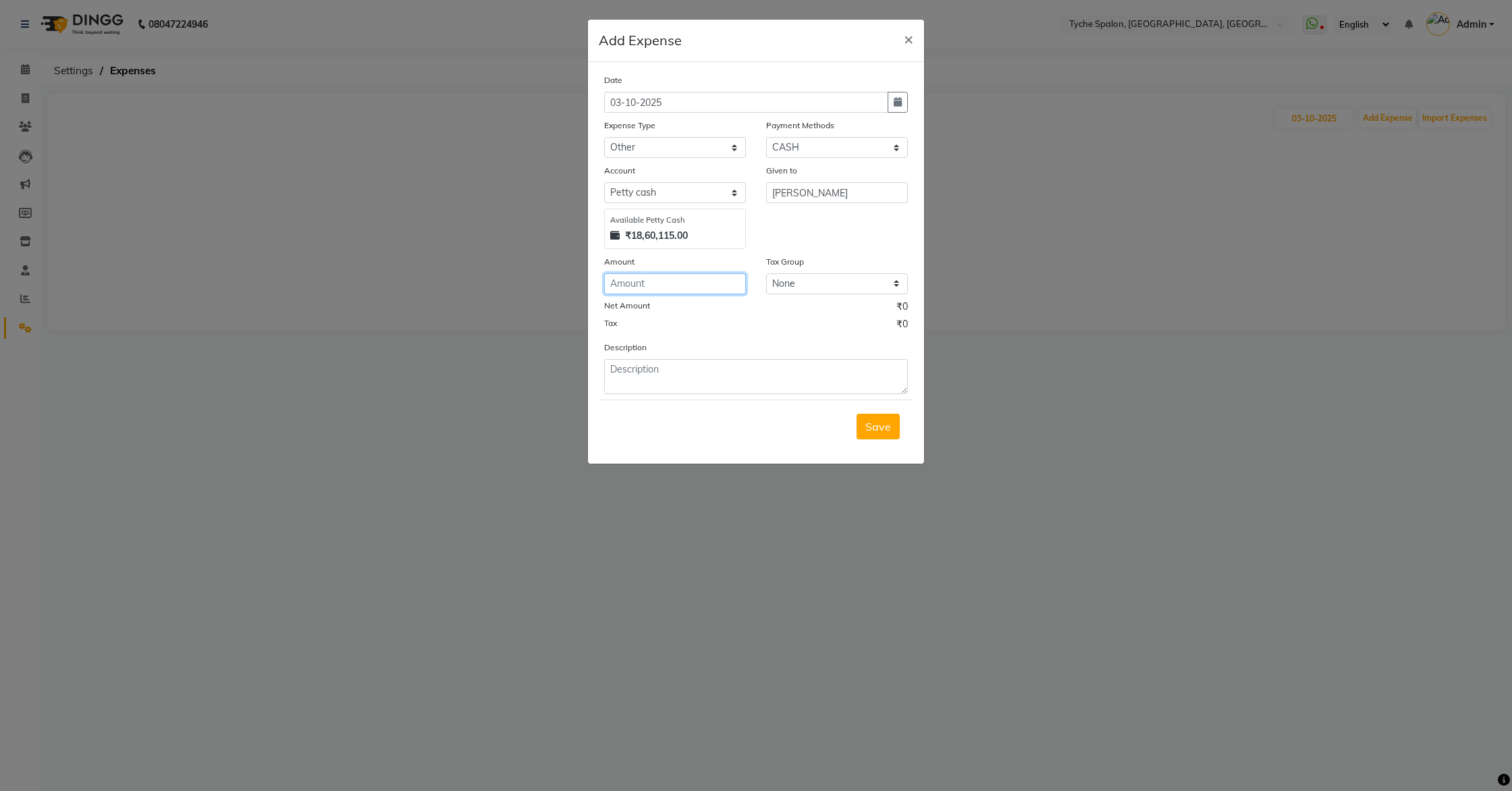
click at [652, 284] on input "number" at bounding box center [675, 284] width 142 height 21
type input "5"
type input "60"
click at [636, 367] on textarea at bounding box center [756, 377] width 304 height 35
type textarea "1"
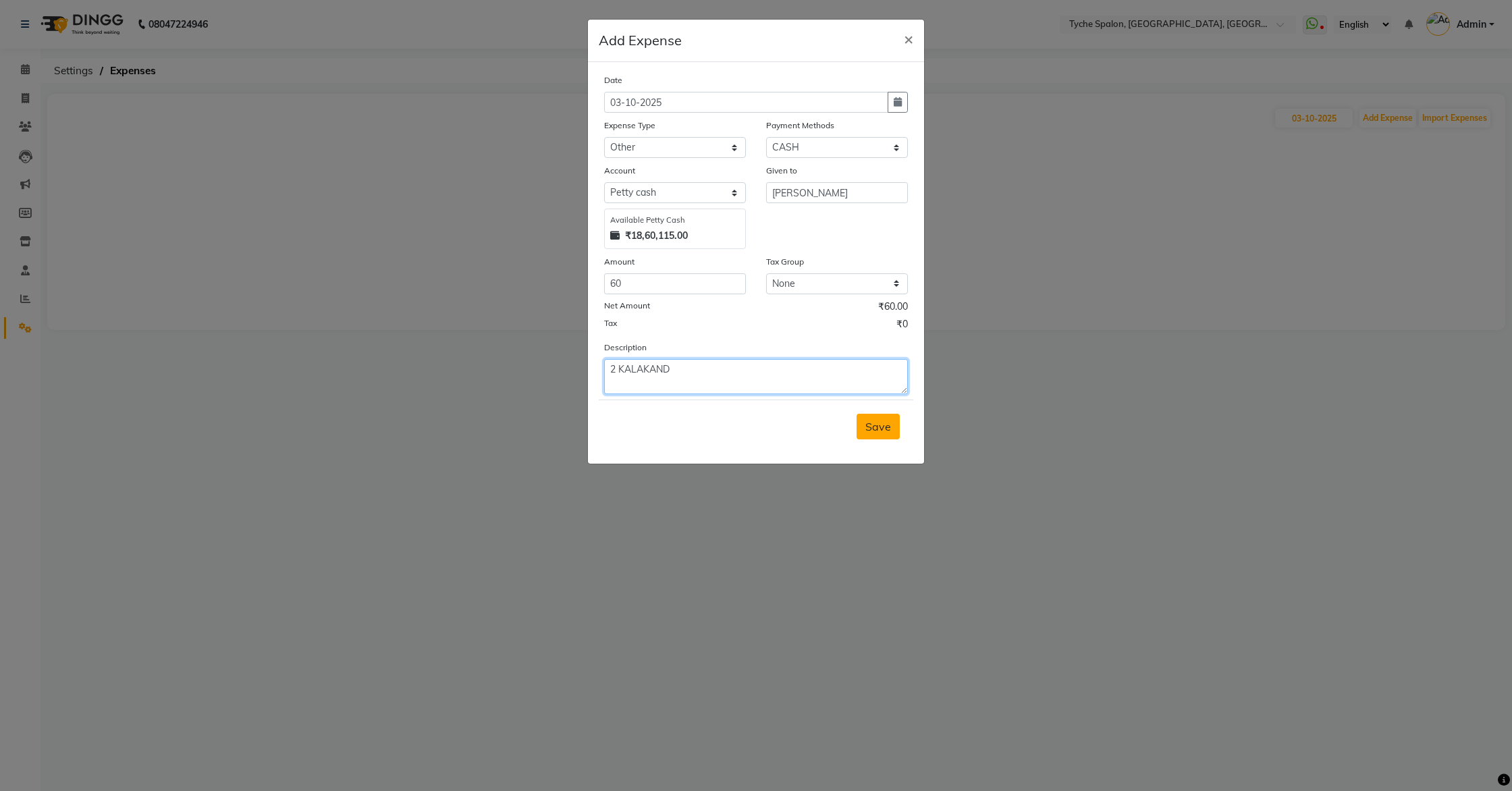
type textarea "2 KALAKAND"
click at [876, 433] on span "Save" at bounding box center [879, 427] width 25 height 13
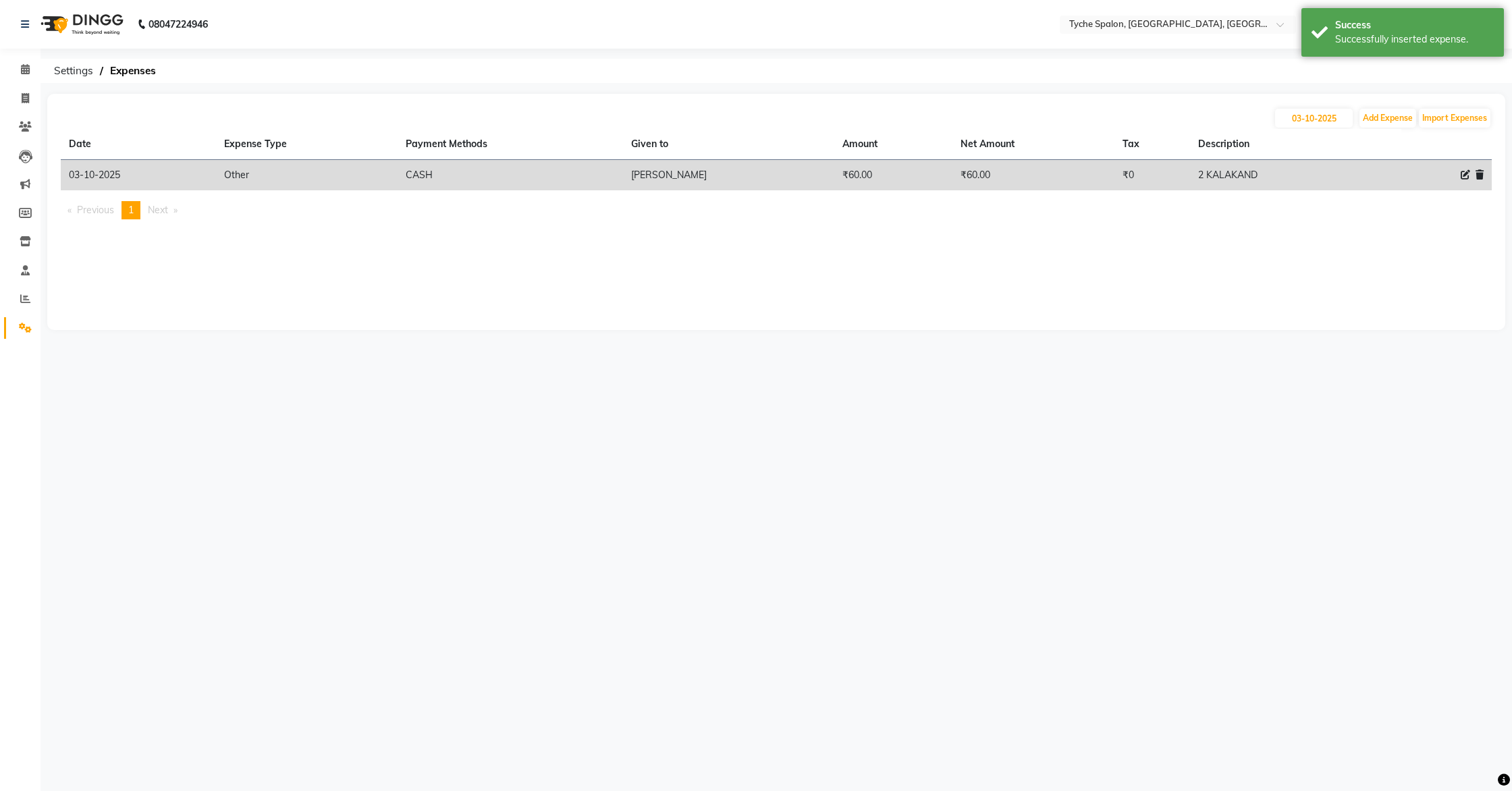
click at [1468, 177] on icon at bounding box center [1465, 174] width 9 height 9
select select "10"
select select "1"
select select "5315"
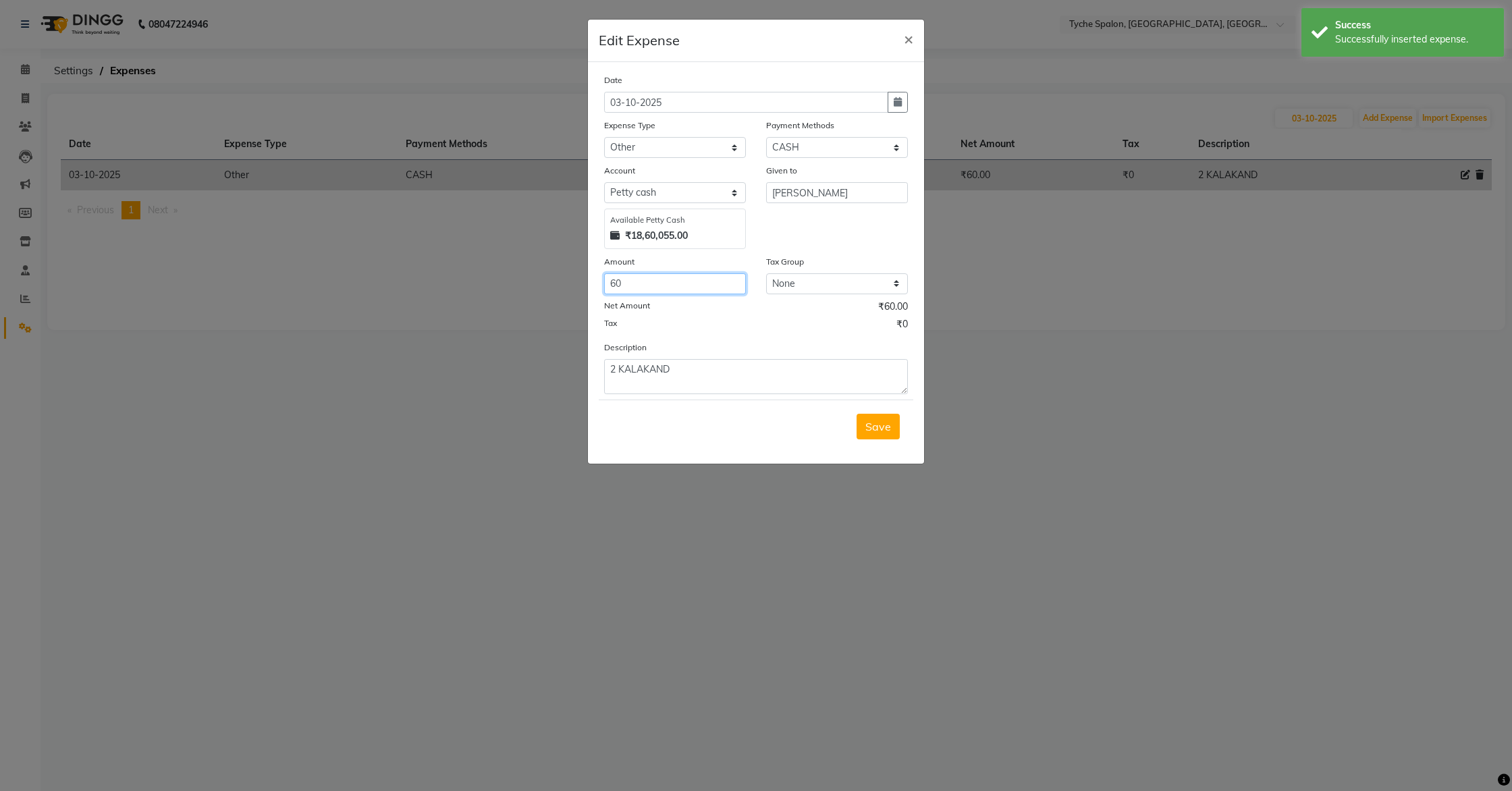
click at [638, 283] on input "60" at bounding box center [675, 284] width 142 height 21
type input "6"
type input "76"
drag, startPoint x: 895, startPoint y: 428, endPoint x: 871, endPoint y: 420, distance: 25.3
click at [894, 427] on button "Save" at bounding box center [878, 427] width 43 height 25
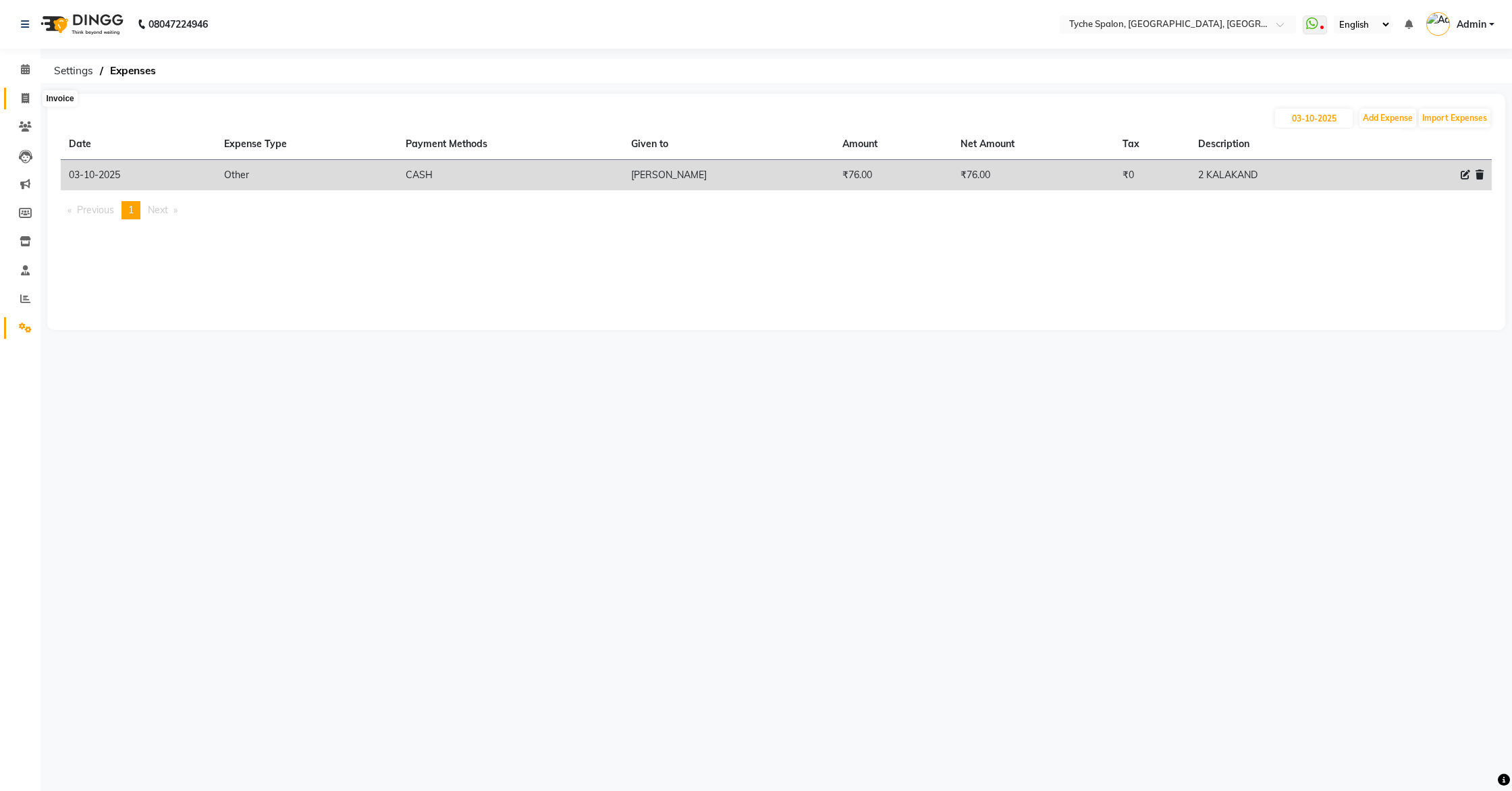
click at [20, 99] on span at bounding box center [25, 99] width 23 height 16
select select "service"
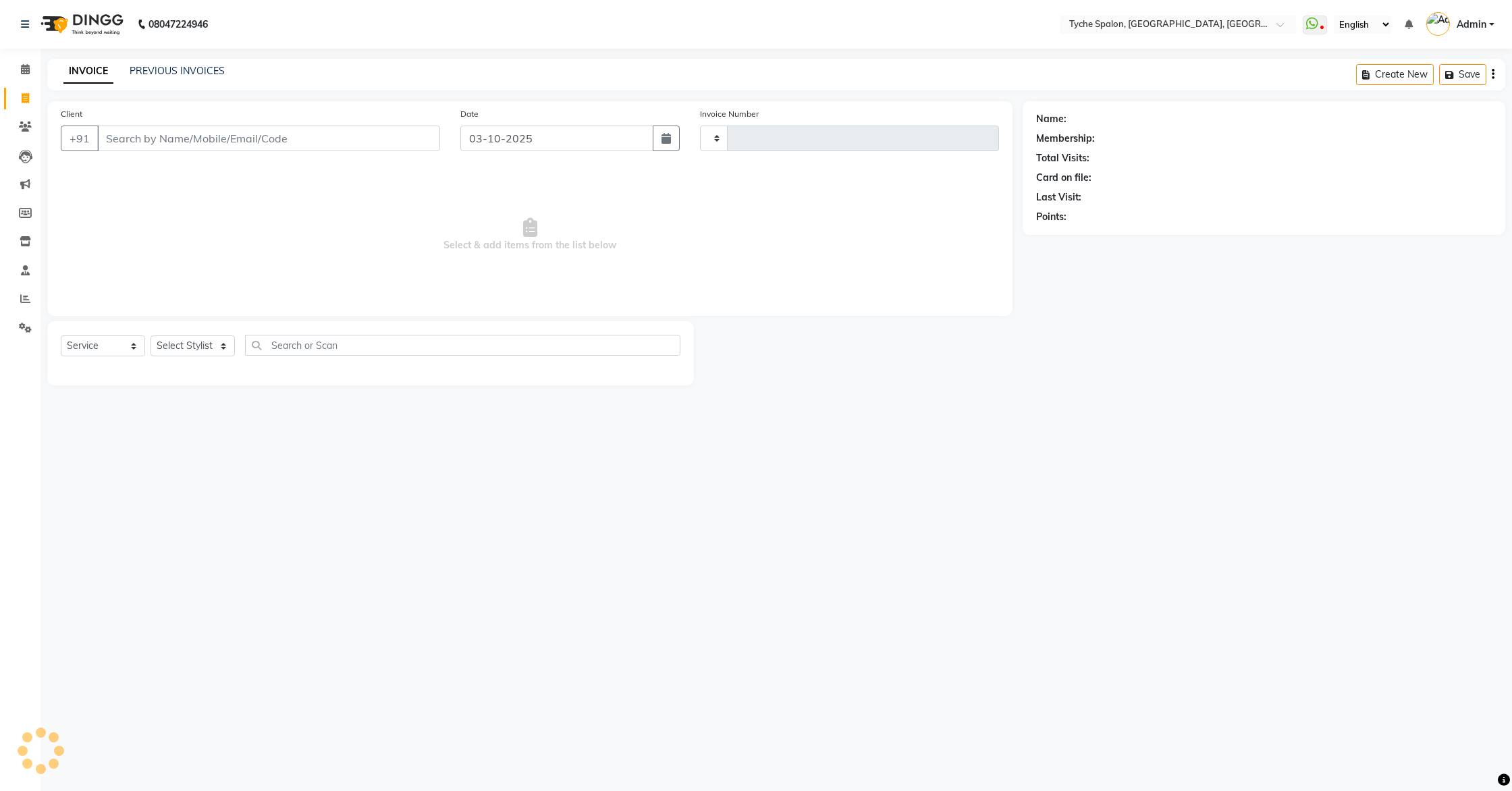
type input "1145"
select select "6320"
click at [270, 175] on span "Select & add items from the list below" at bounding box center [530, 234] width 939 height 135
